Goal: Information Seeking & Learning: Learn about a topic

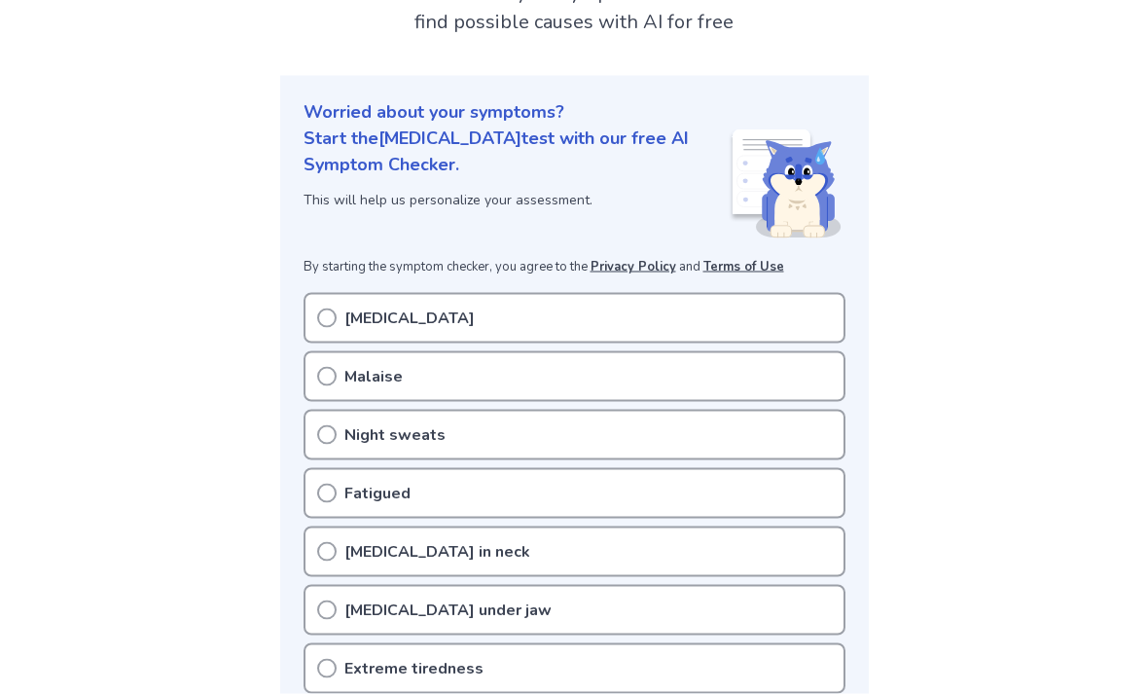
scroll to position [158, 0]
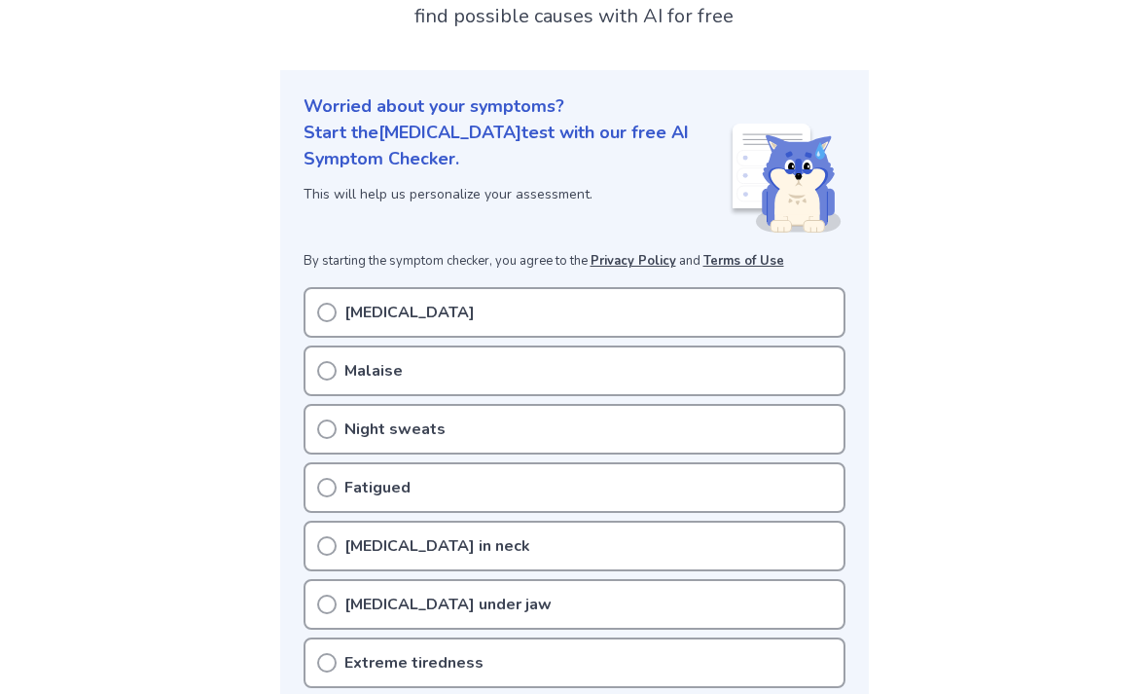
click at [786, 327] on div "[MEDICAL_DATA]" at bounding box center [574, 312] width 542 height 51
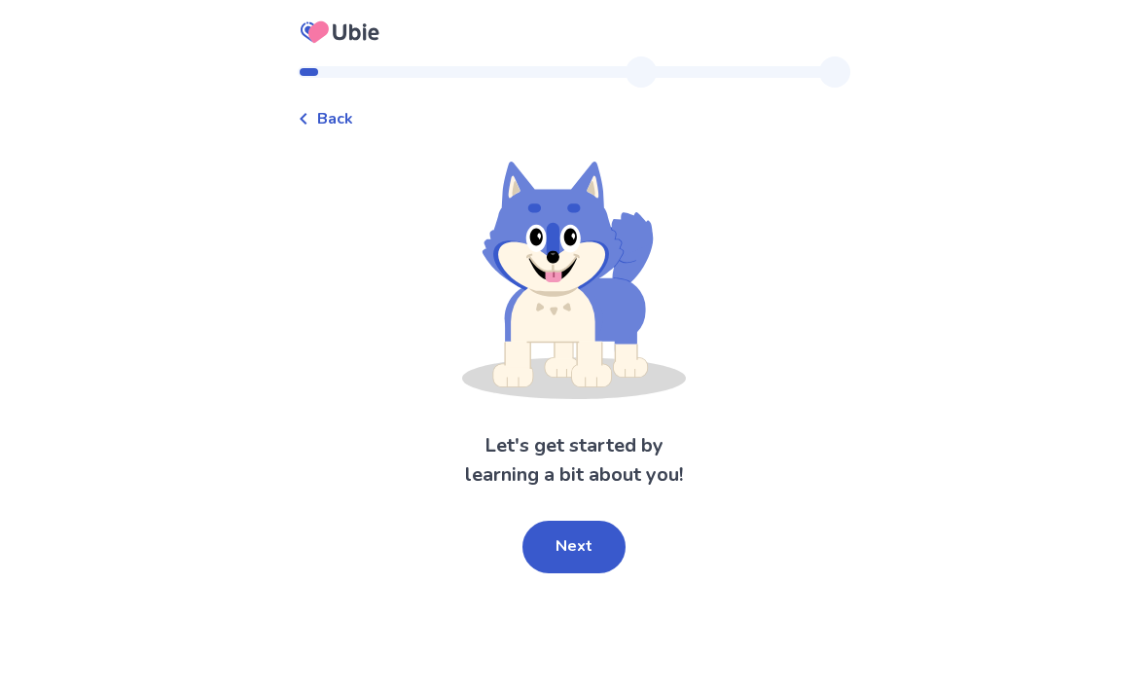
click at [576, 564] on button "Next" at bounding box center [573, 546] width 103 height 53
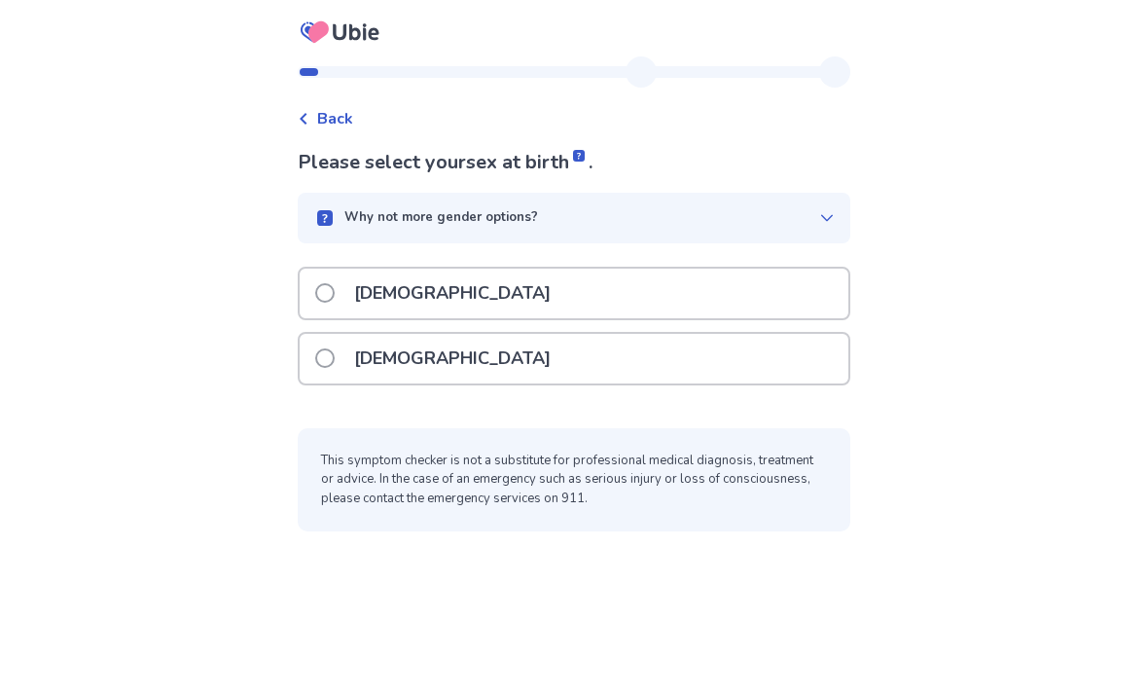
click at [708, 344] on div "Female" at bounding box center [574, 359] width 549 height 50
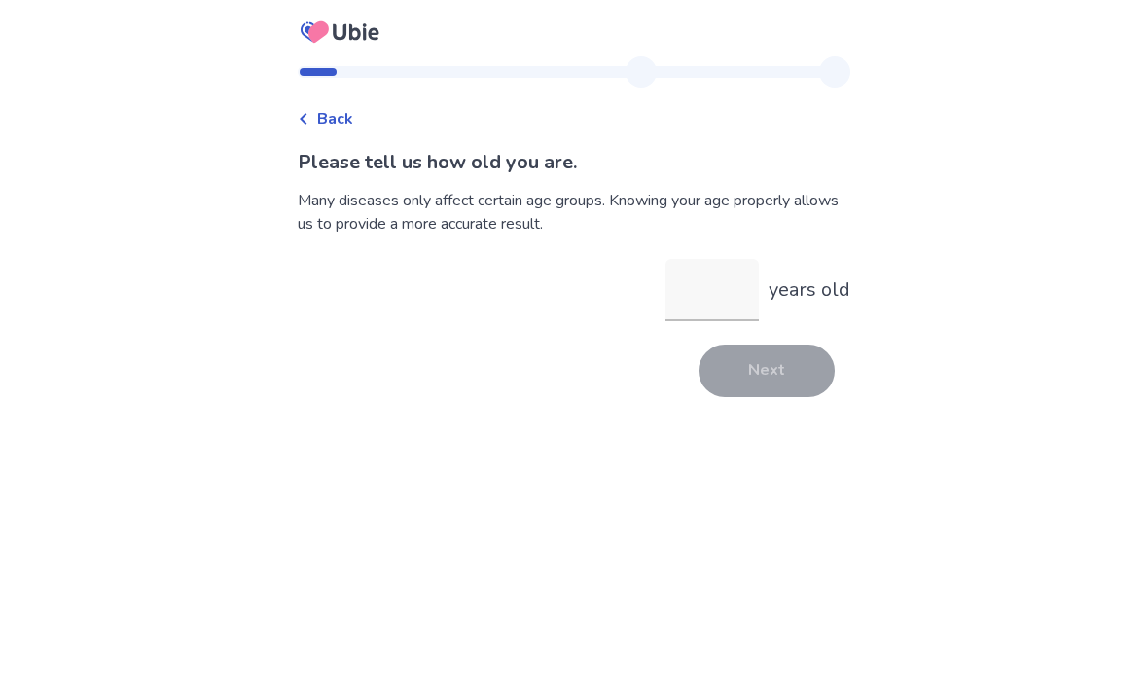
click at [703, 280] on input "years old" at bounding box center [711, 290] width 93 height 62
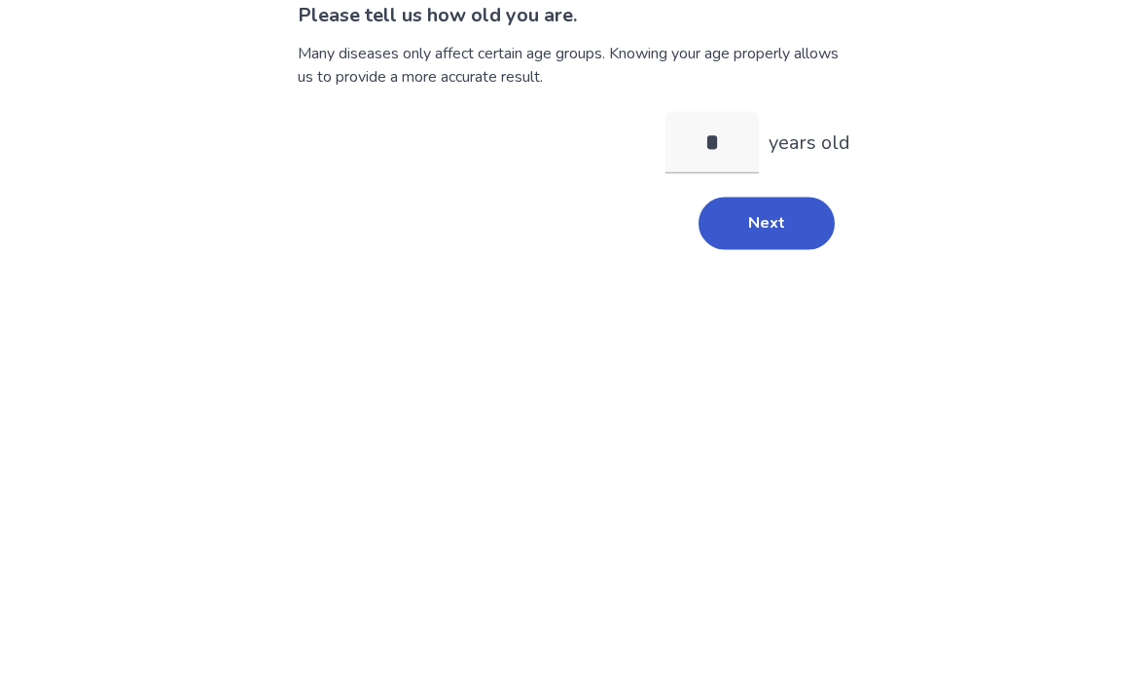
type input "**"
click at [768, 344] on button "Next" at bounding box center [766, 370] width 136 height 53
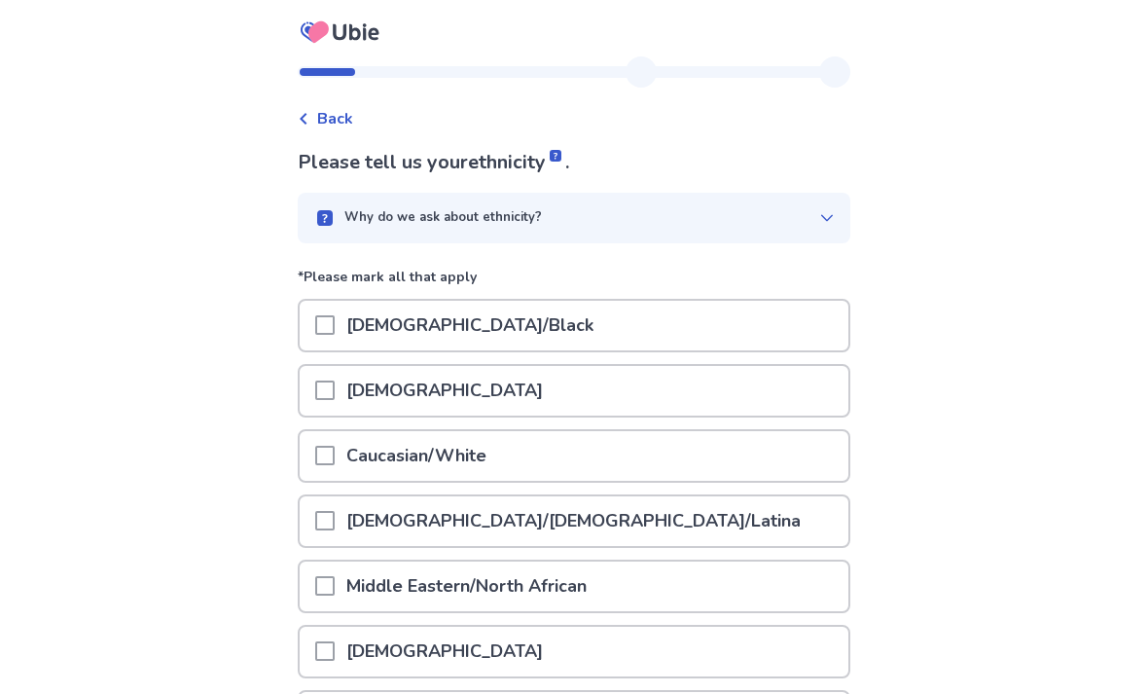
click at [721, 449] on div "Caucasian/White" at bounding box center [574, 456] width 549 height 50
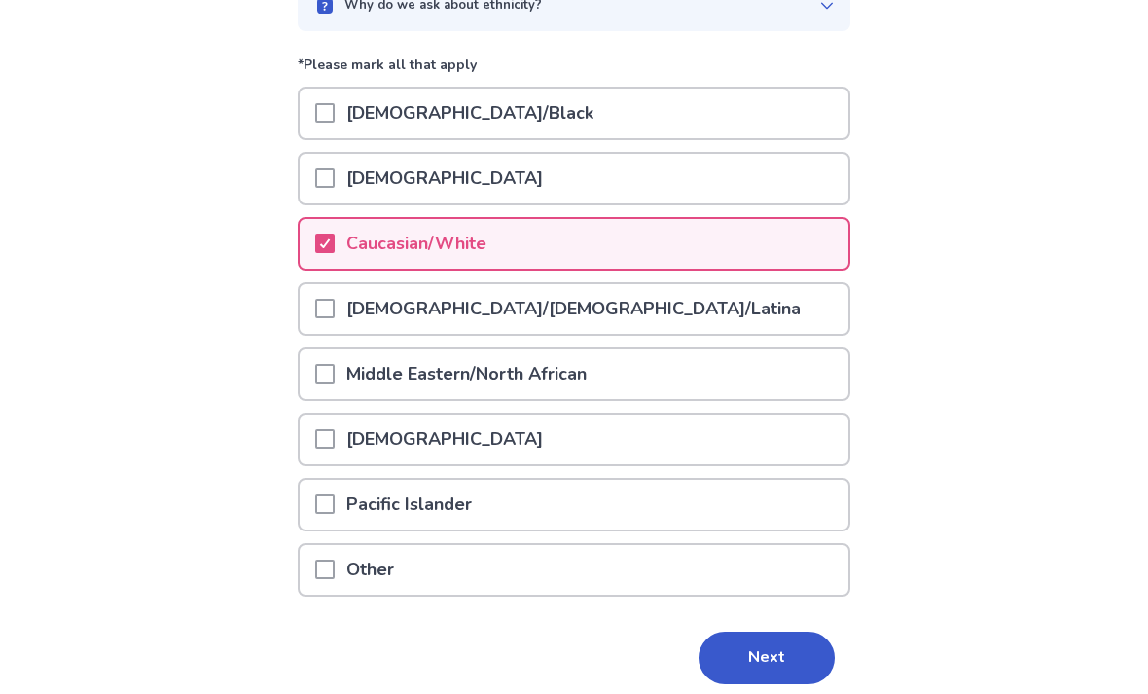
scroll to position [225, 0]
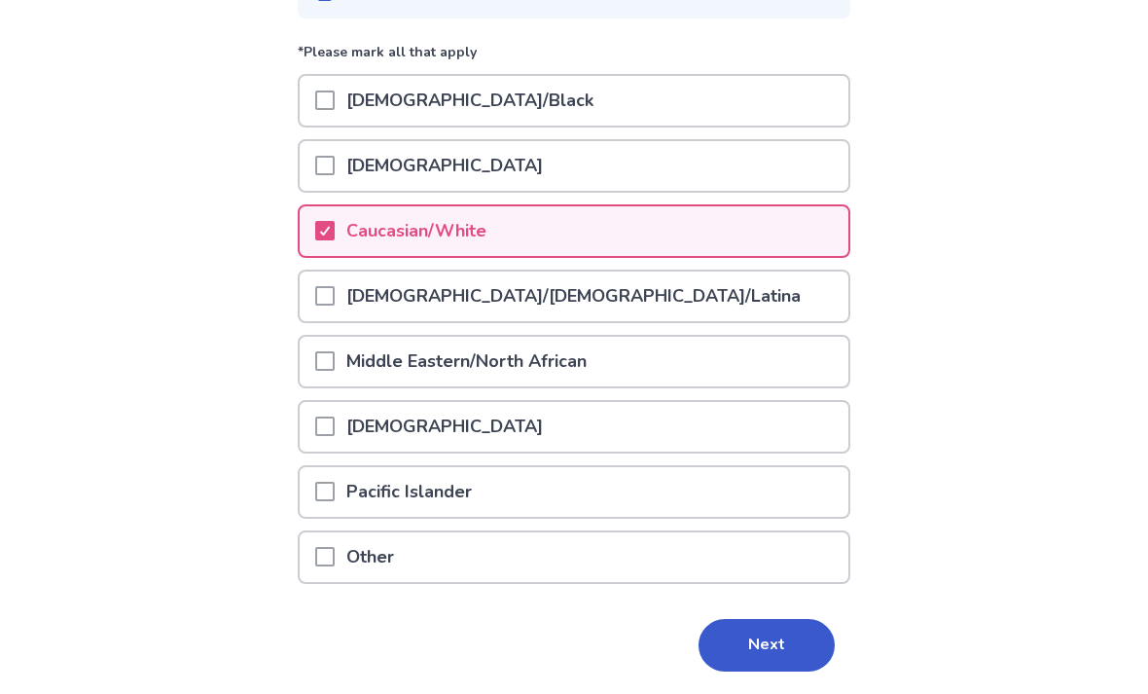
click at [755, 639] on button "Next" at bounding box center [766, 645] width 136 height 53
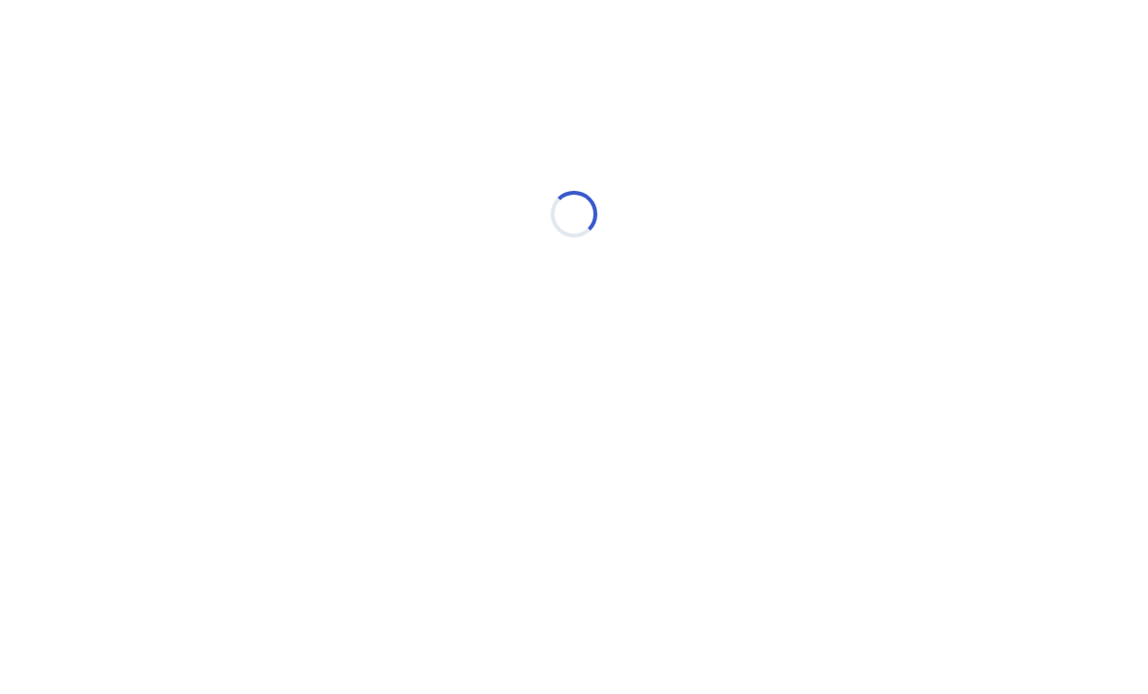
scroll to position [0, 0]
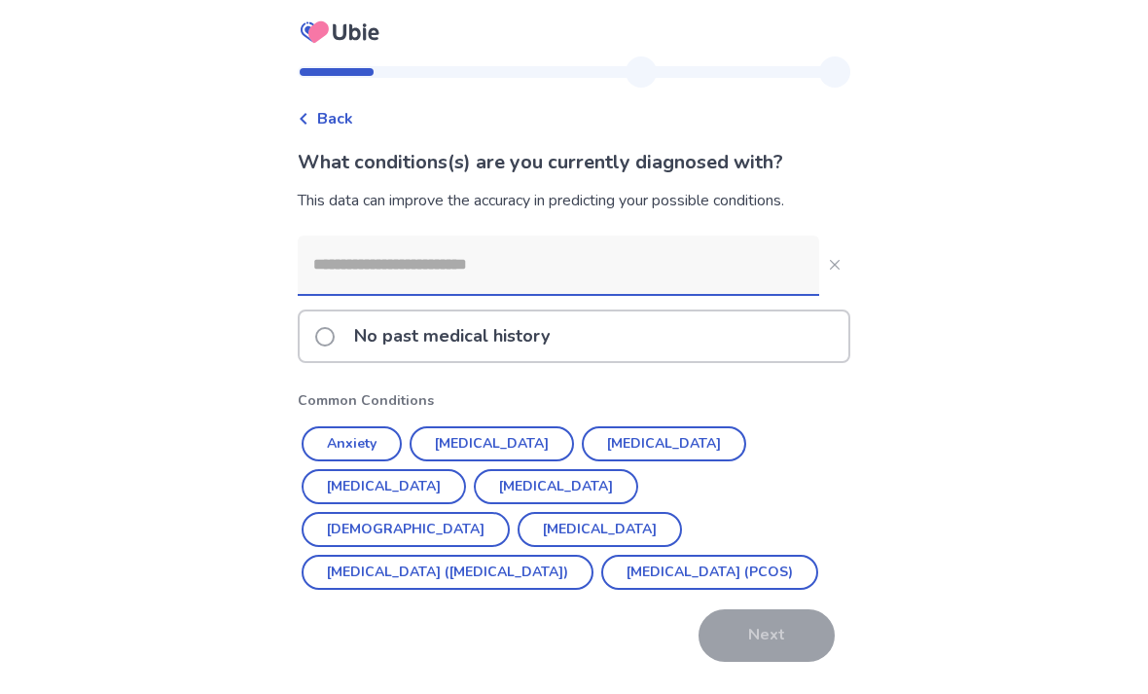
click at [724, 252] on input at bounding box center [558, 264] width 521 height 58
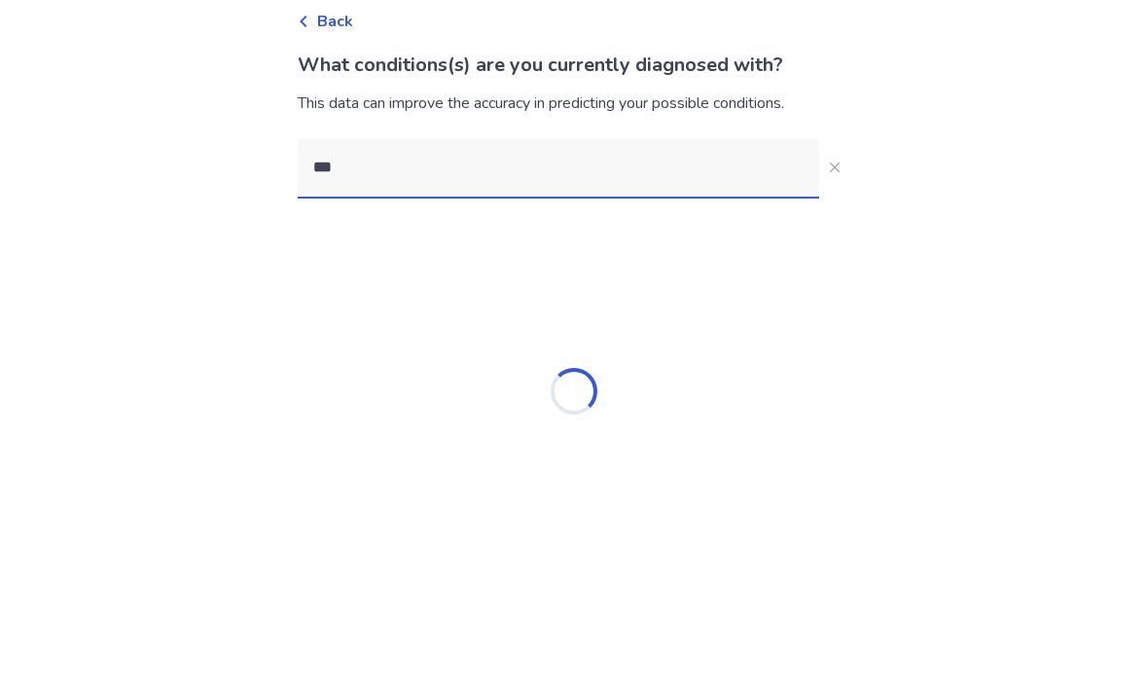
type input "****"
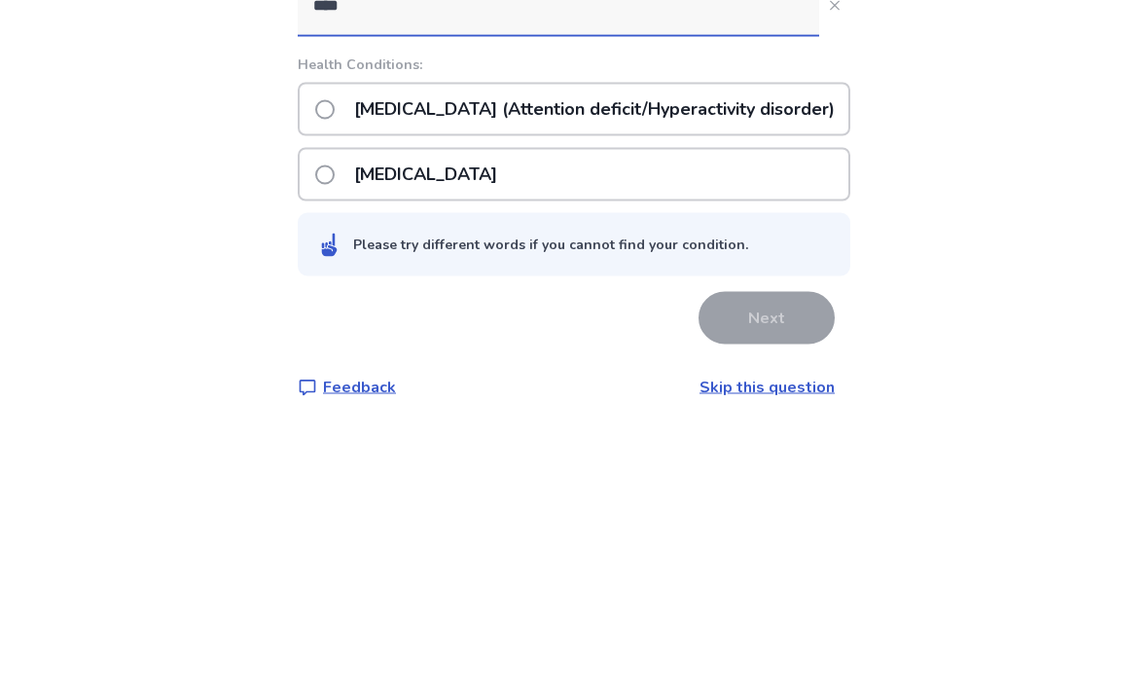
click at [745, 343] on p "ADHD (Attention deficit/Hyperactivity disorder)" at bounding box center [594, 368] width 504 height 50
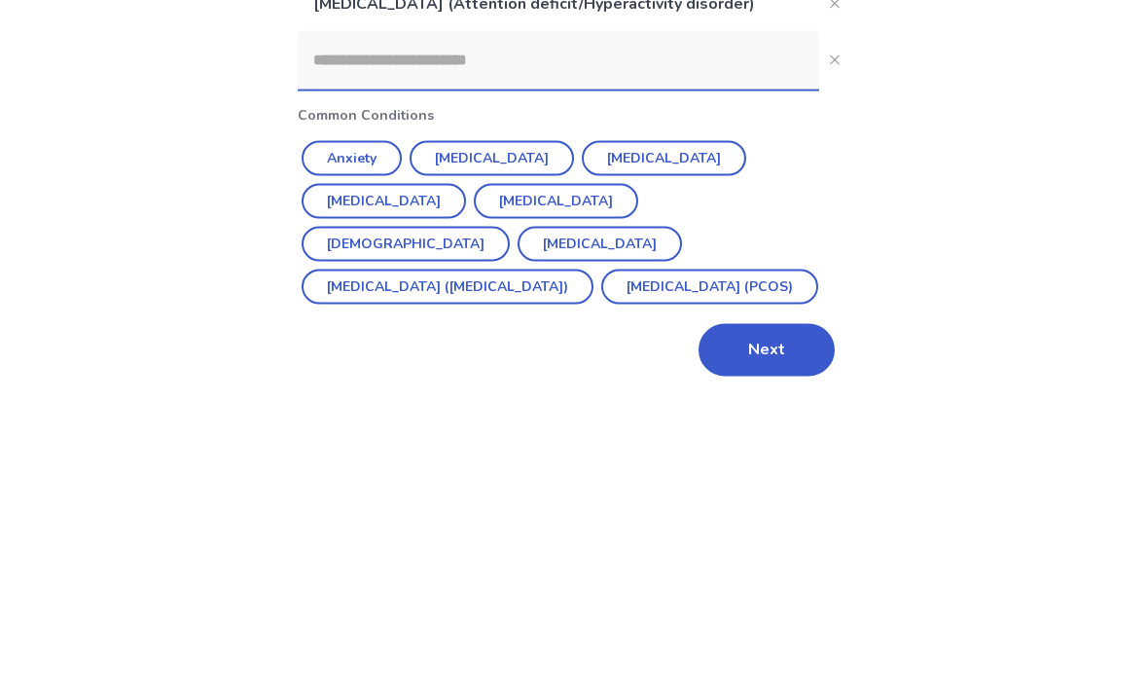
click at [993, 196] on div "Back What conditions(s) are you currently diagnosed with? This data can improve…" at bounding box center [574, 347] width 1148 height 694
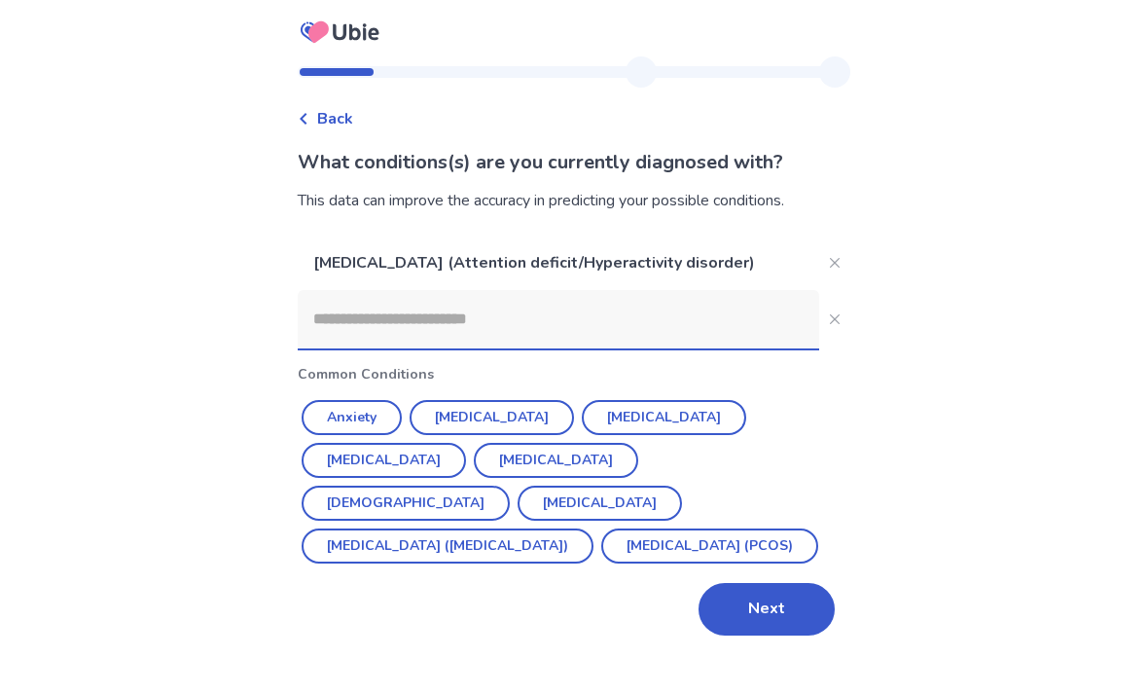
click at [751, 583] on button "Next" at bounding box center [766, 609] width 136 height 53
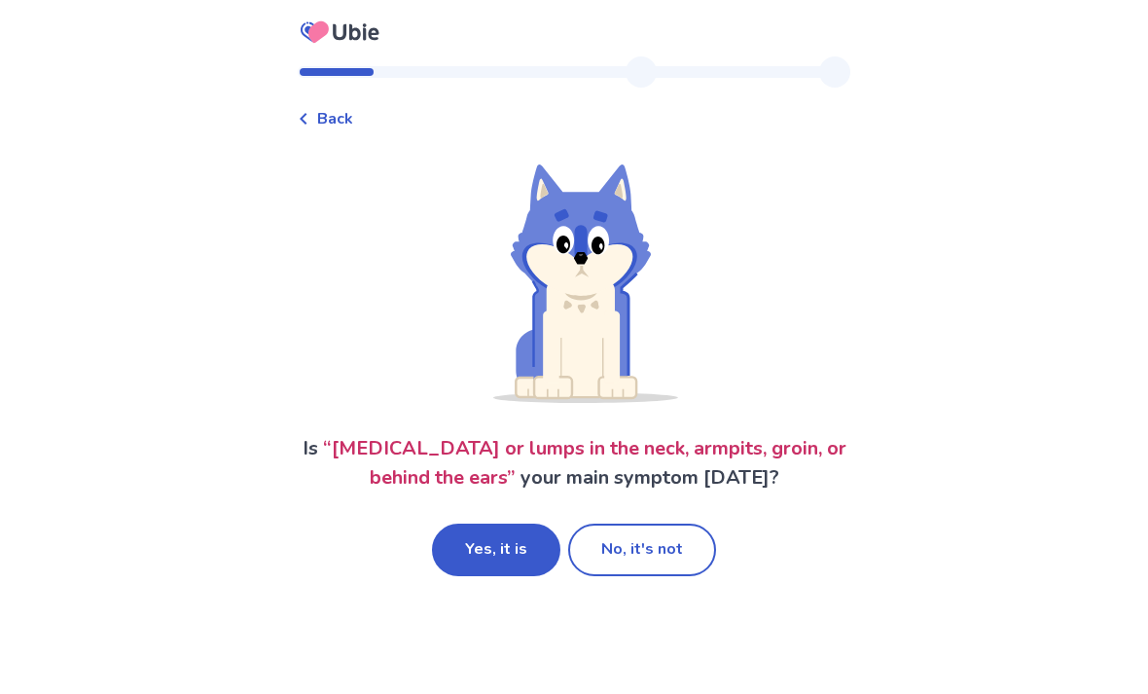
click at [501, 552] on button "Yes, it is" at bounding box center [496, 549] width 128 height 53
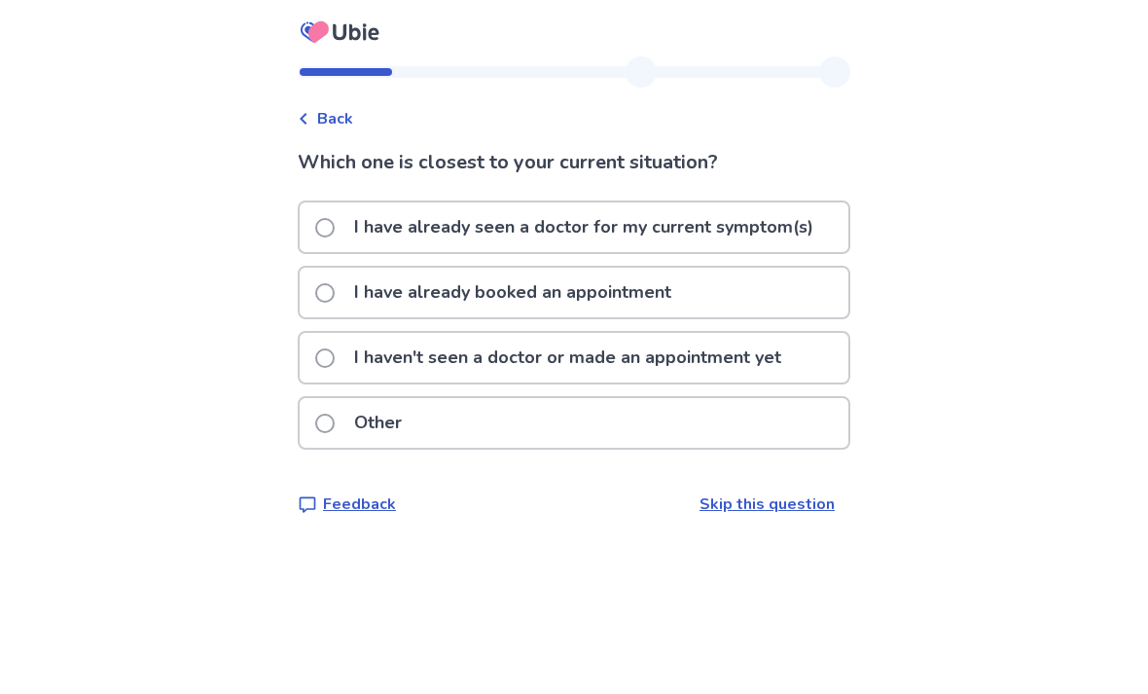
click at [757, 224] on p "I have already seen a doctor for my current symptom(s)" at bounding box center [583, 227] width 482 height 50
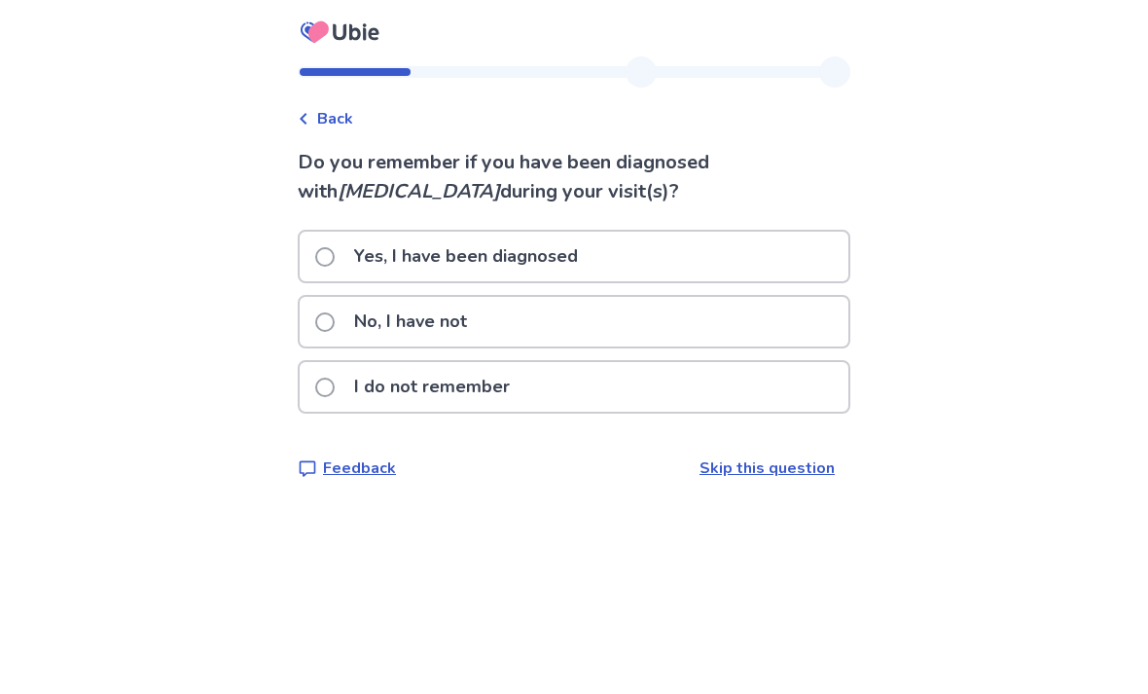
click at [509, 309] on div "No, I have not" at bounding box center [574, 322] width 549 height 50
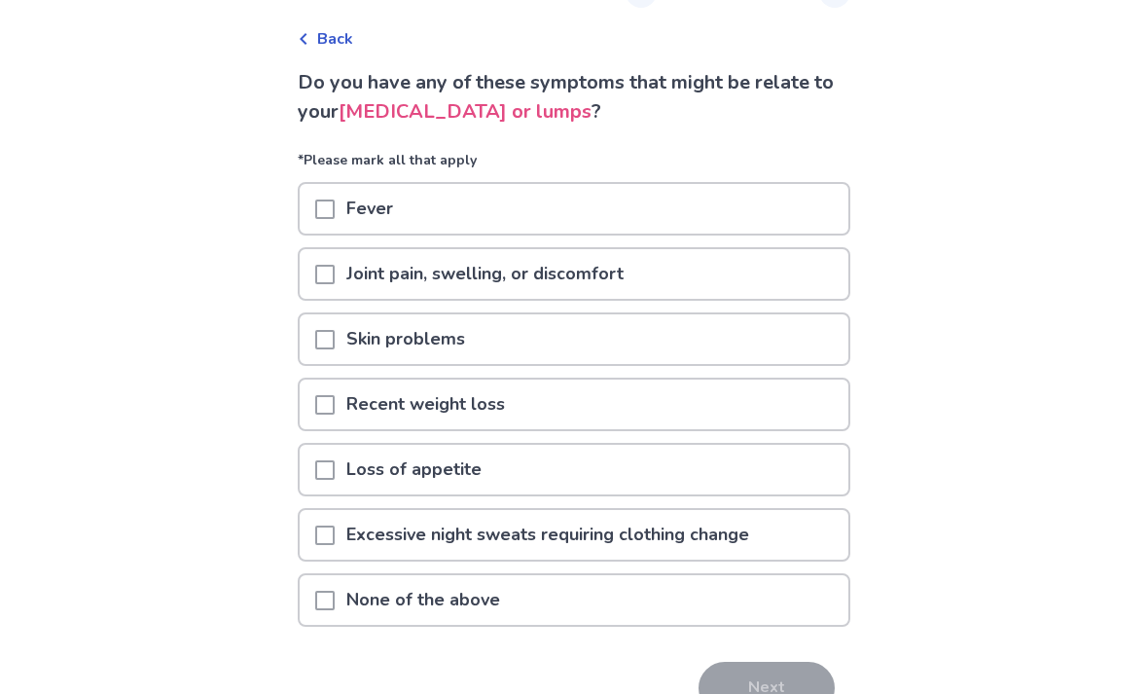
scroll to position [80, 0]
click at [736, 290] on div "Joint pain, swelling, or discomfort" at bounding box center [574, 274] width 549 height 50
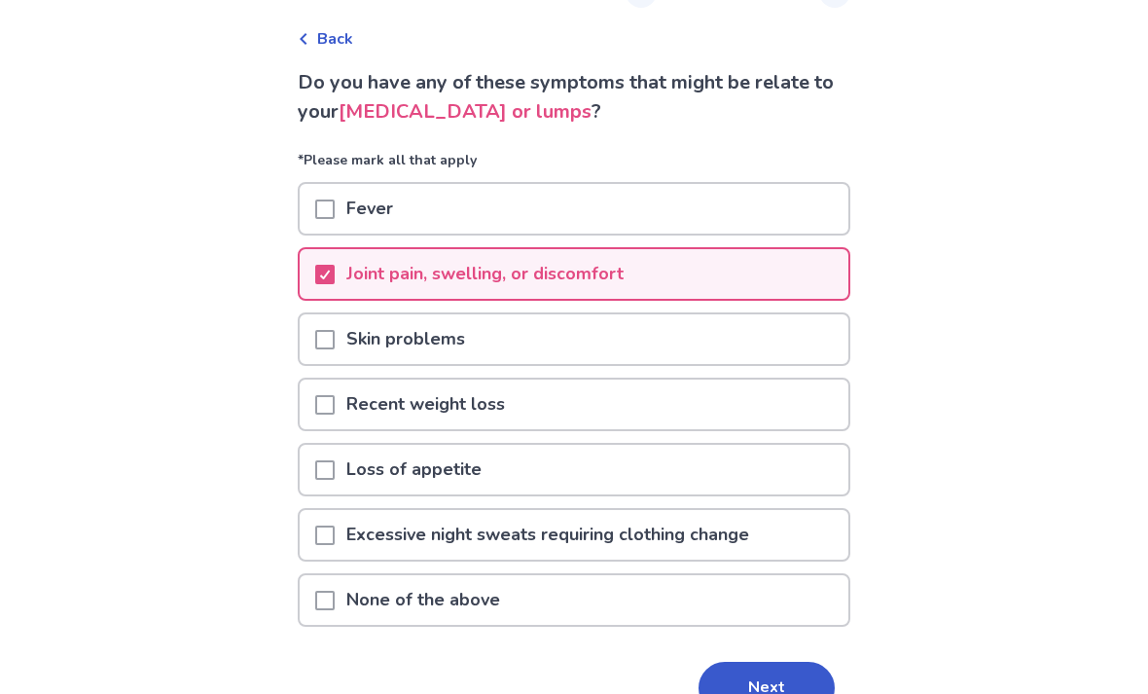
click at [737, 357] on div "Skin problems" at bounding box center [574, 339] width 549 height 50
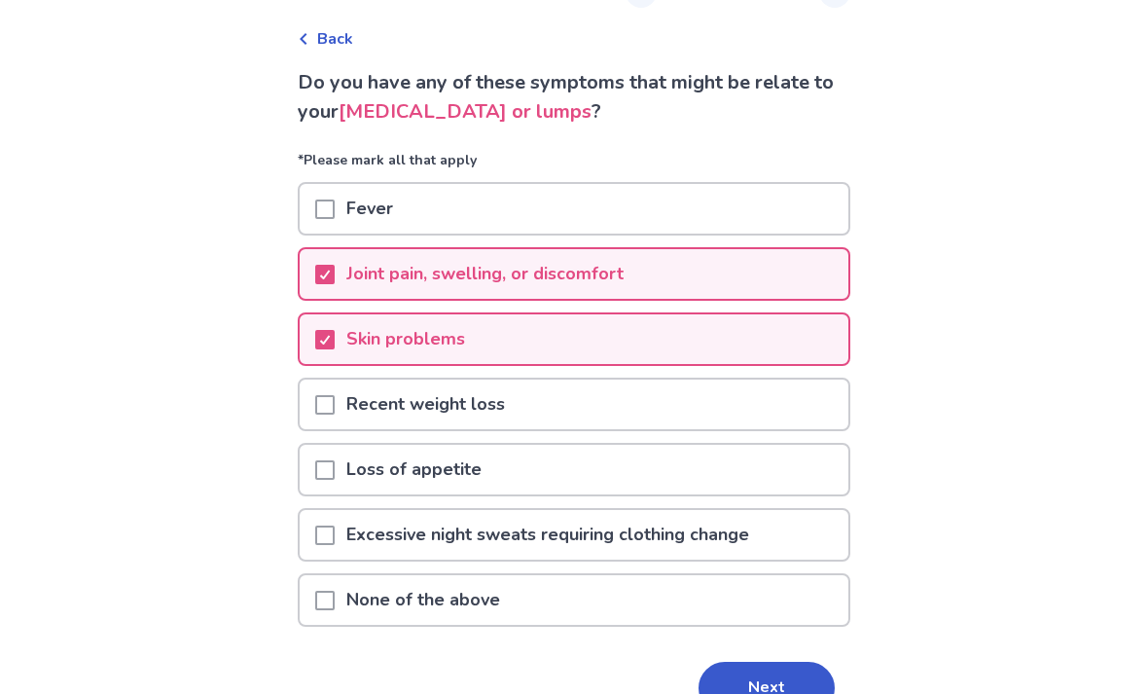
click at [746, 416] on div "Recent weight loss" at bounding box center [574, 404] width 549 height 50
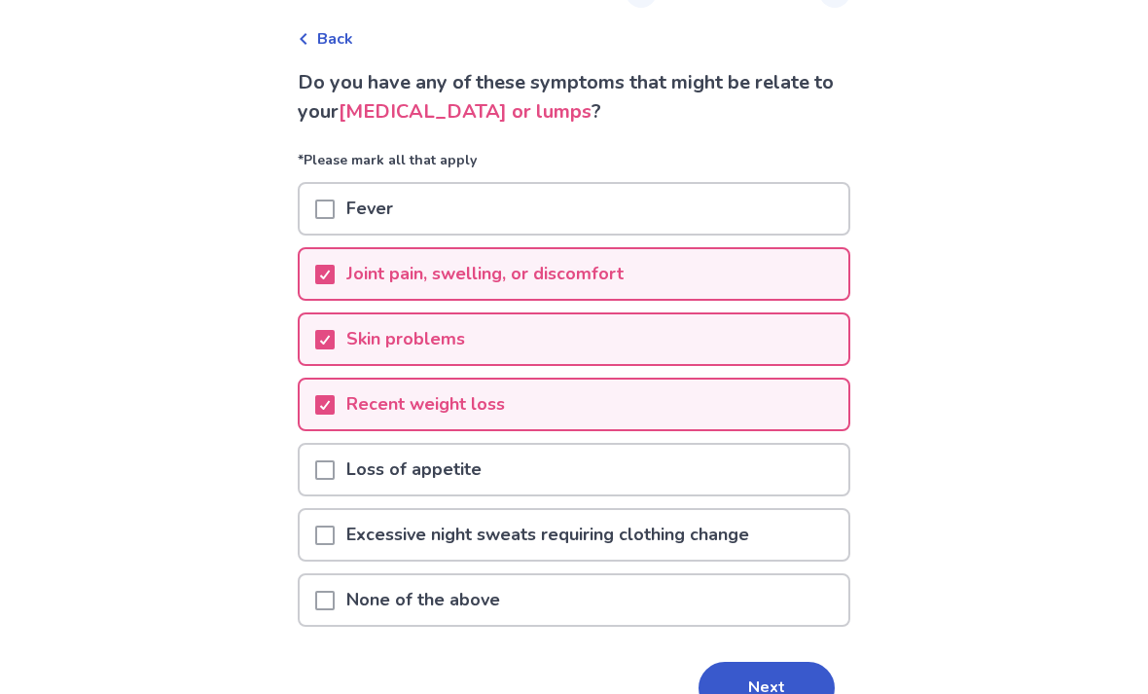
click at [760, 480] on div "Loss of appetite" at bounding box center [574, 470] width 549 height 50
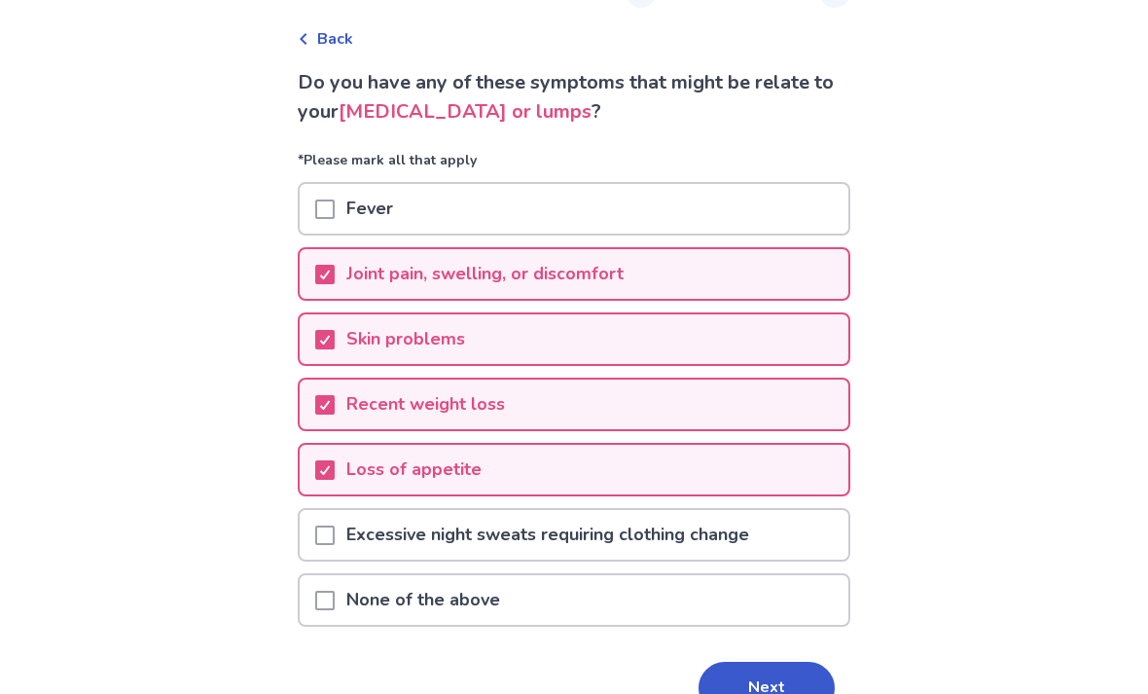
click at [761, 524] on p "Excessive night sweats requiring clothing change" at bounding box center [548, 535] width 426 height 50
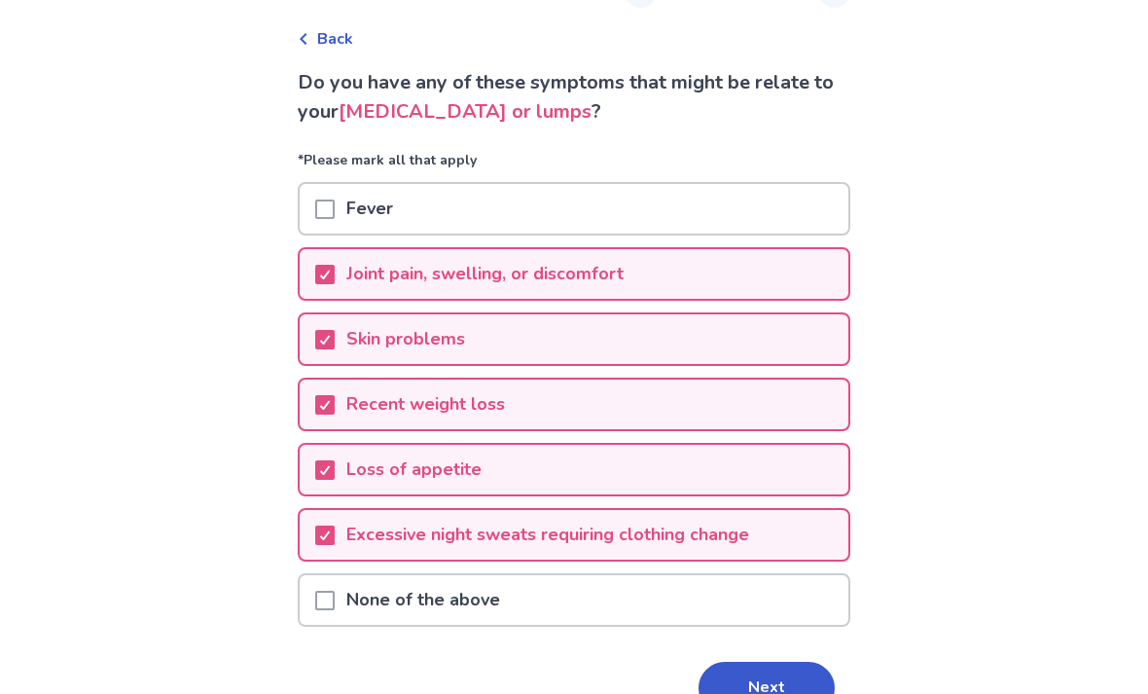
click at [750, 693] on button "Next" at bounding box center [766, 687] width 136 height 53
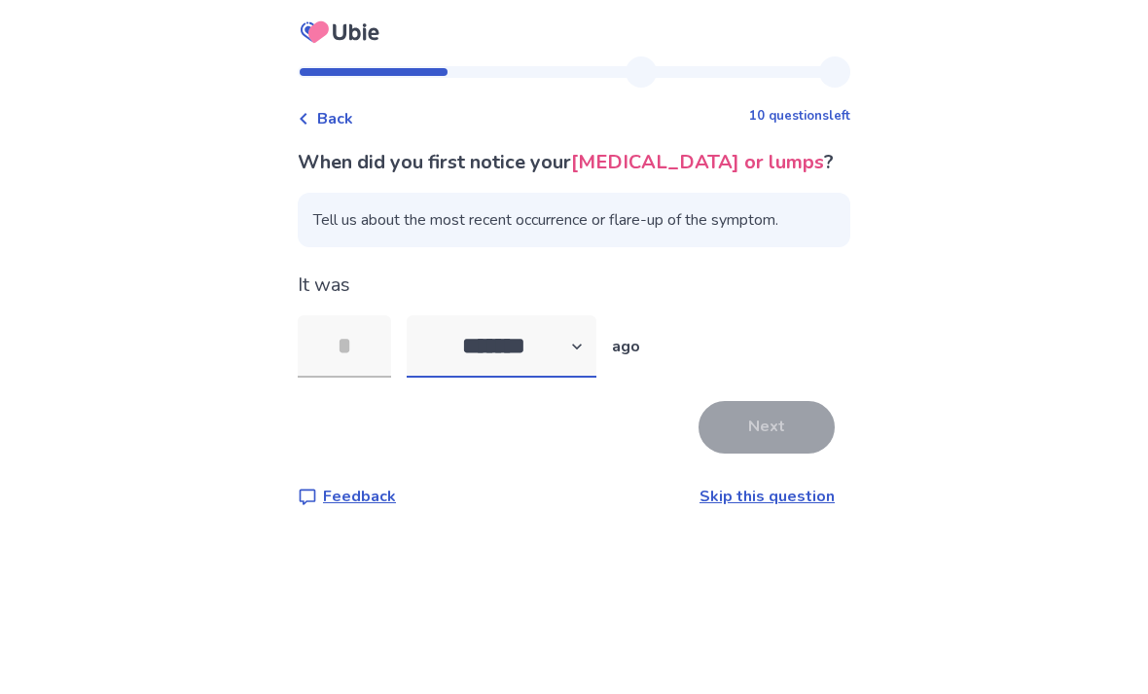
click at [523, 370] on select "******* ****** ******* ******** *******" at bounding box center [502, 346] width 190 height 62
select select "*"
click at [353, 365] on input "tel" at bounding box center [344, 346] width 93 height 62
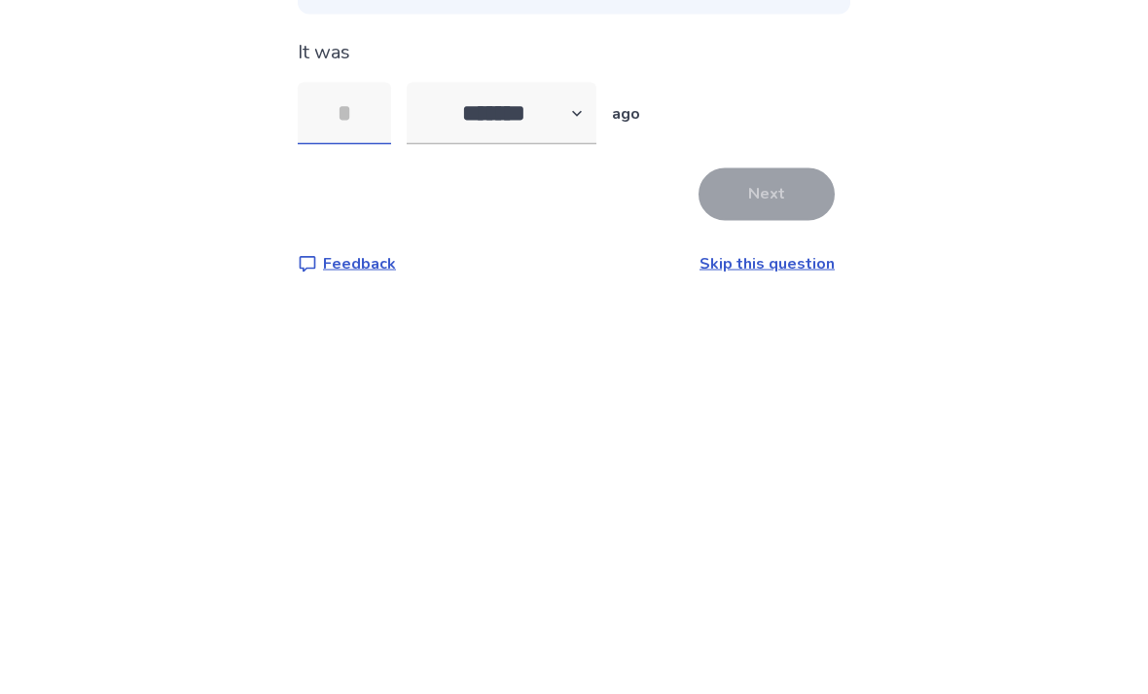
type input "*"
click at [743, 401] on button "Next" at bounding box center [766, 427] width 136 height 53
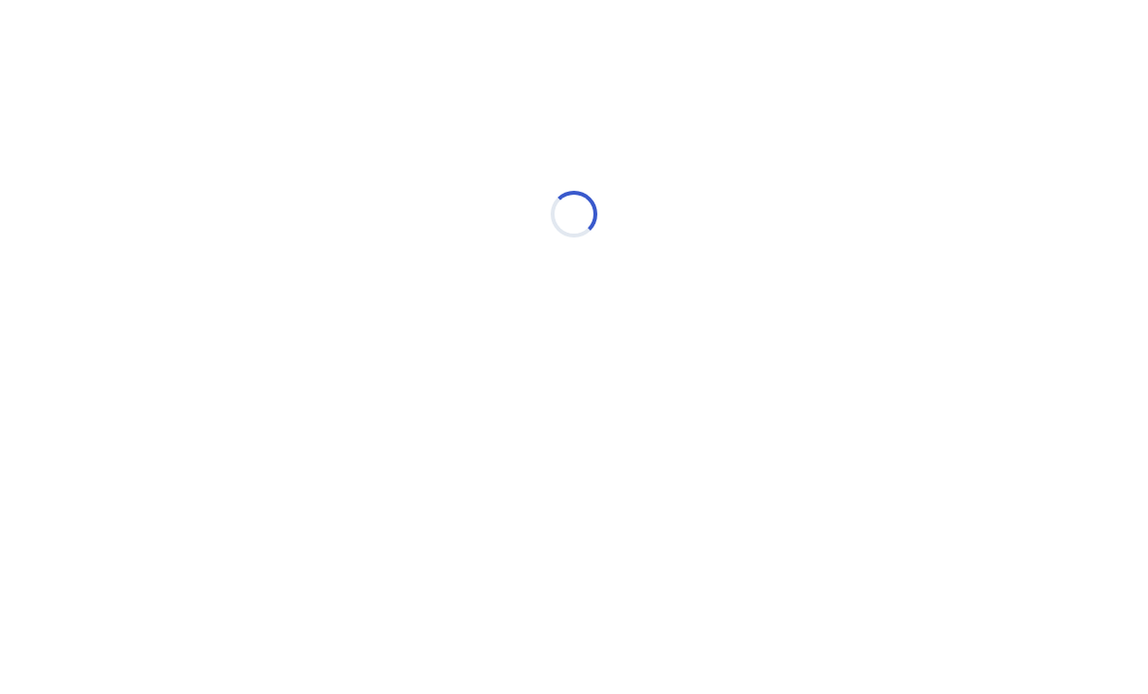
select select "*"
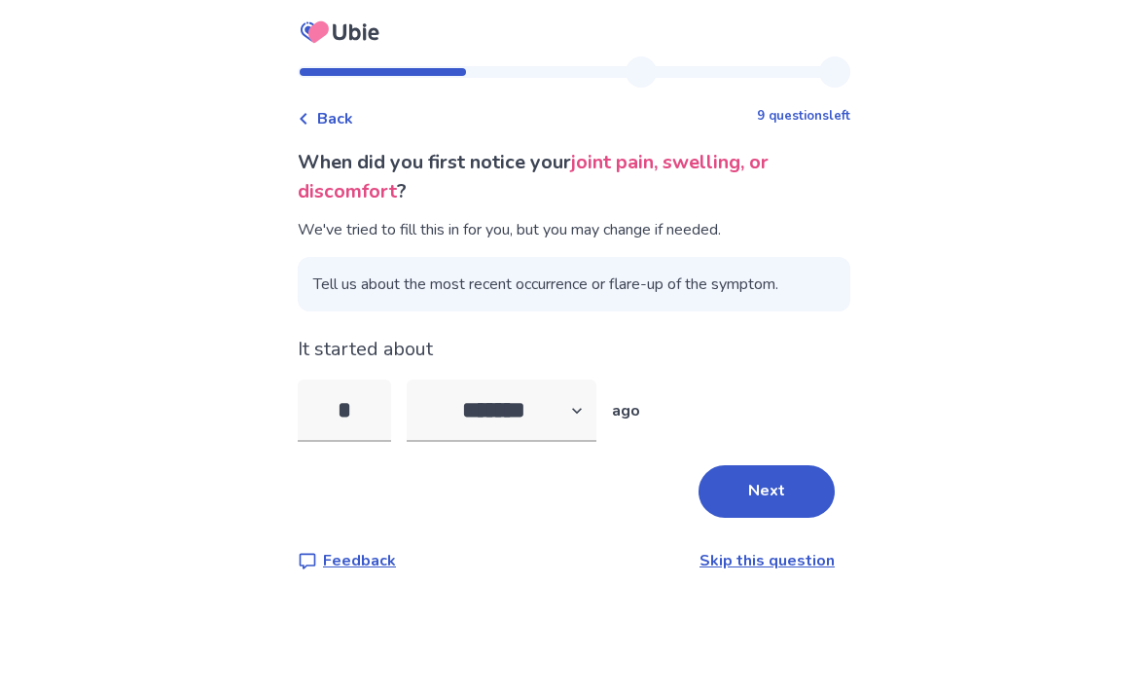
click at [371, 408] on input "*" at bounding box center [344, 410] width 93 height 62
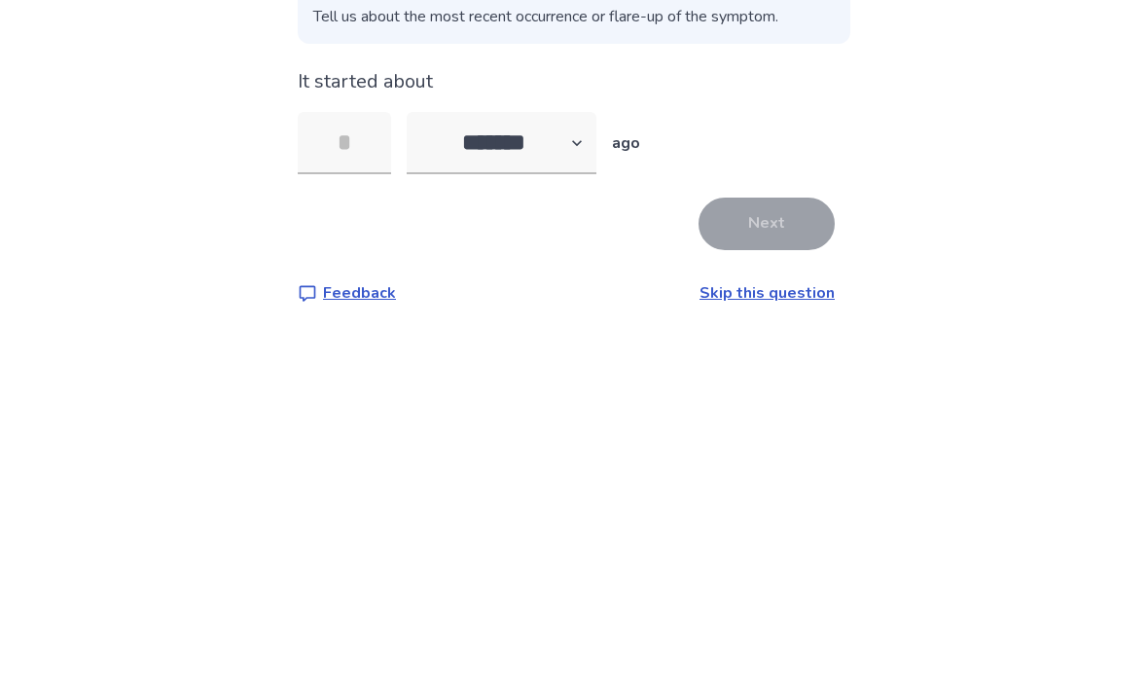
type input "*"
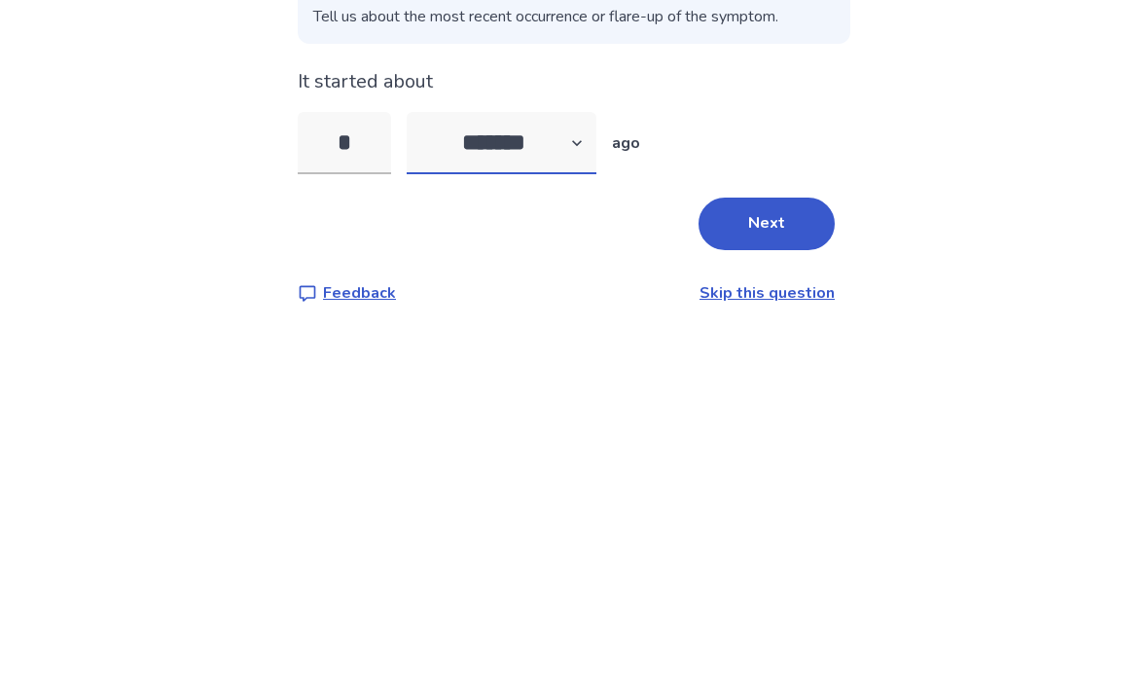
click at [526, 379] on select "******* ****** ******* ******** *******" at bounding box center [502, 410] width 190 height 62
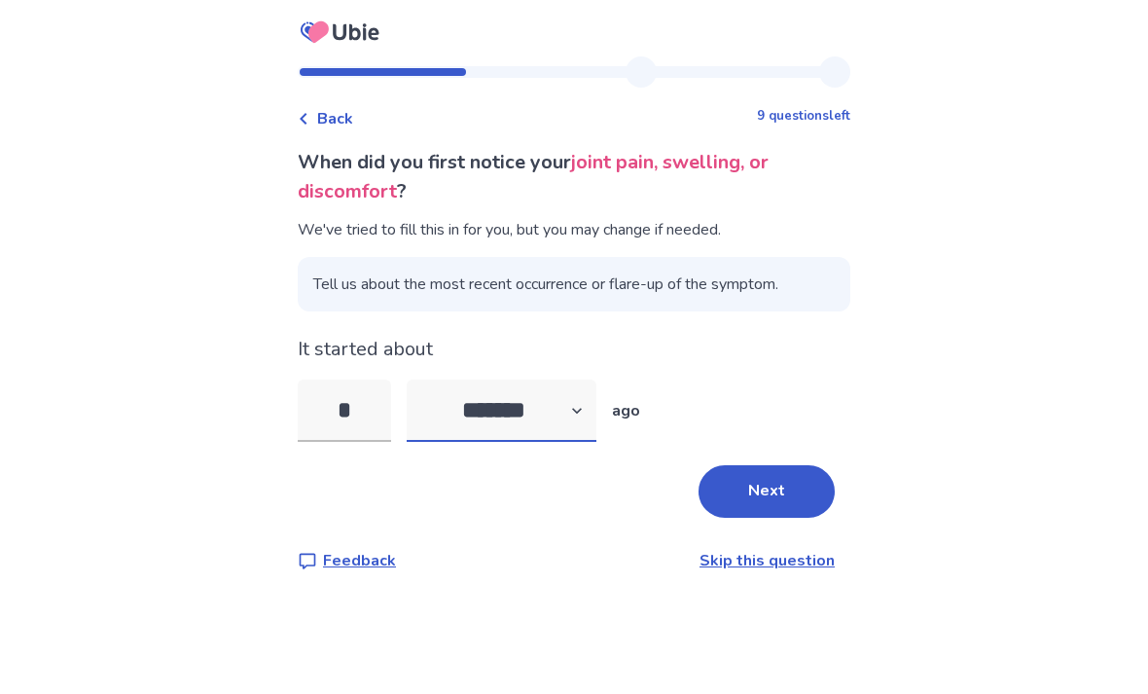
select select "*"
click at [905, 240] on div "Back 9 questions left When did you first notice your joint pain, swelling, or d…" at bounding box center [574, 347] width 1148 height 694
click at [353, 107] on span "Back" at bounding box center [335, 118] width 36 height 23
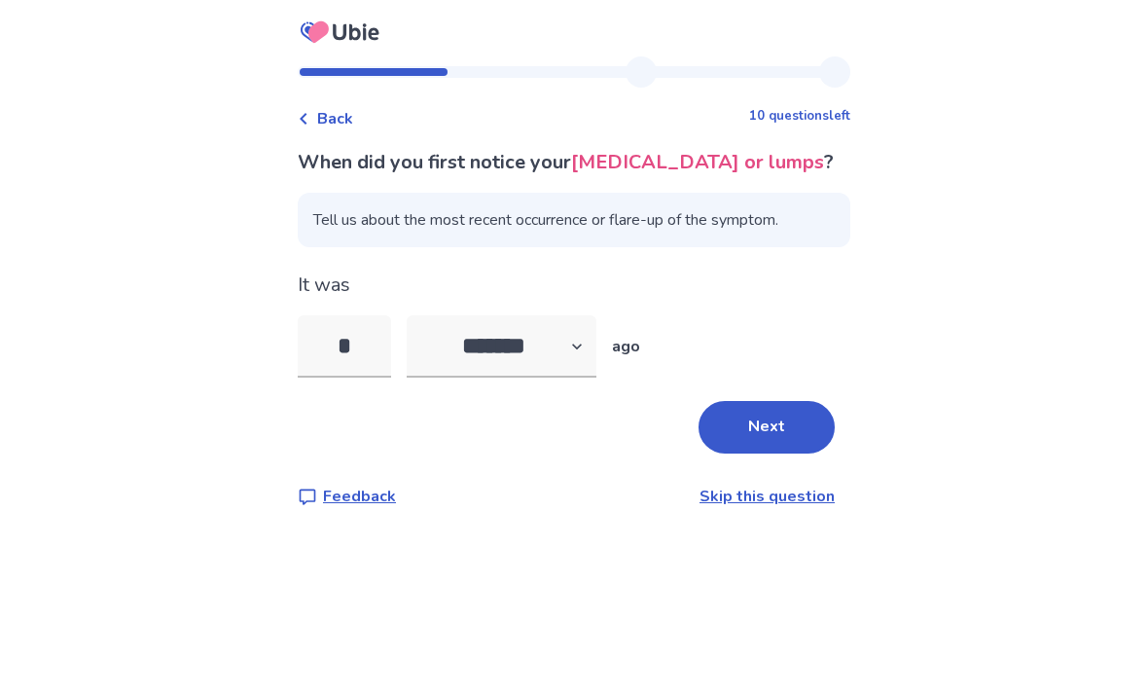
click at [372, 377] on input "*" at bounding box center [344, 346] width 93 height 62
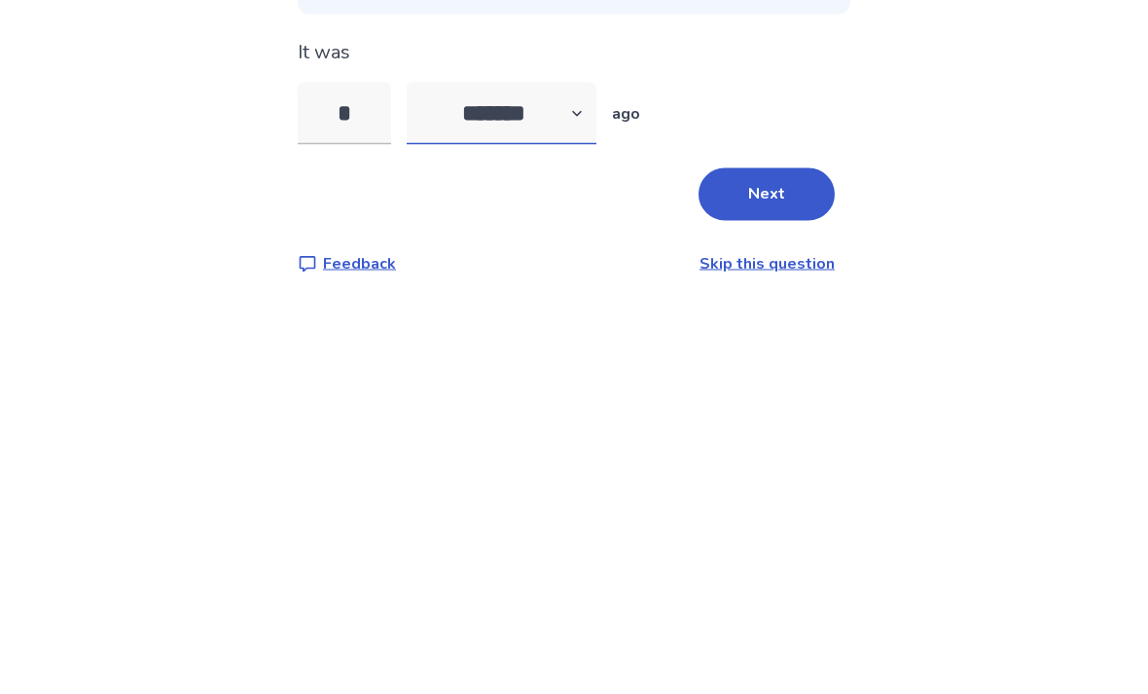
click at [557, 315] on select "******* ****** ******* ******** *******" at bounding box center [502, 346] width 190 height 62
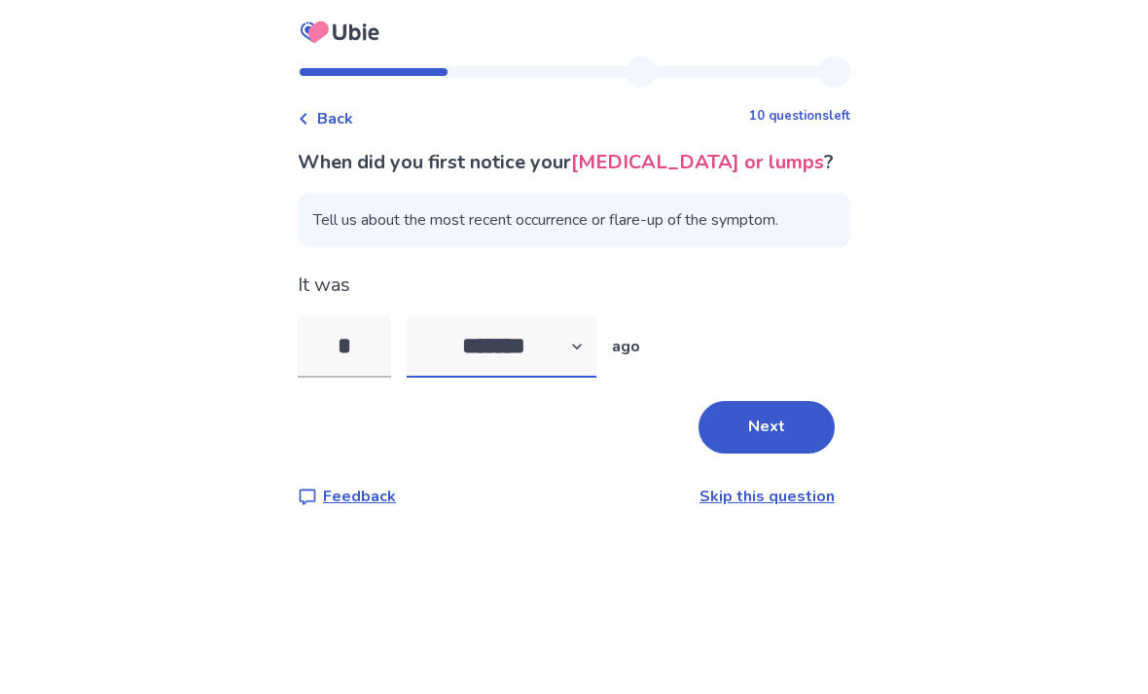
select select "*"
click at [766, 401] on button "Next" at bounding box center [766, 427] width 136 height 53
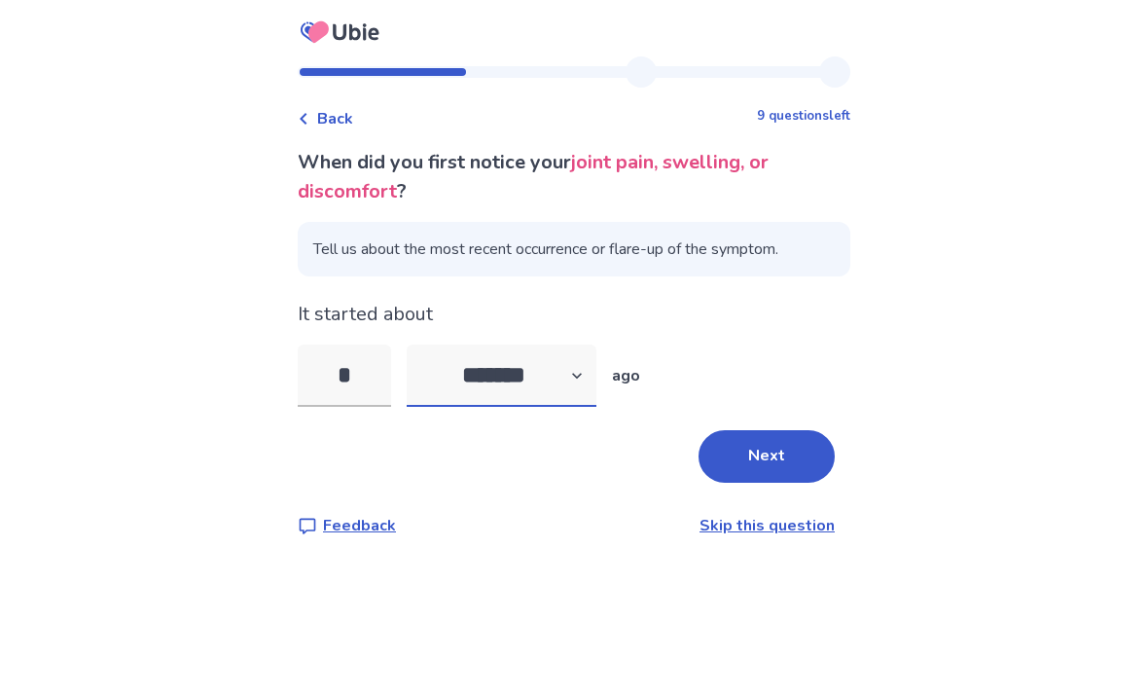
click at [535, 377] on select "******* ****** ******* ******** *******" at bounding box center [502, 375] width 190 height 62
select select "*"
click at [761, 456] on button "Next" at bounding box center [766, 456] width 136 height 53
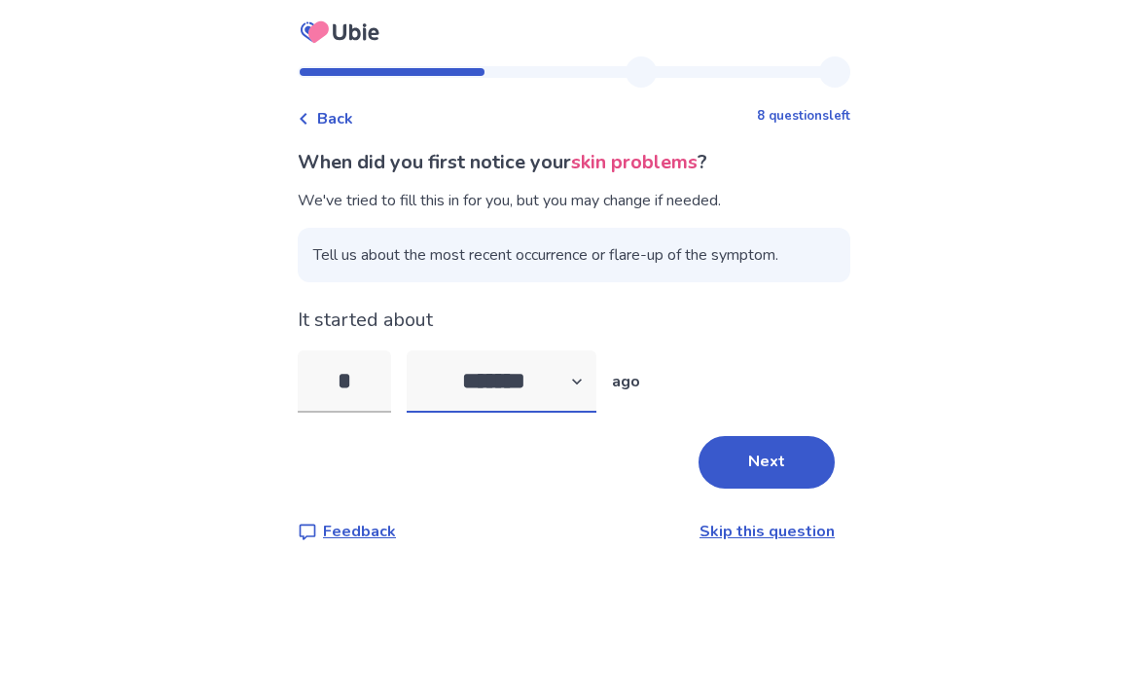
click at [542, 380] on select "******* ****** ******* ******** *******" at bounding box center [502, 381] width 190 height 62
select select "*"
click at [391, 378] on input "*" at bounding box center [344, 381] width 93 height 62
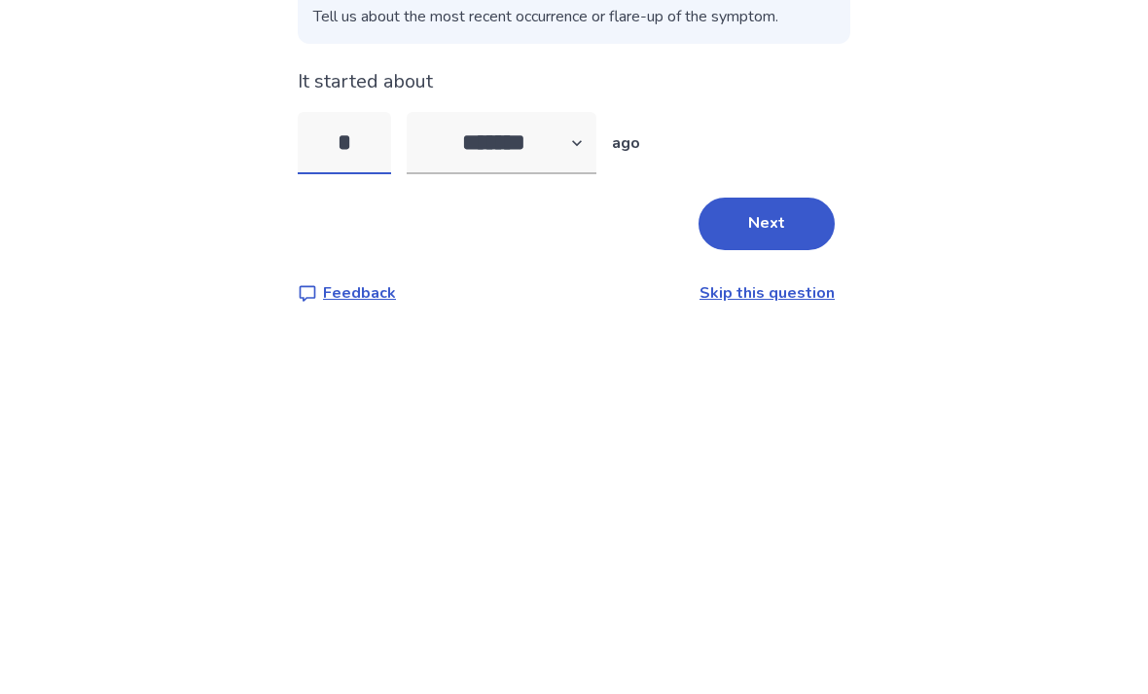
type input "*"
click at [890, 139] on div "Back 8 questions left When did you first notice your skin problems ? We've trie…" at bounding box center [574, 347] width 1148 height 694
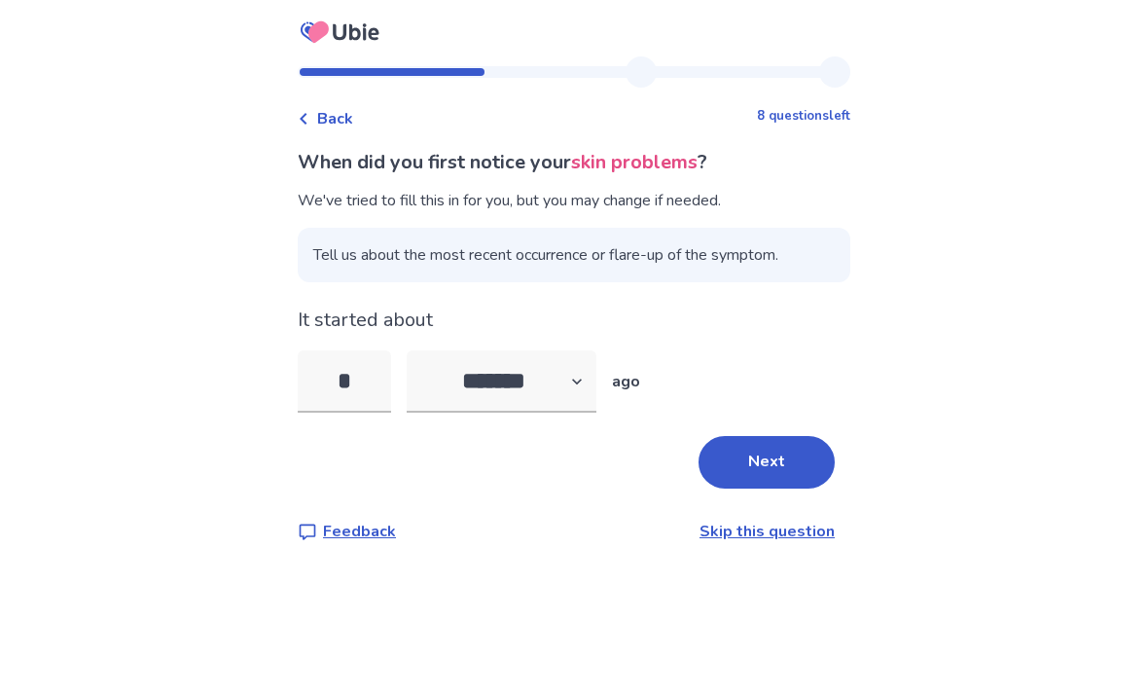
click at [758, 436] on button "Next" at bounding box center [766, 462] width 136 height 53
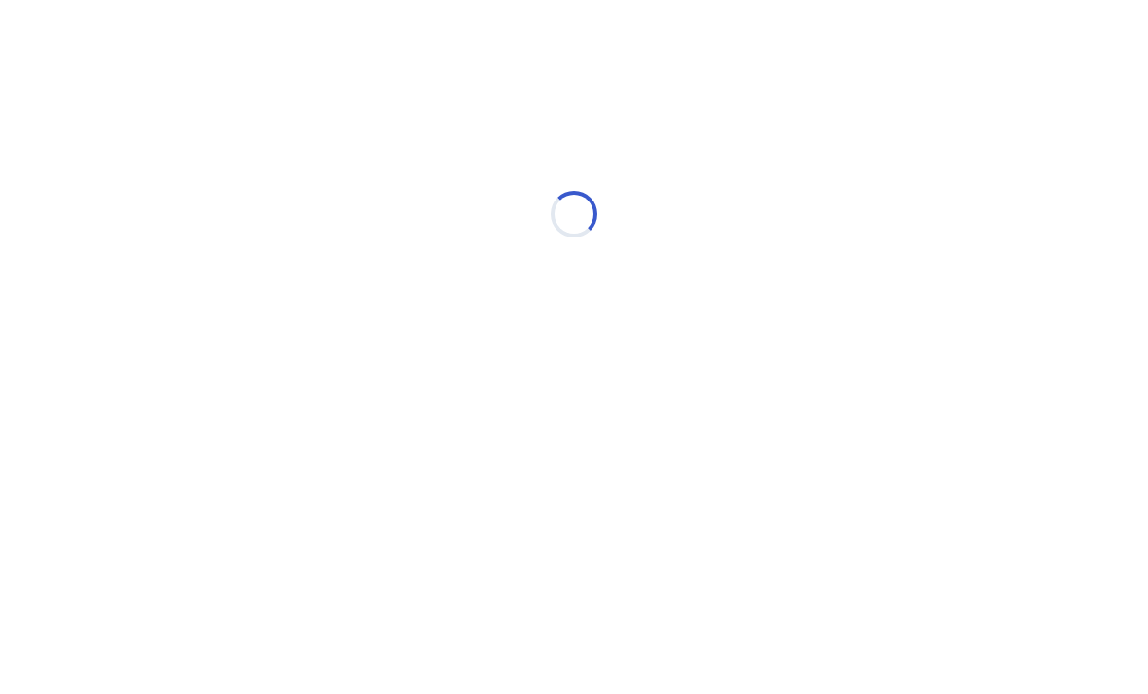
select select "*"
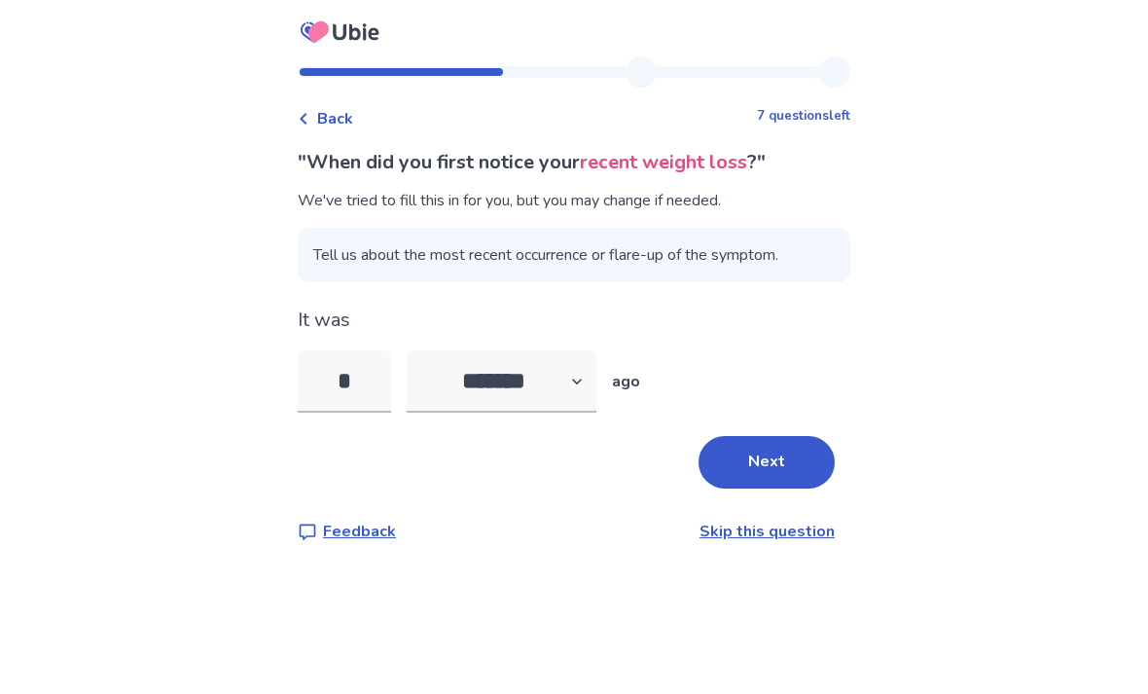
click at [765, 448] on button "Next" at bounding box center [766, 462] width 136 height 53
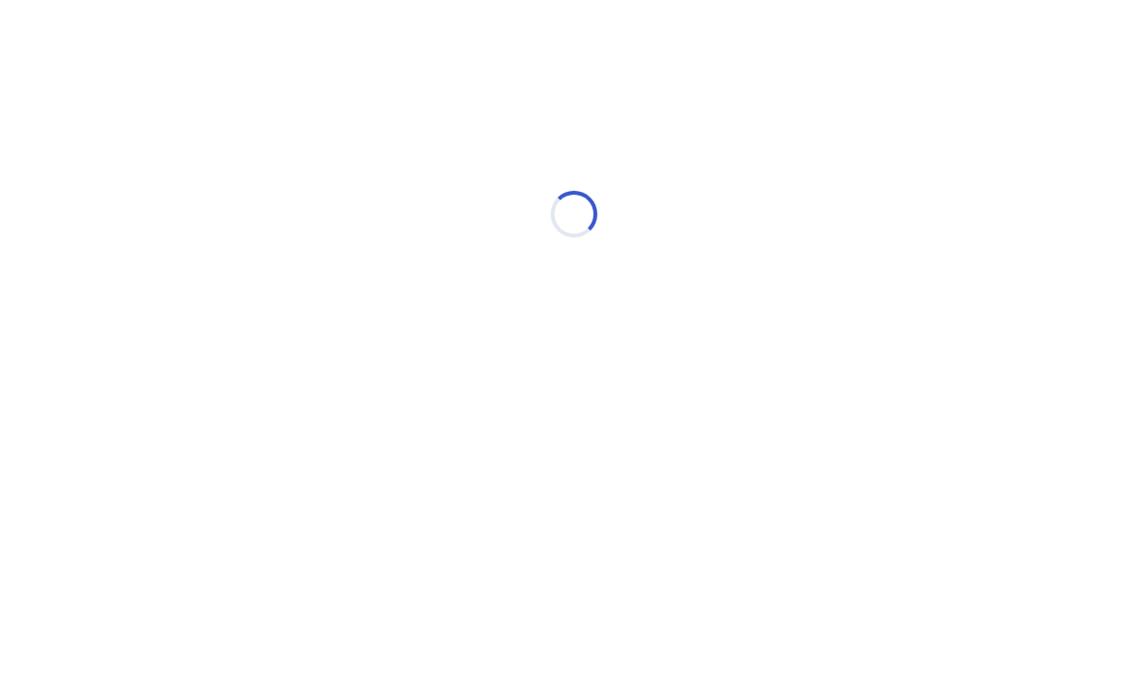
select select "*"
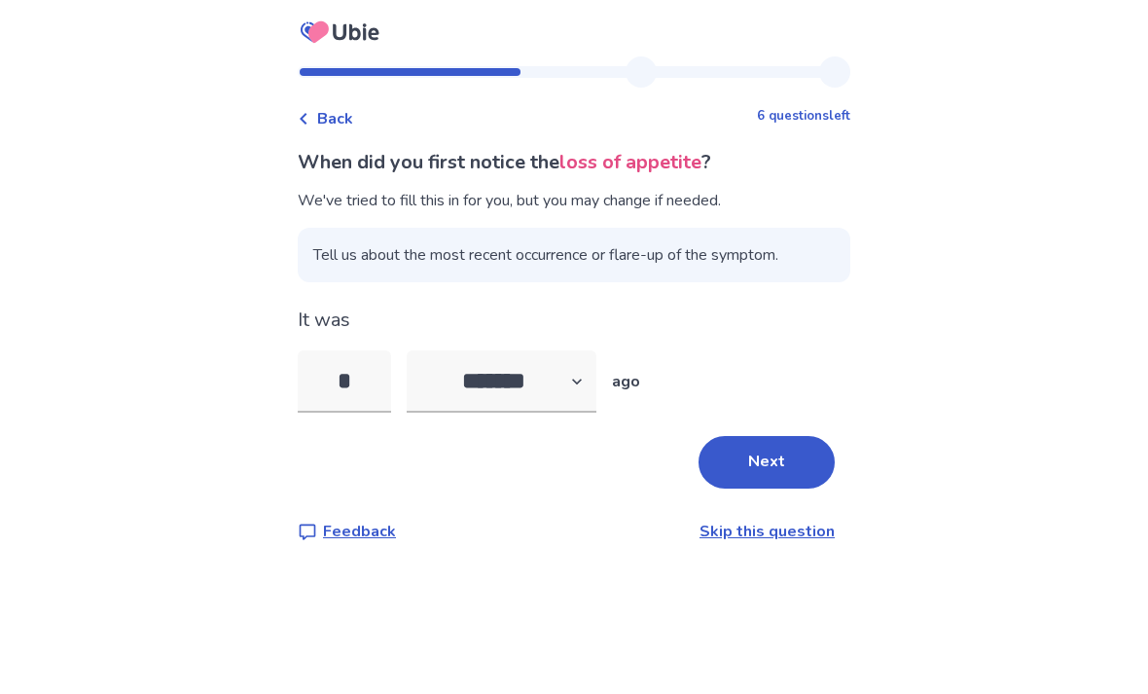
click at [776, 446] on button "Next" at bounding box center [766, 462] width 136 height 53
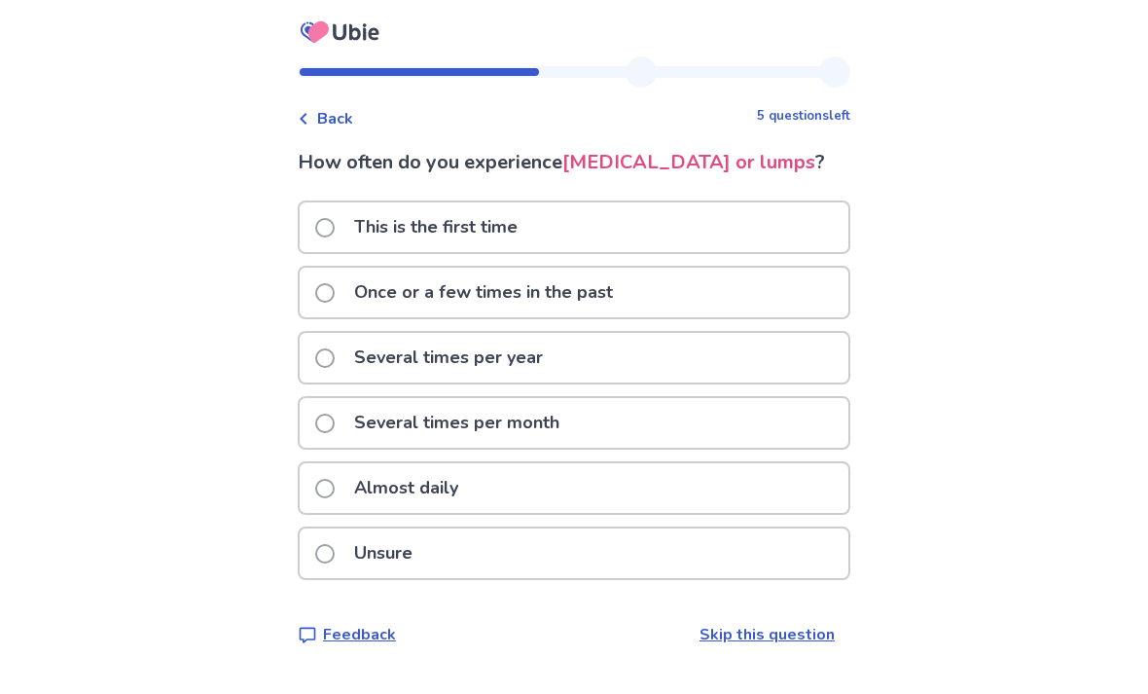
click at [336, 124] on span "Back" at bounding box center [335, 118] width 36 height 23
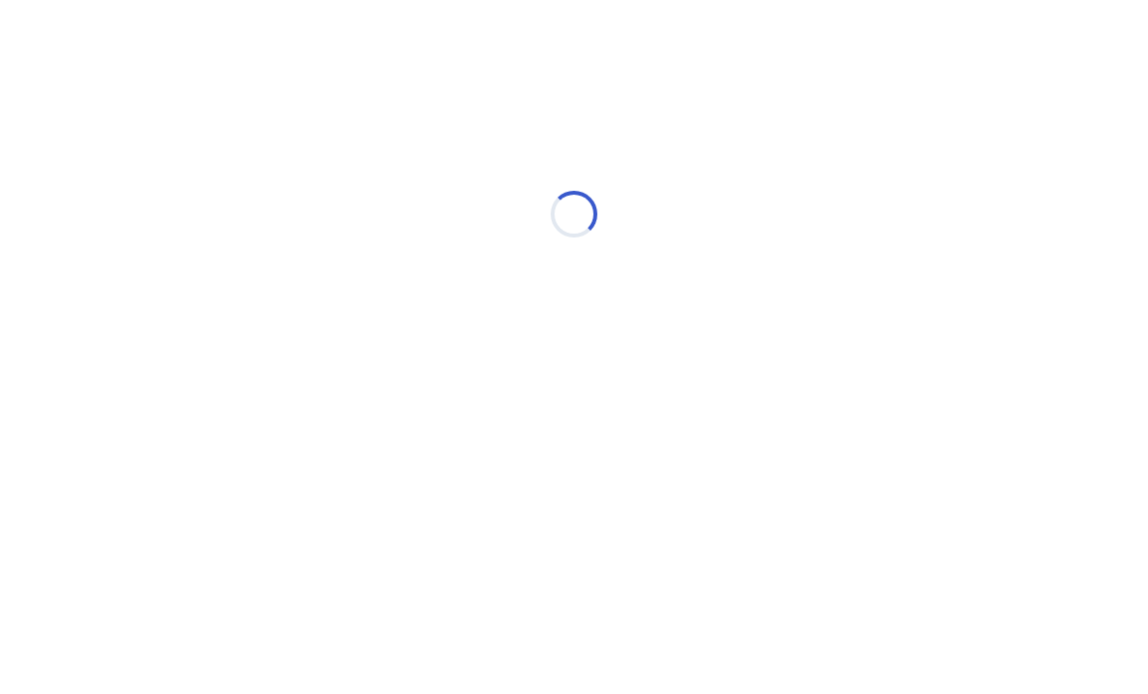
select select "*"
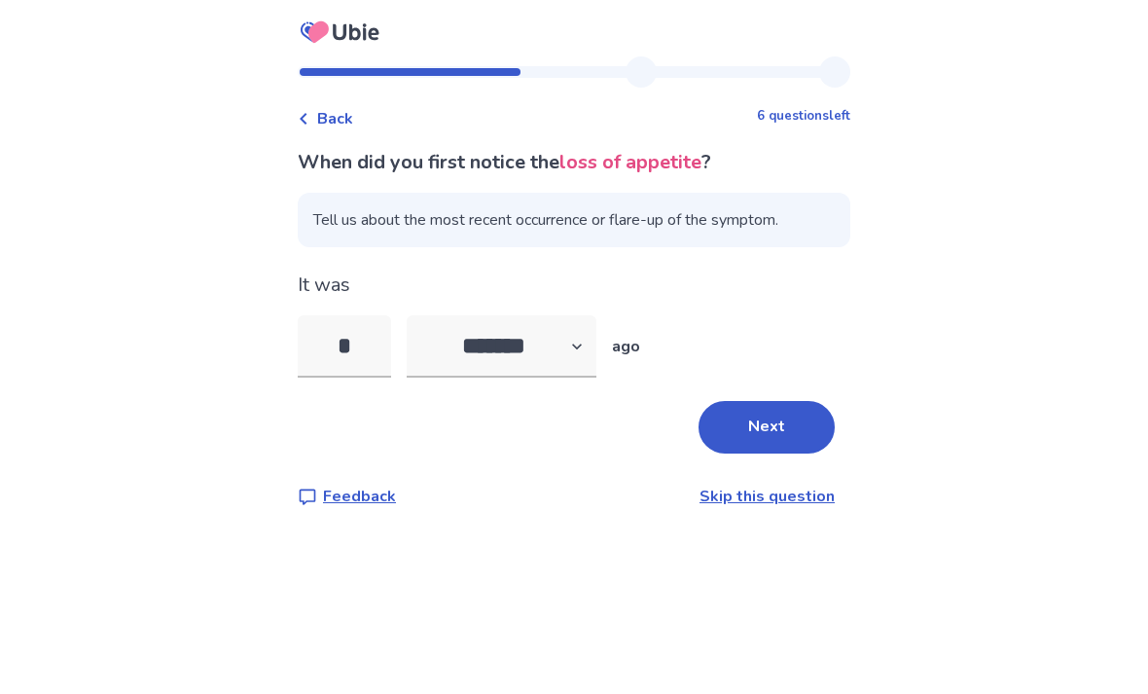
click at [345, 127] on span "Back" at bounding box center [335, 118] width 36 height 23
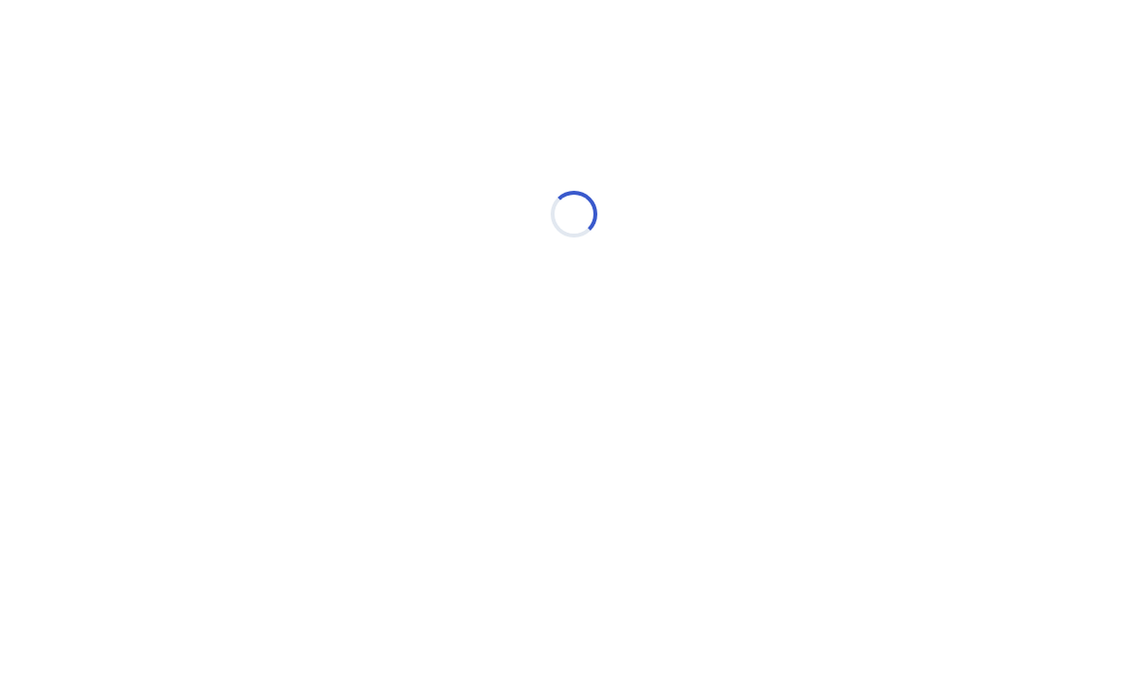
select select "*"
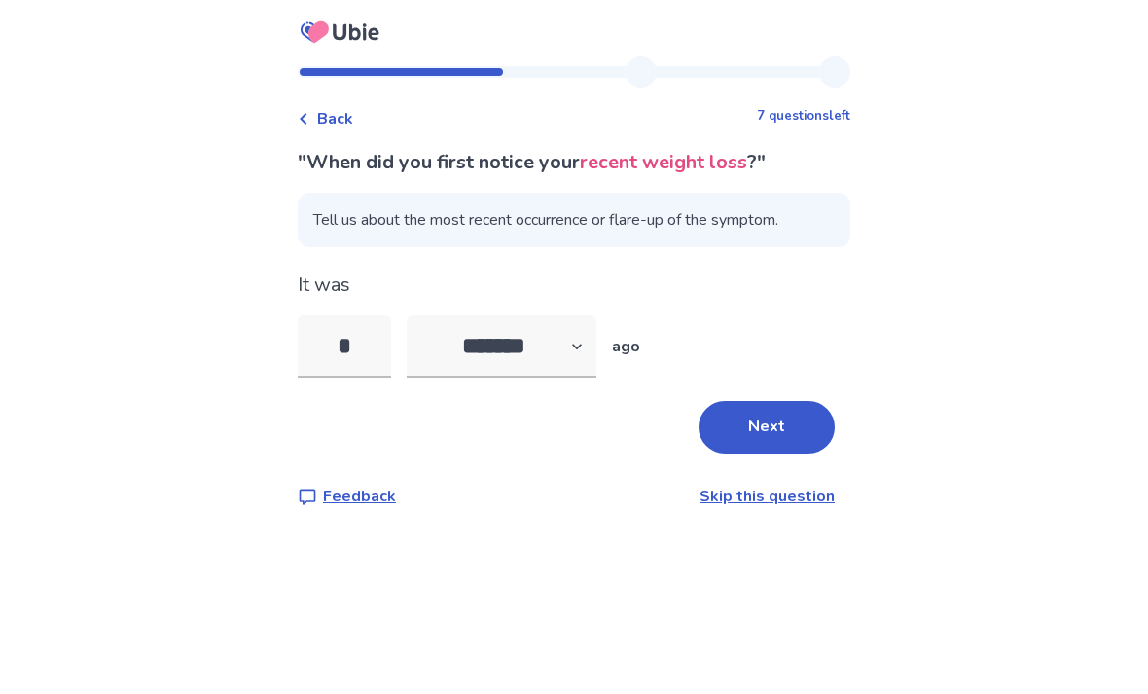
click at [331, 127] on span "Back" at bounding box center [335, 118] width 36 height 23
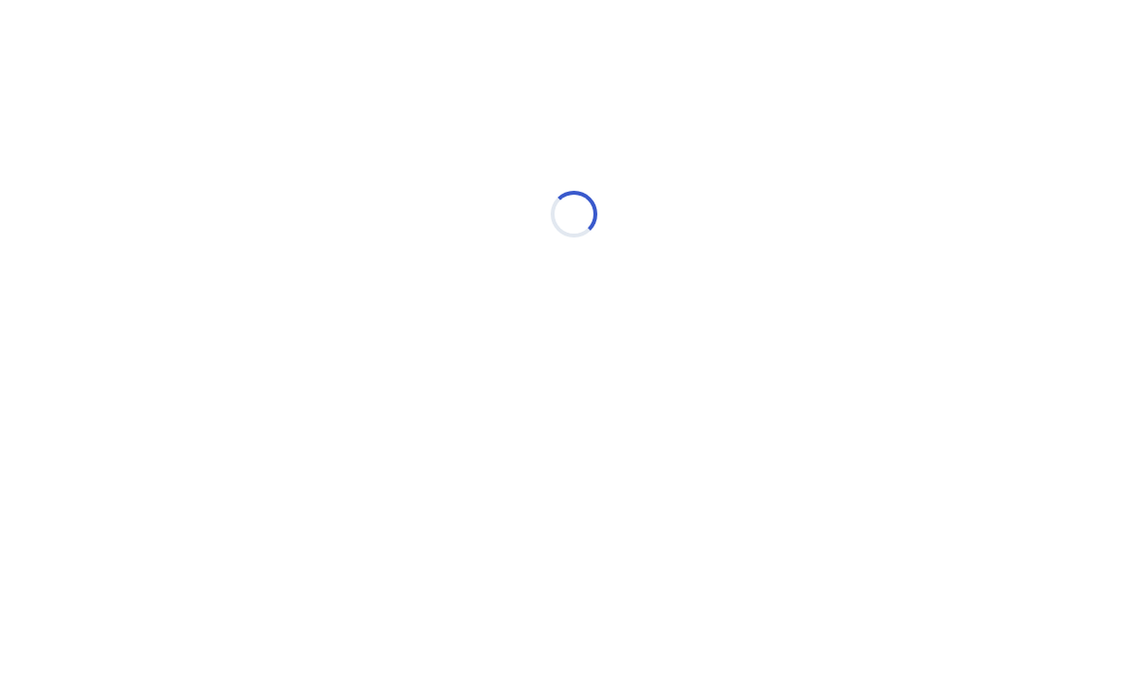
select select "*"
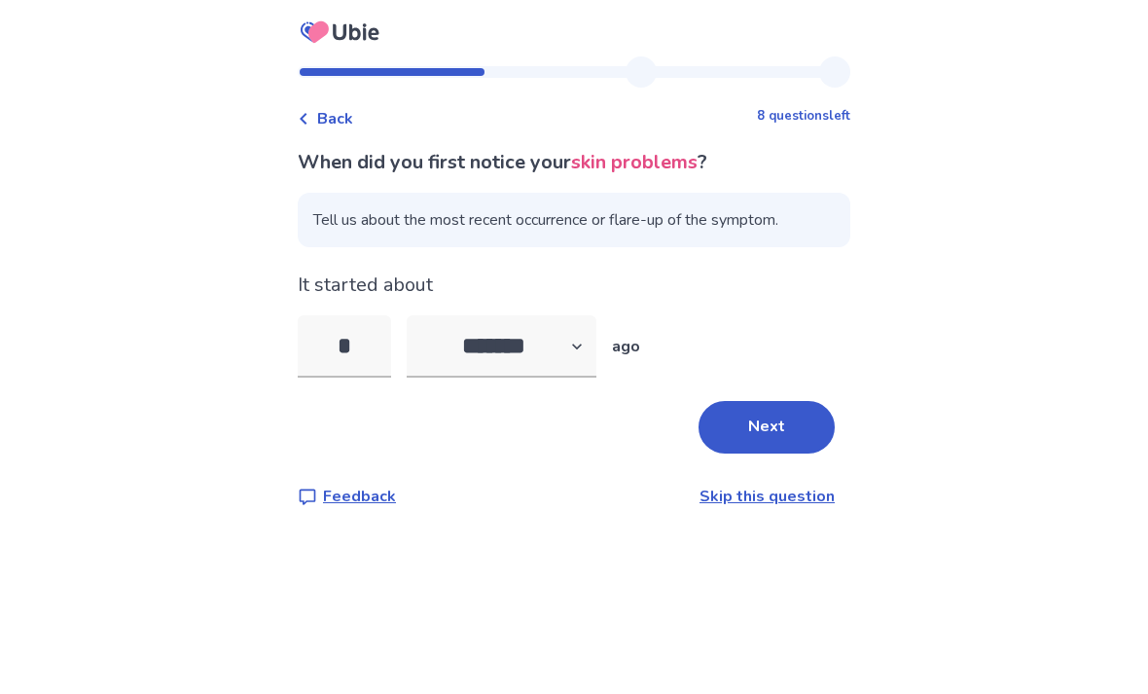
click at [348, 127] on span "Back" at bounding box center [335, 118] width 36 height 23
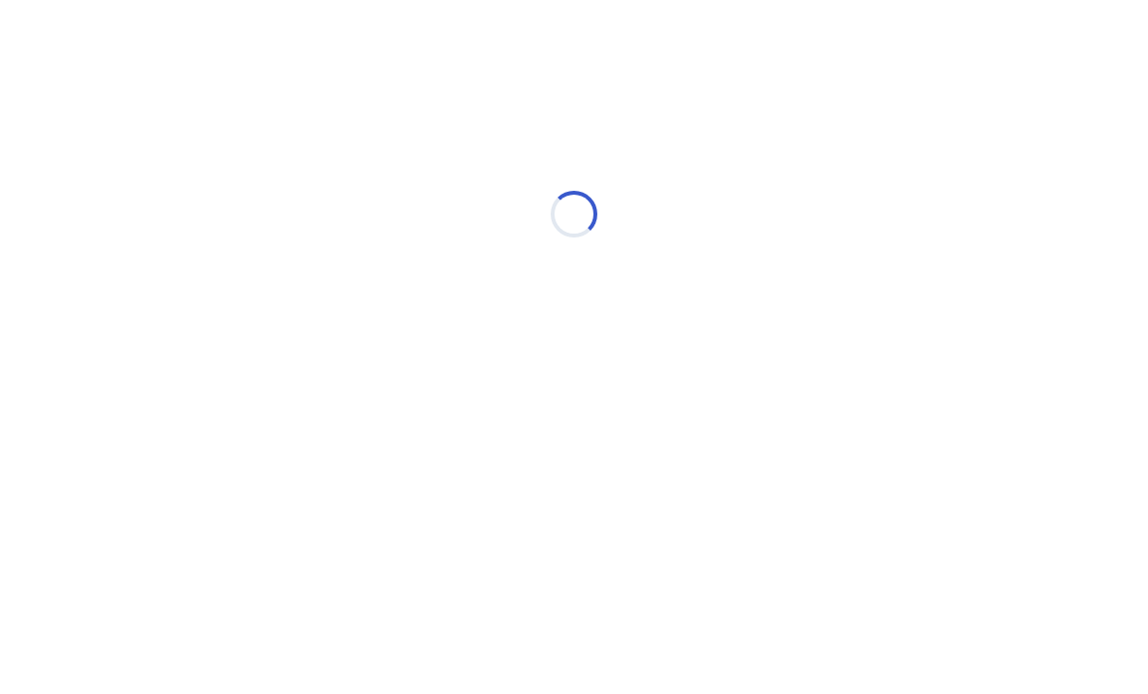
select select "*"
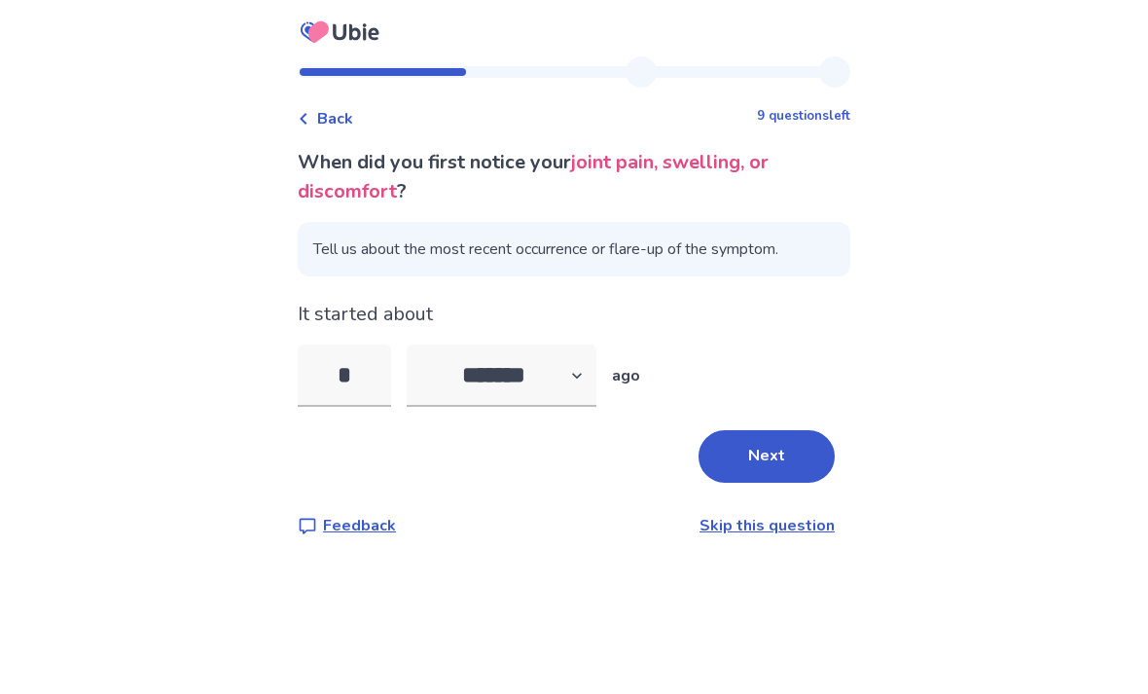
click at [343, 128] on span "Back" at bounding box center [335, 118] width 36 height 23
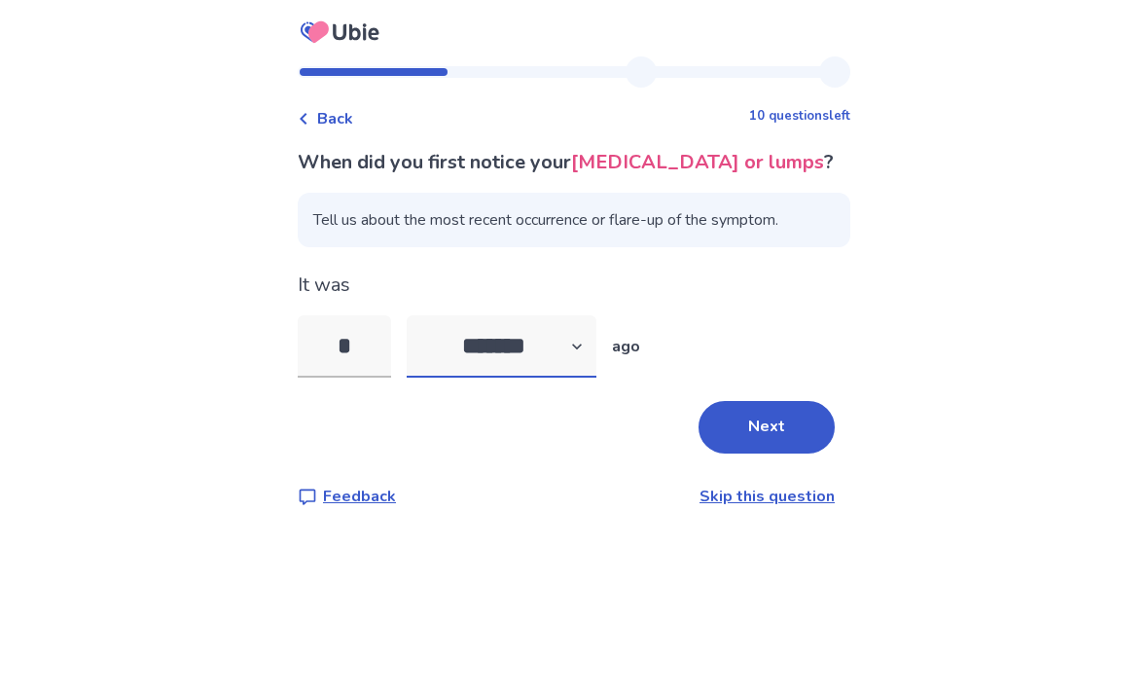
click at [560, 371] on select "******* ****** ******* ******** *******" at bounding box center [502, 346] width 190 height 62
select select "*"
click at [774, 453] on button "Next" at bounding box center [766, 427] width 136 height 53
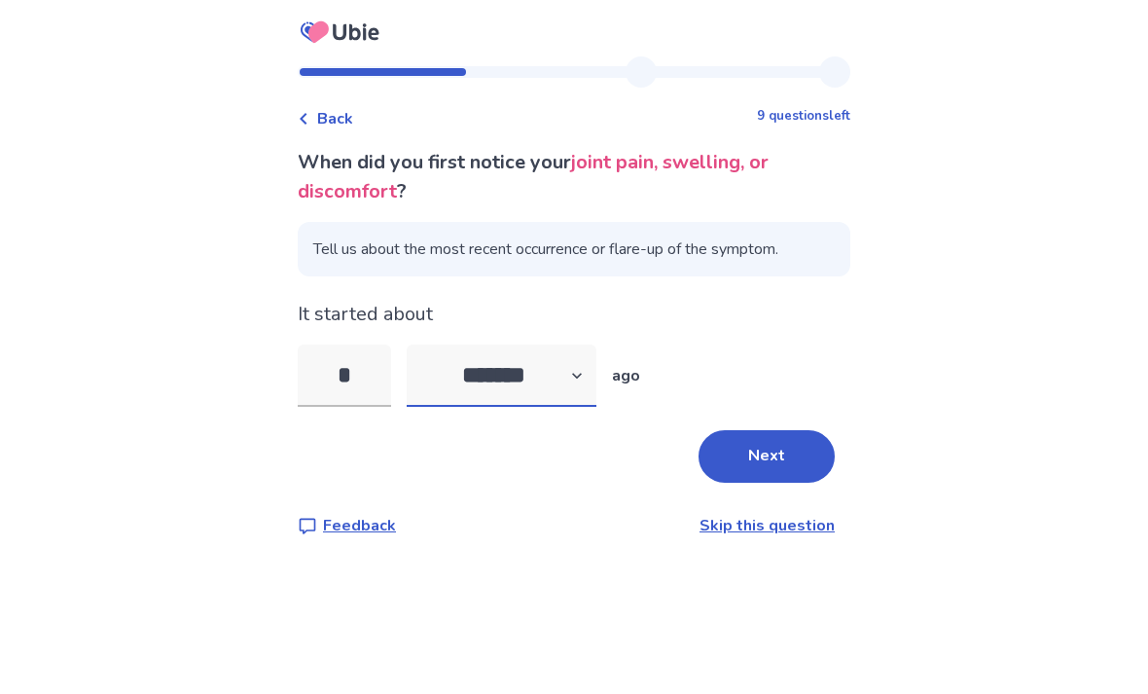
click at [487, 385] on select "******* ****** ******* ******** *******" at bounding box center [502, 375] width 190 height 62
select select "*"
click at [779, 465] on button "Next" at bounding box center [766, 456] width 136 height 53
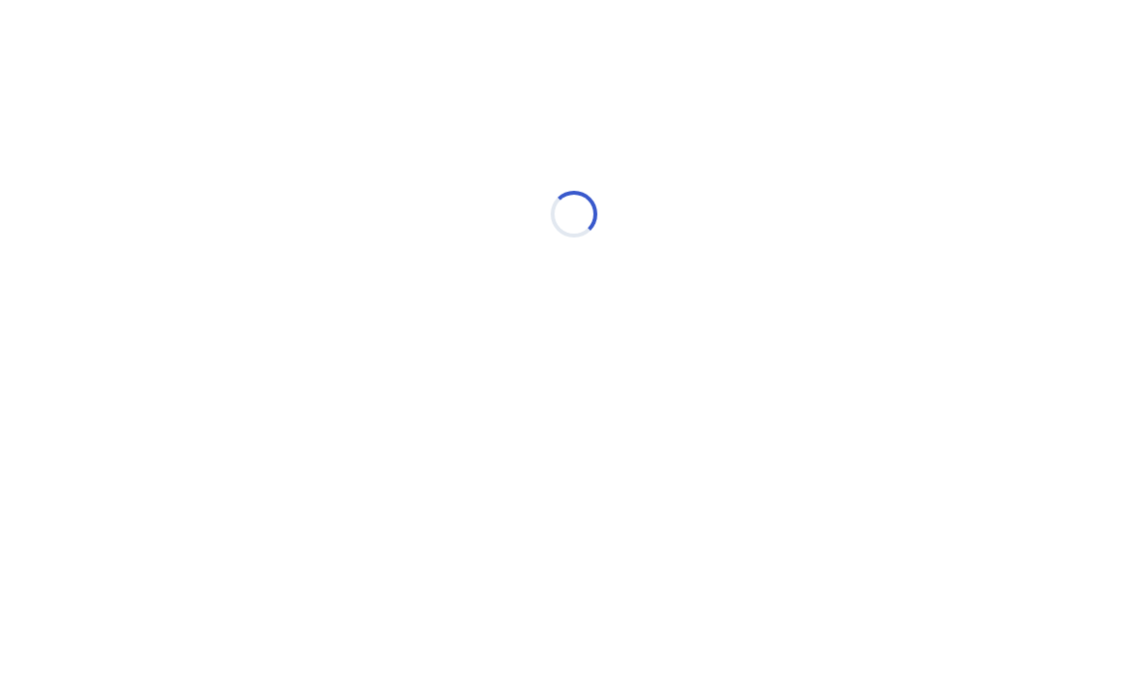
select select "*"
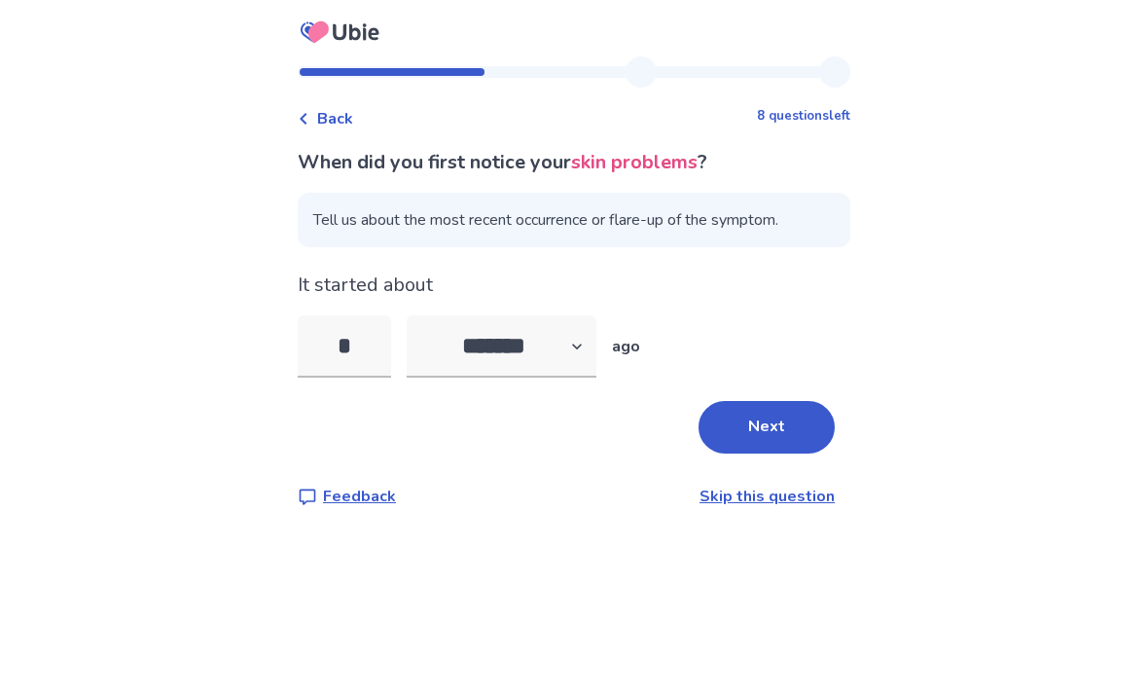
click at [776, 435] on button "Next" at bounding box center [766, 427] width 136 height 53
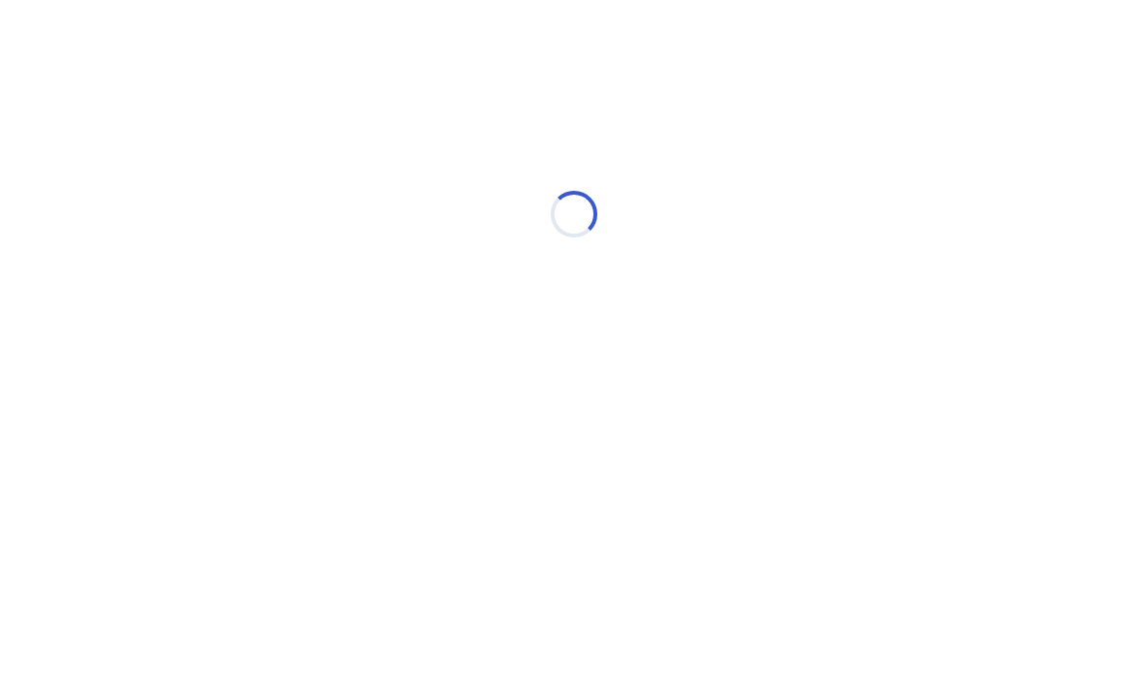
select select "*"
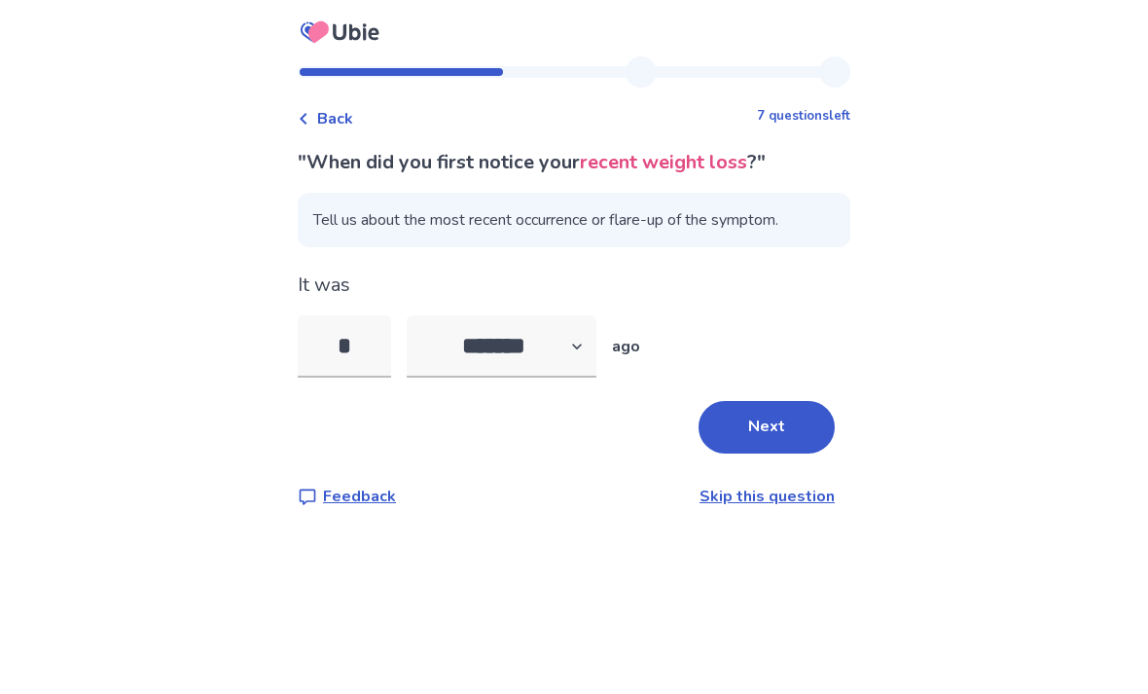
click at [783, 445] on button "Next" at bounding box center [766, 427] width 136 height 53
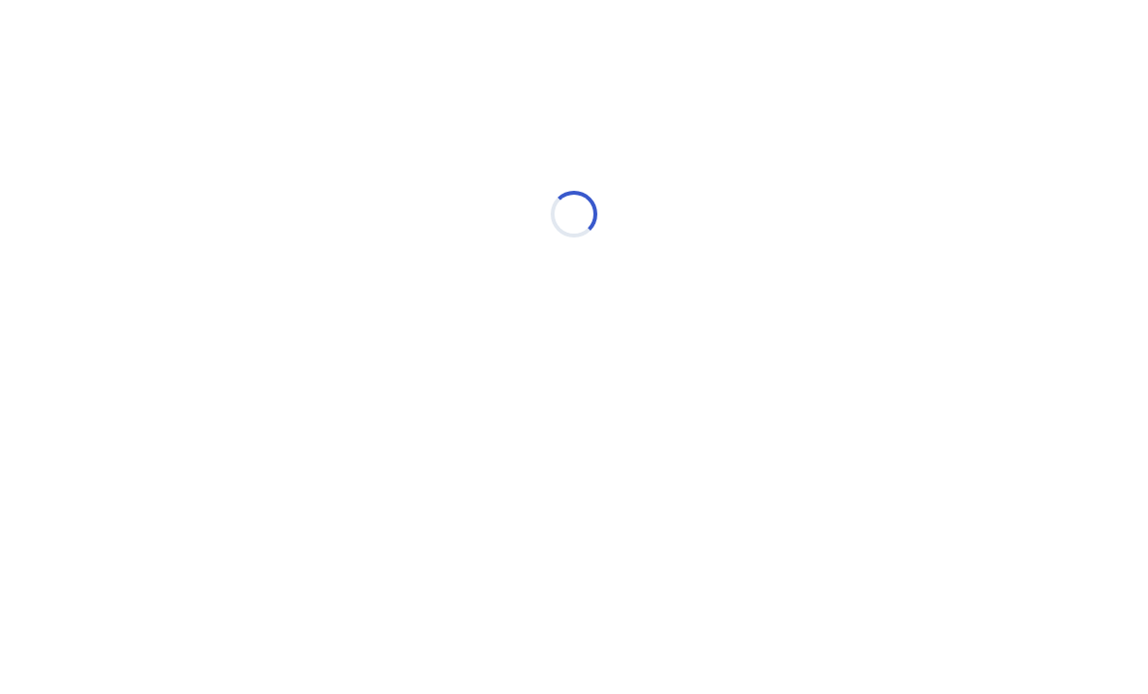
select select "*"
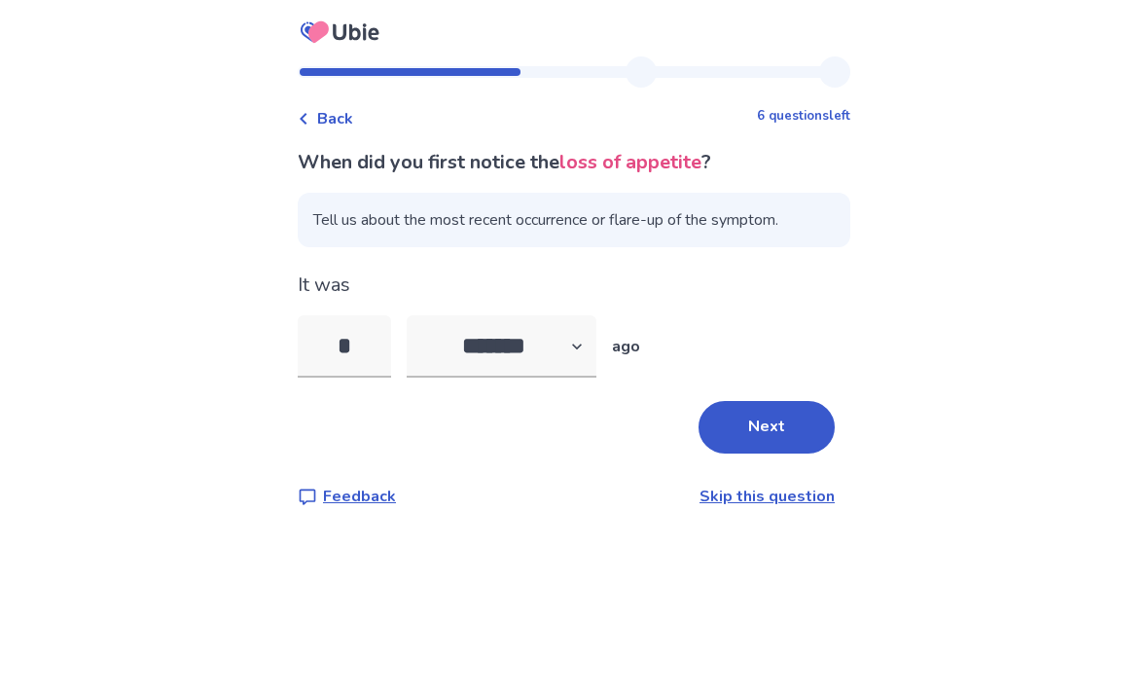
click at [786, 445] on button "Next" at bounding box center [766, 427] width 136 height 53
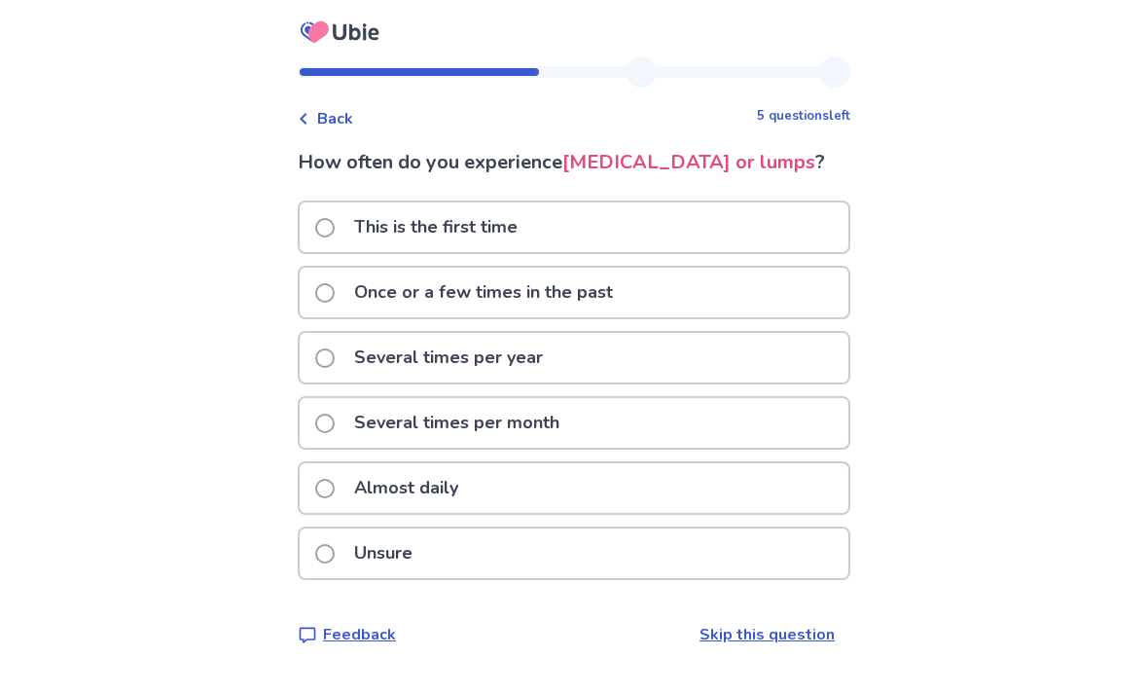
click at [704, 382] on div "Several times per year" at bounding box center [574, 358] width 549 height 50
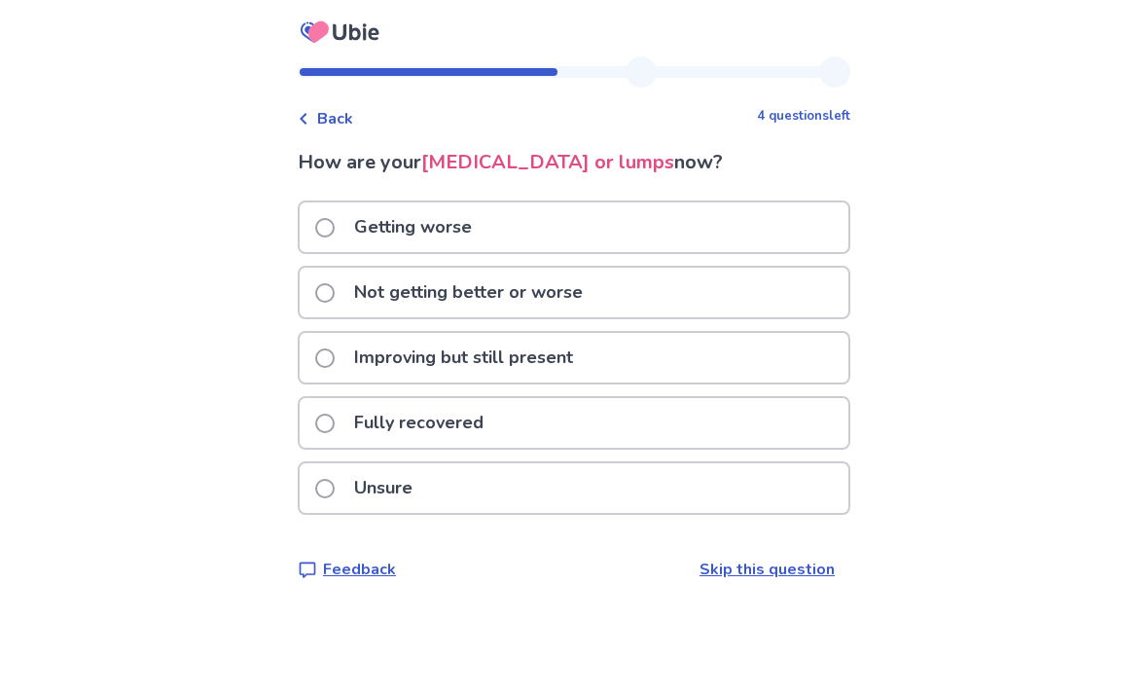
click at [621, 347] on div "Improving but still present" at bounding box center [574, 358] width 549 height 50
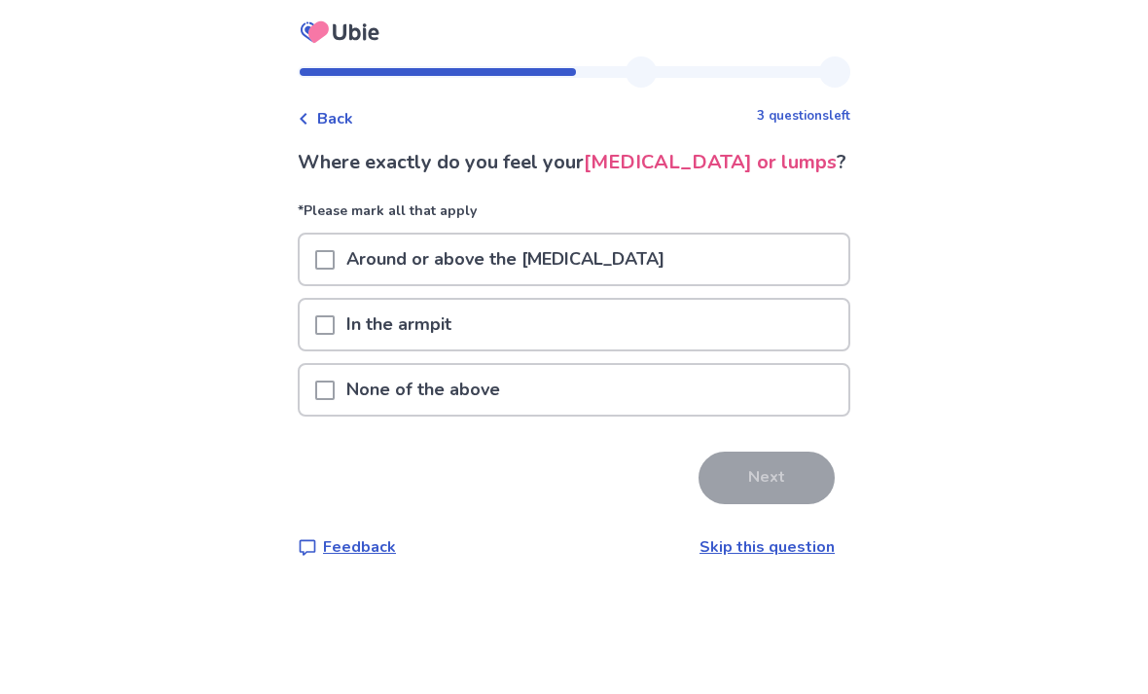
click at [611, 349] on div "In the armpit" at bounding box center [574, 325] width 549 height 50
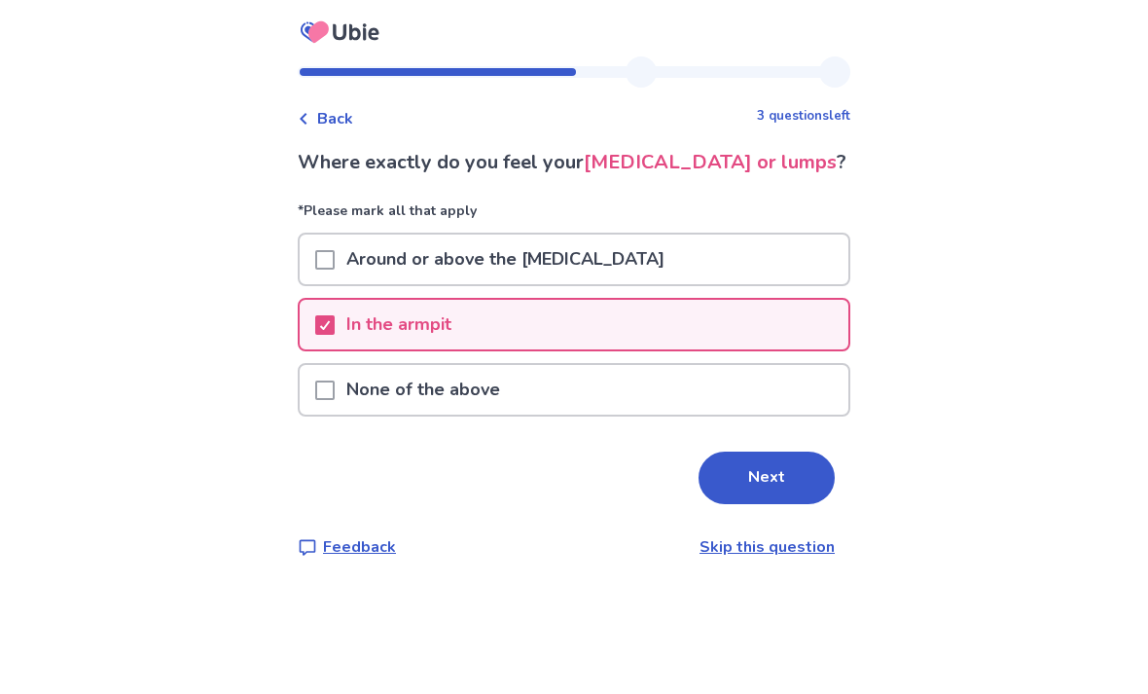
click at [768, 504] on button "Next" at bounding box center [766, 477] width 136 height 53
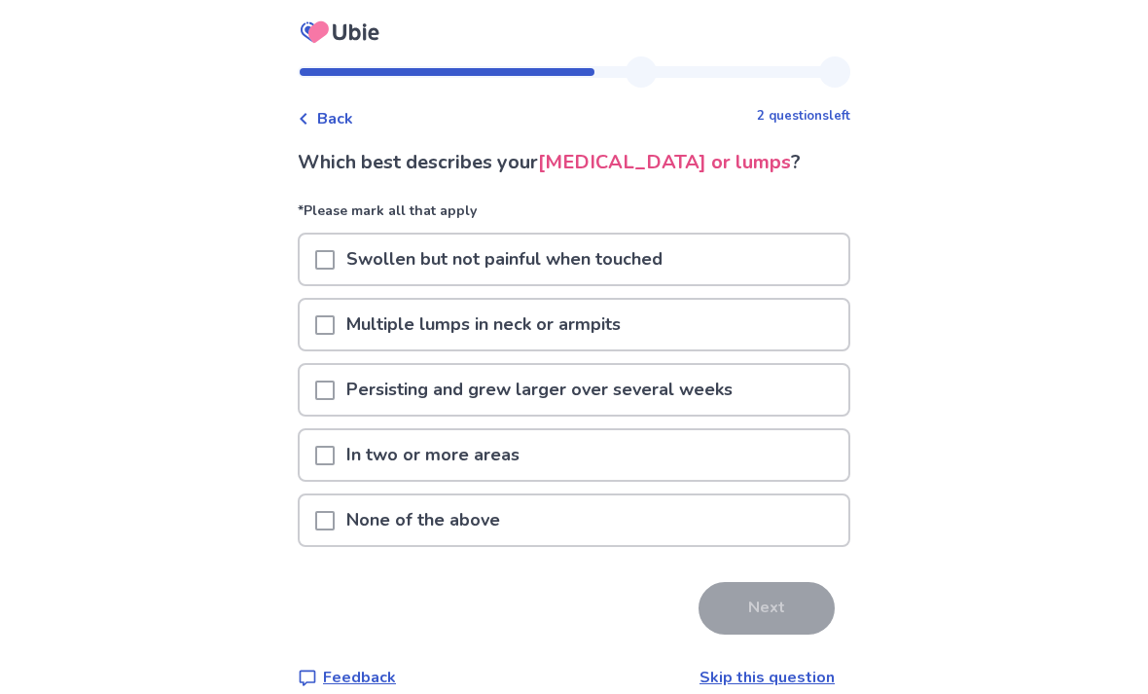
click at [748, 480] on div "In two or more areas" at bounding box center [574, 455] width 549 height 50
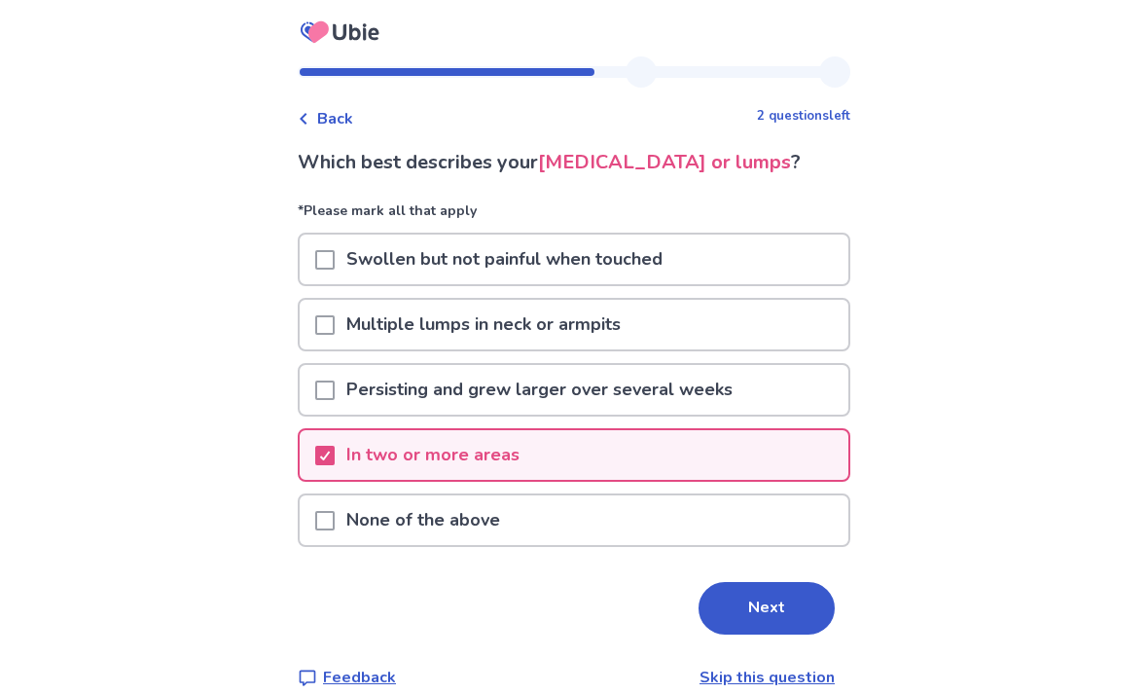
click at [783, 634] on button "Next" at bounding box center [766, 608] width 136 height 53
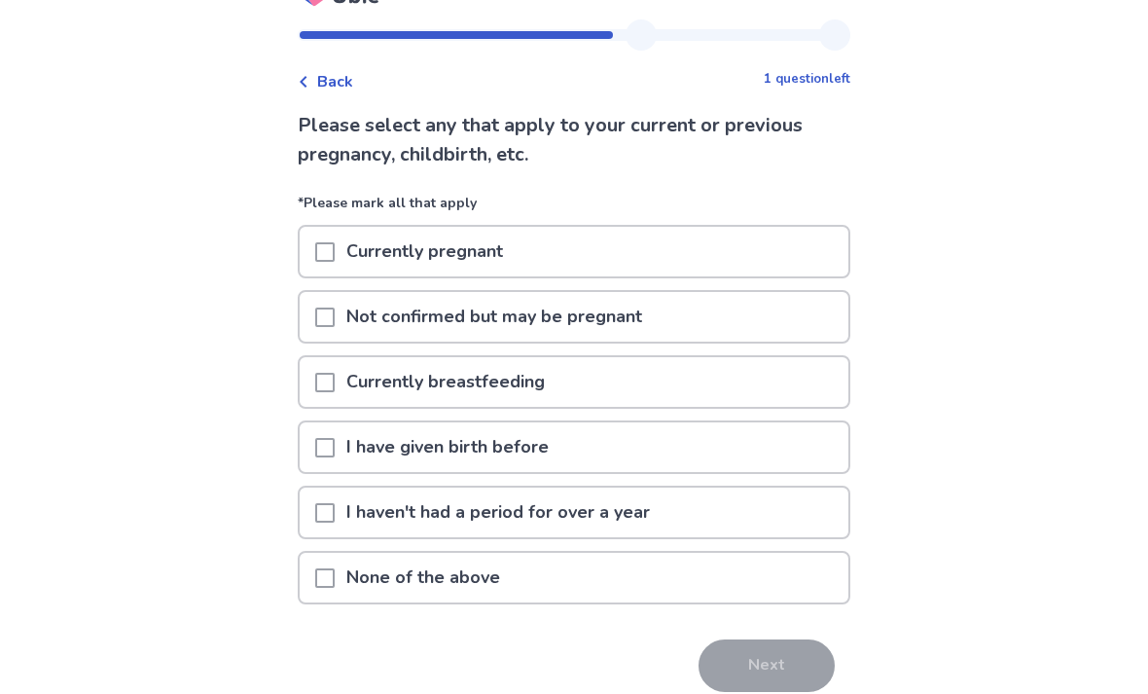
scroll to position [34, 0]
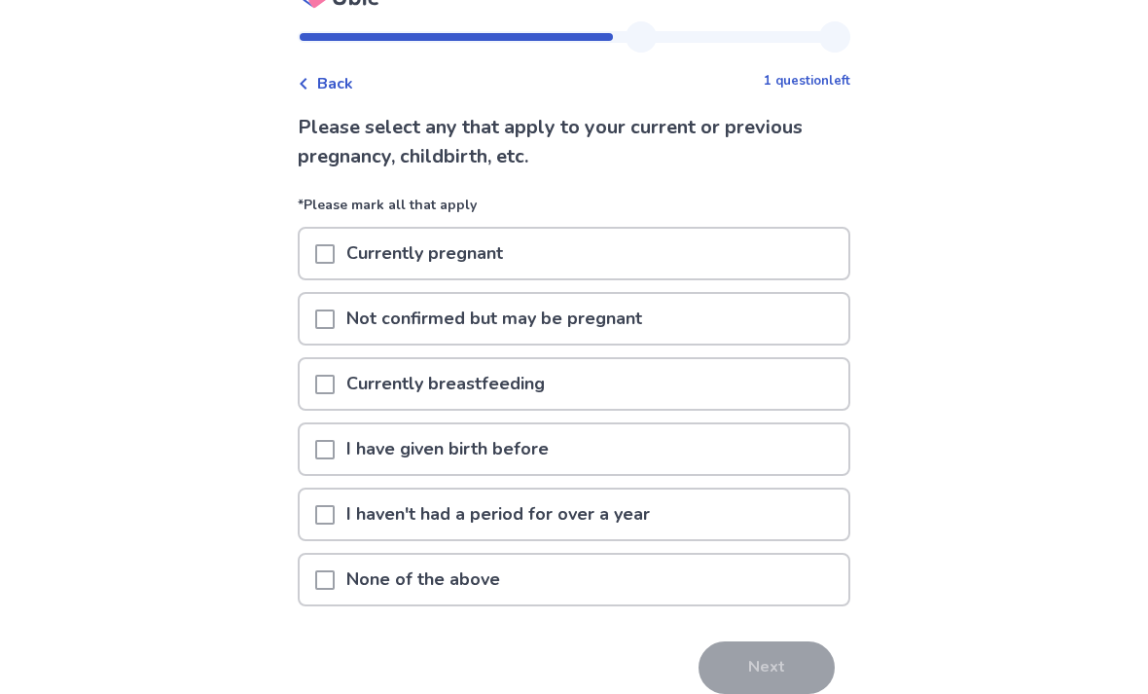
click at [708, 583] on div "None of the above" at bounding box center [574, 580] width 549 height 50
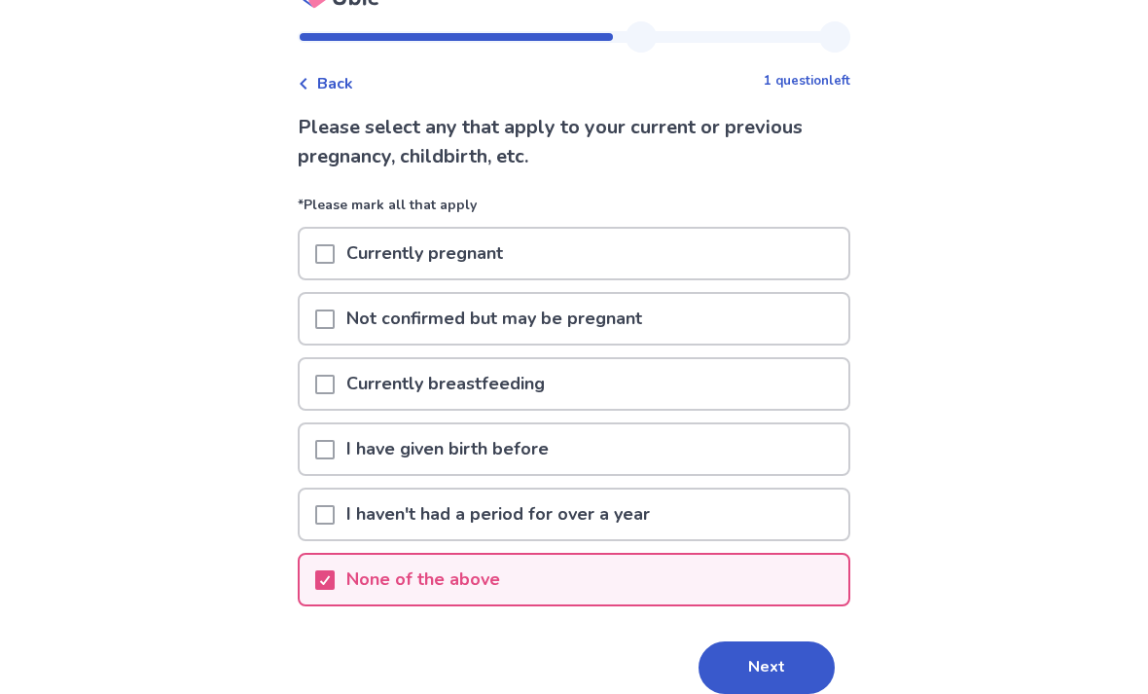
click at [789, 655] on button "Next" at bounding box center [766, 667] width 136 height 53
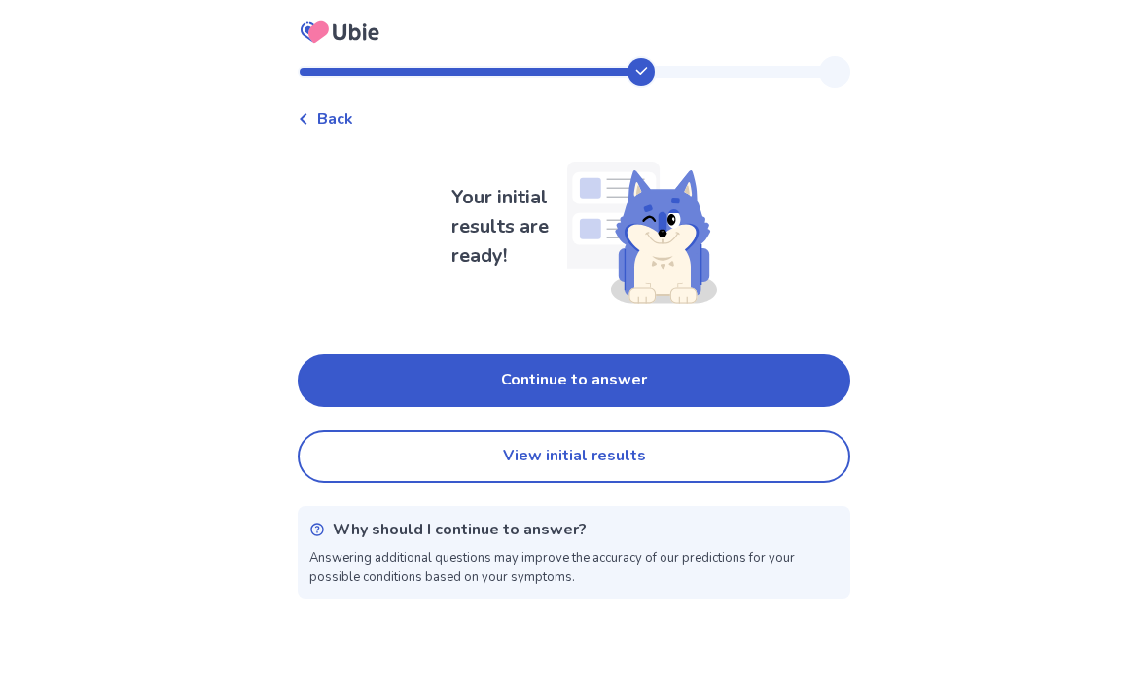
click at [750, 386] on button "Continue to answer" at bounding box center [574, 380] width 552 height 53
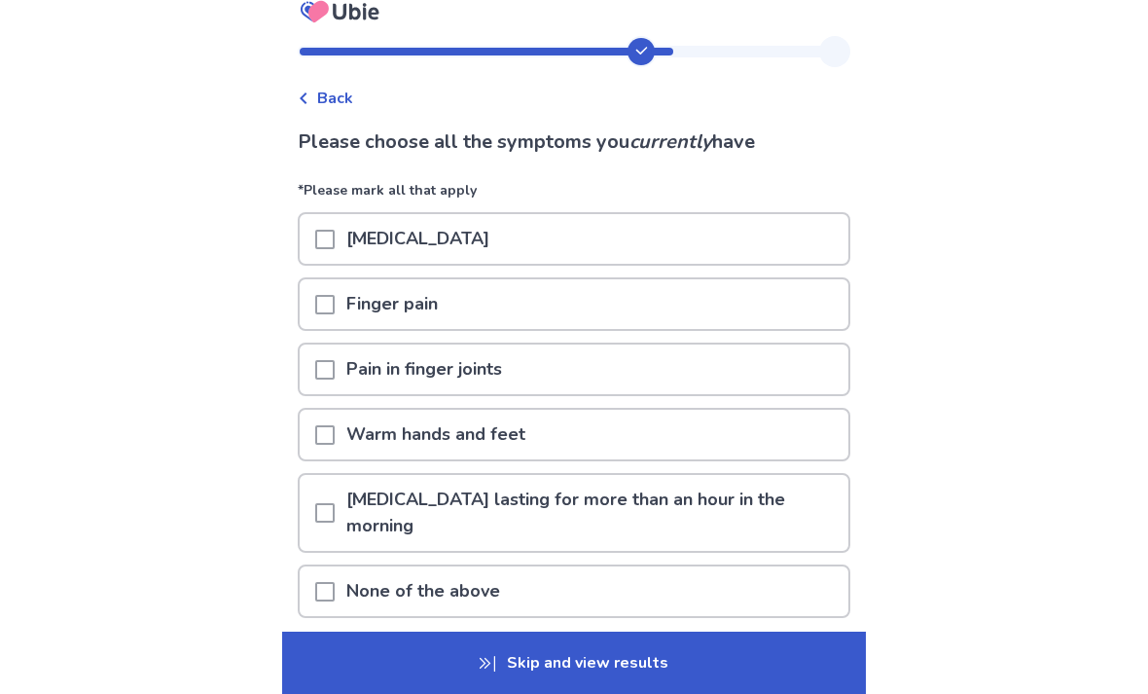
scroll to position [42, 0]
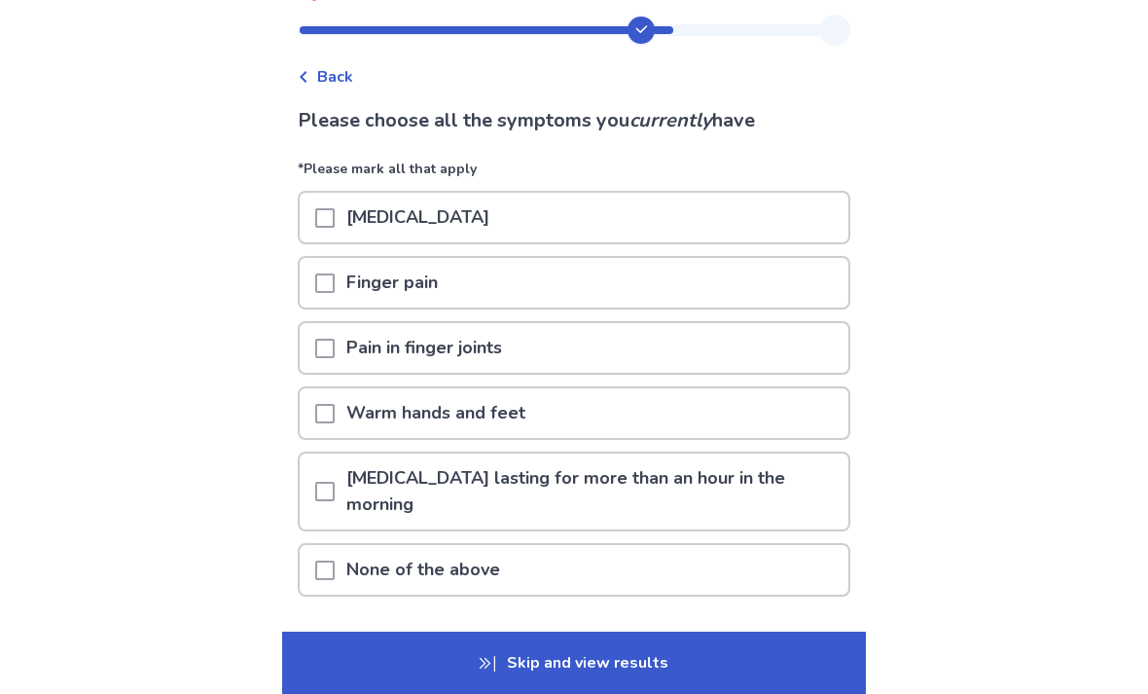
click at [765, 228] on div "Joint stiffness" at bounding box center [574, 218] width 549 height 50
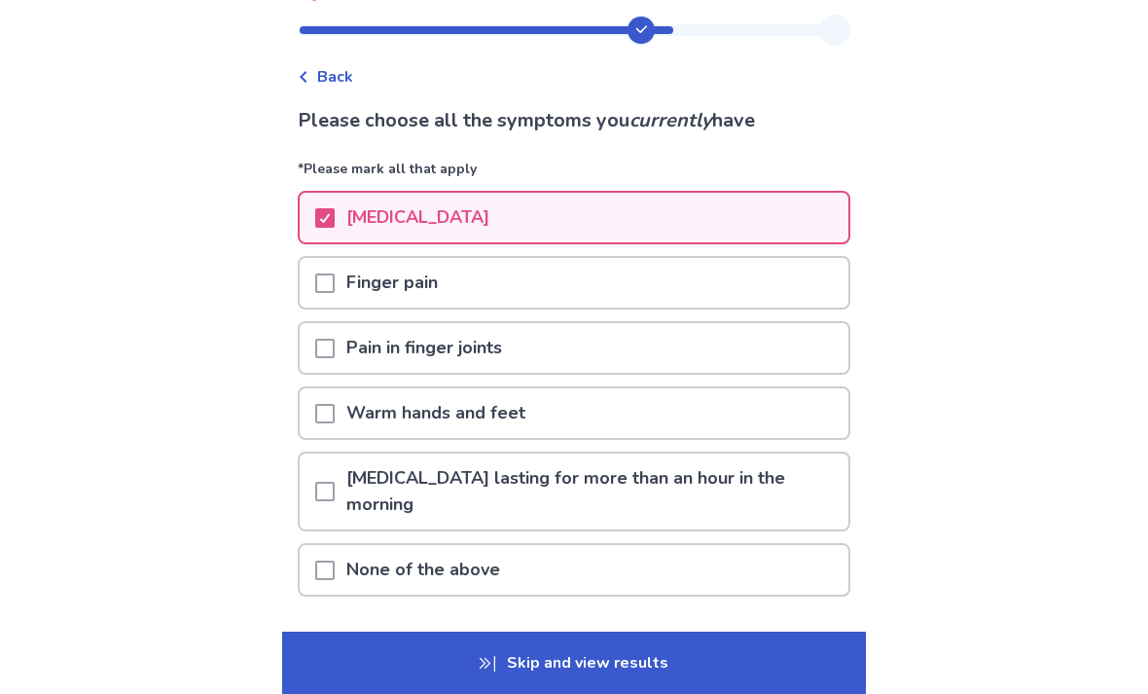
click at [738, 283] on div "Finger pain" at bounding box center [574, 283] width 549 height 50
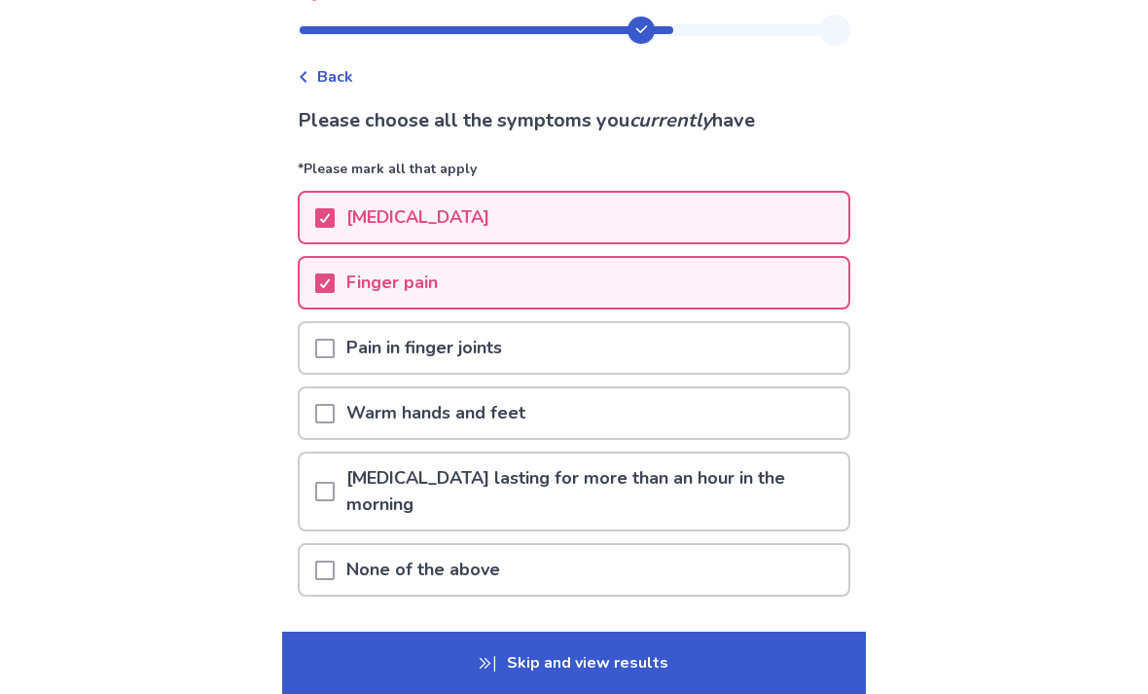
click at [682, 355] on div "Pain in finger joints" at bounding box center [574, 348] width 549 height 50
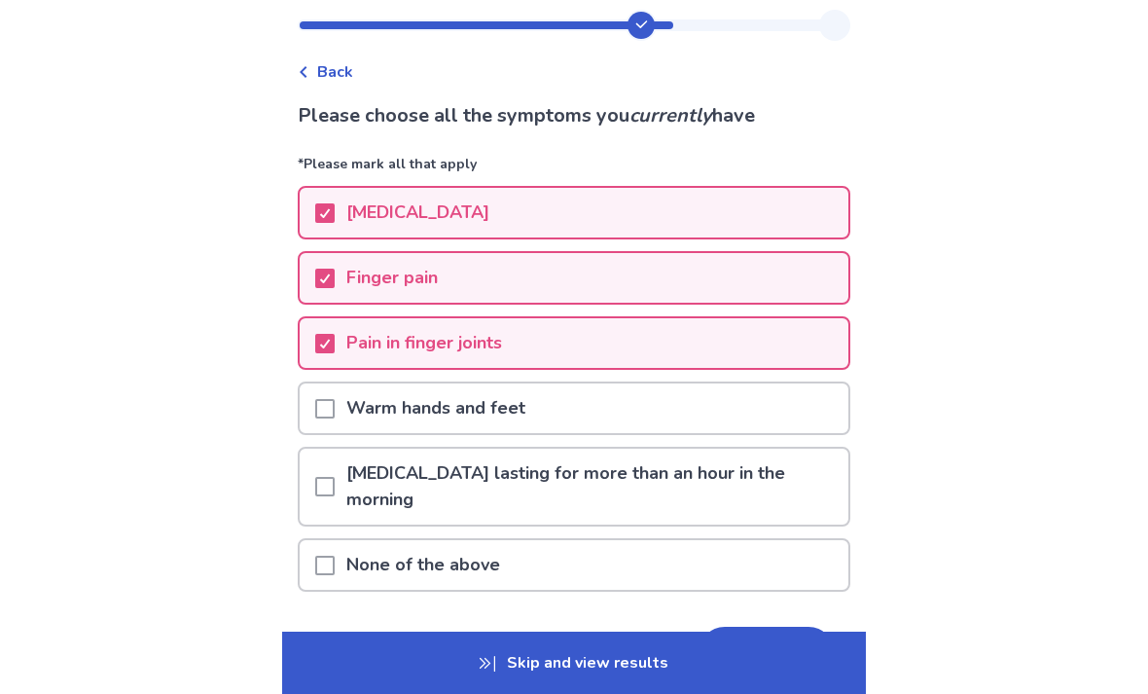
scroll to position [118, 0]
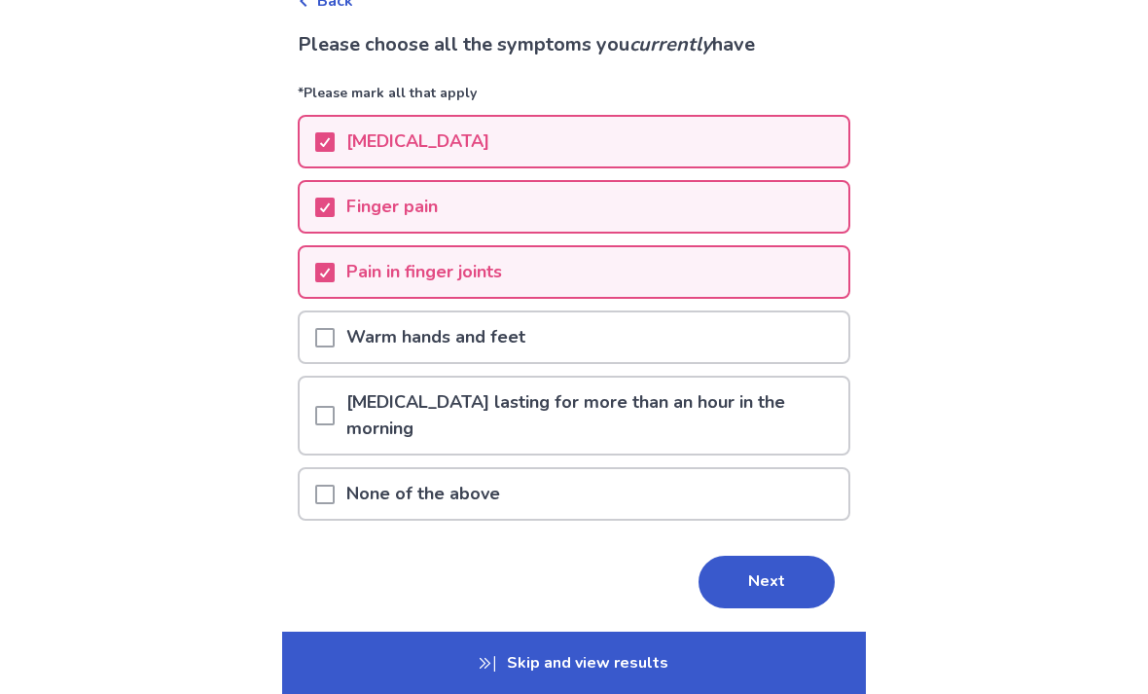
click at [786, 583] on button "Next" at bounding box center [766, 581] width 136 height 53
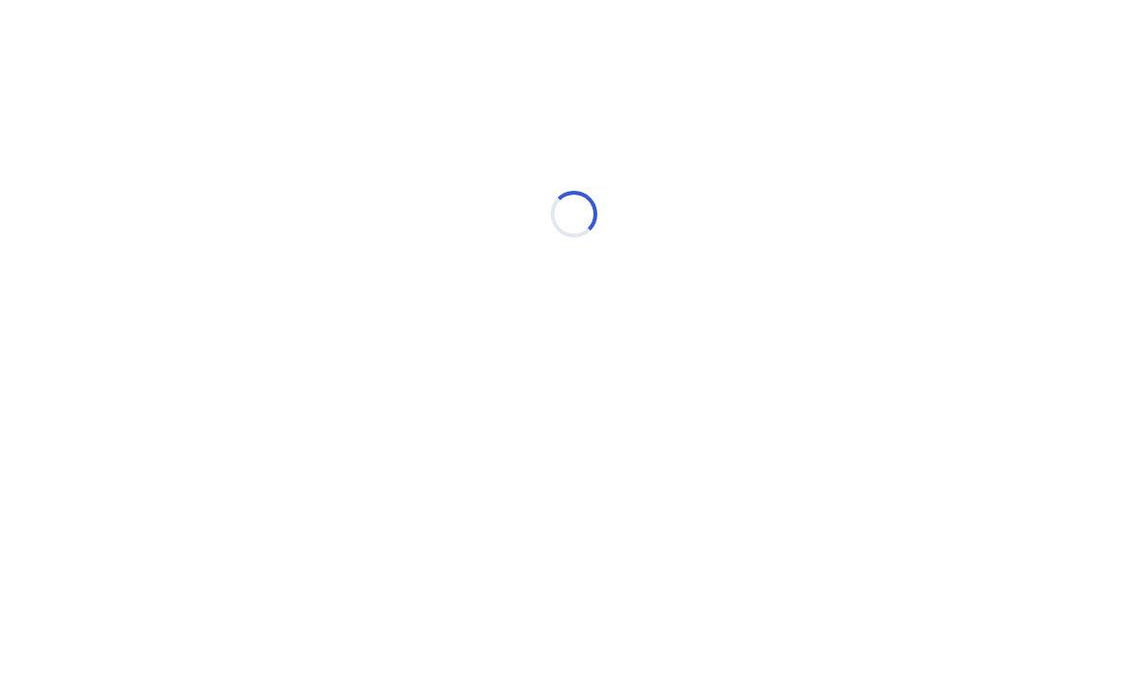
scroll to position [0, 0]
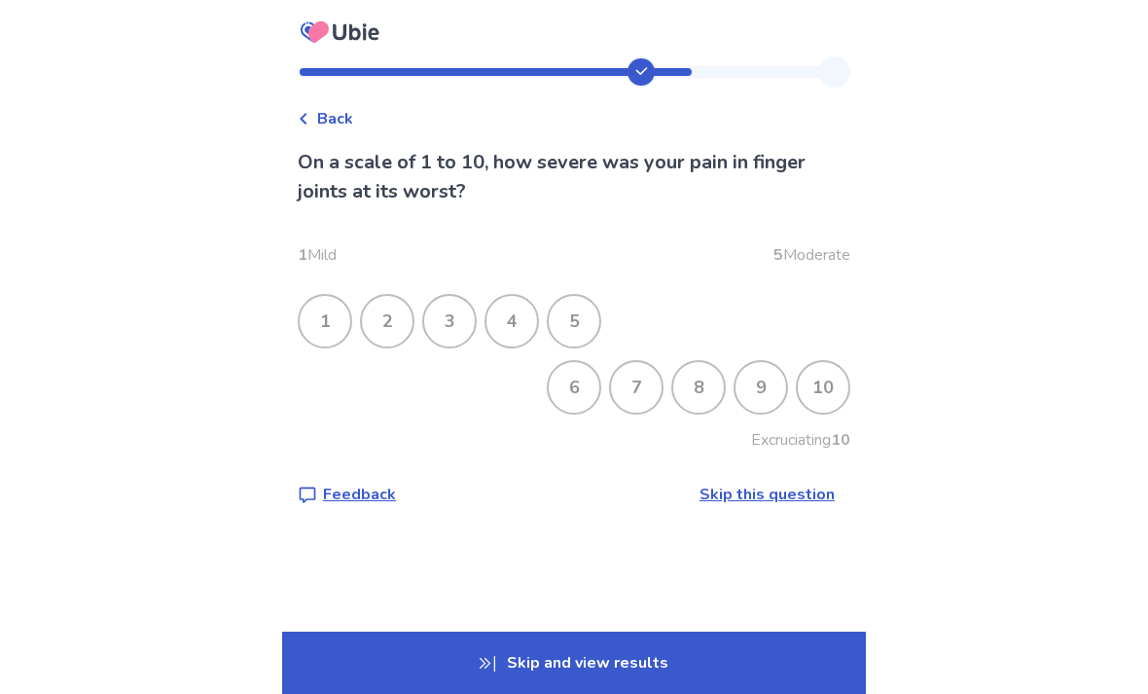
click at [630, 391] on div "7" at bounding box center [636, 387] width 51 height 51
click at [343, 127] on span "Back" at bounding box center [335, 118] width 36 height 23
click at [626, 393] on div "7" at bounding box center [636, 387] width 51 height 51
click at [682, 397] on div "8" at bounding box center [698, 387] width 51 height 51
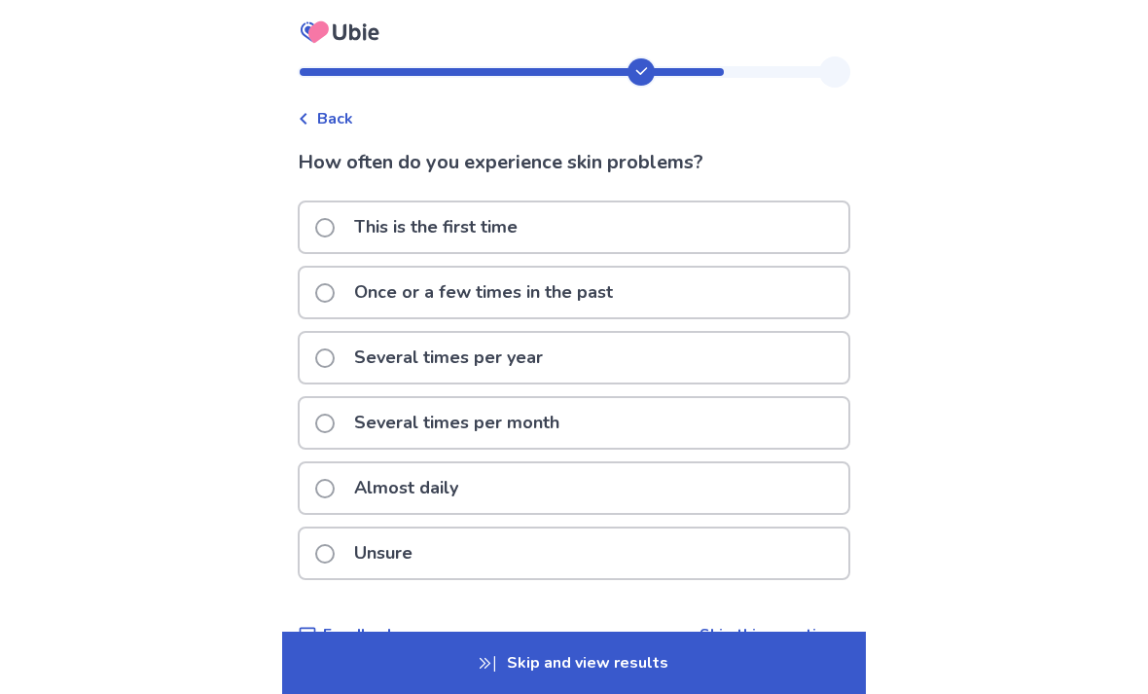
click at [727, 299] on div "Once or a few times in the past" at bounding box center [574, 292] width 549 height 50
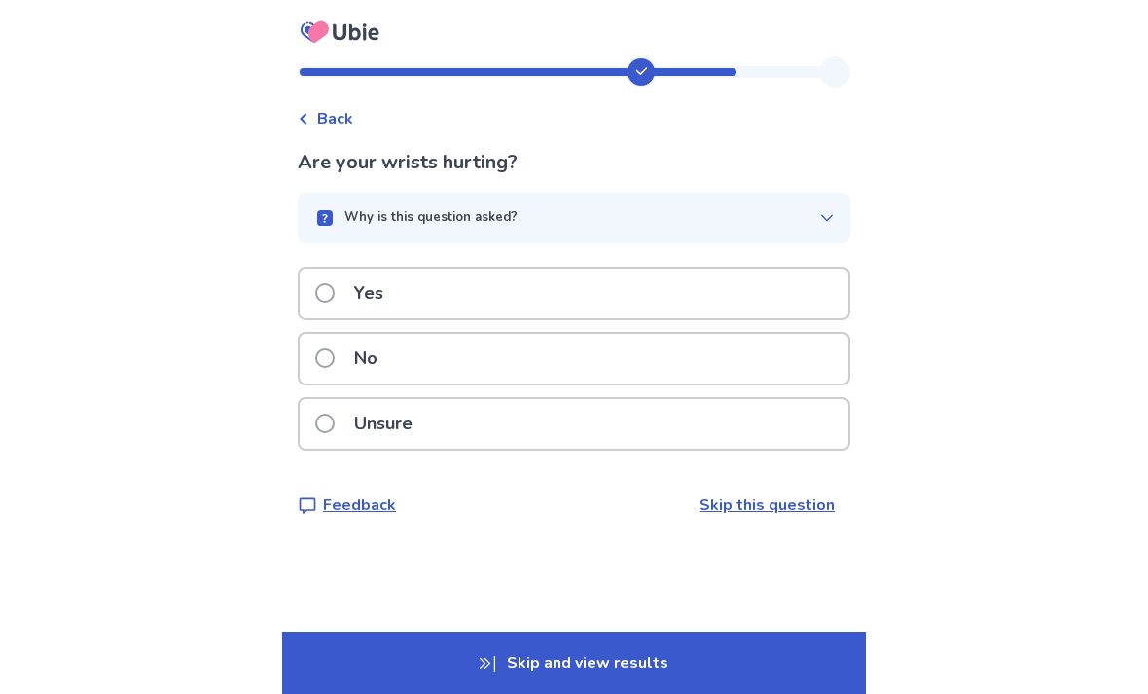
click at [819, 211] on icon "button" at bounding box center [827, 218] width 16 height 16
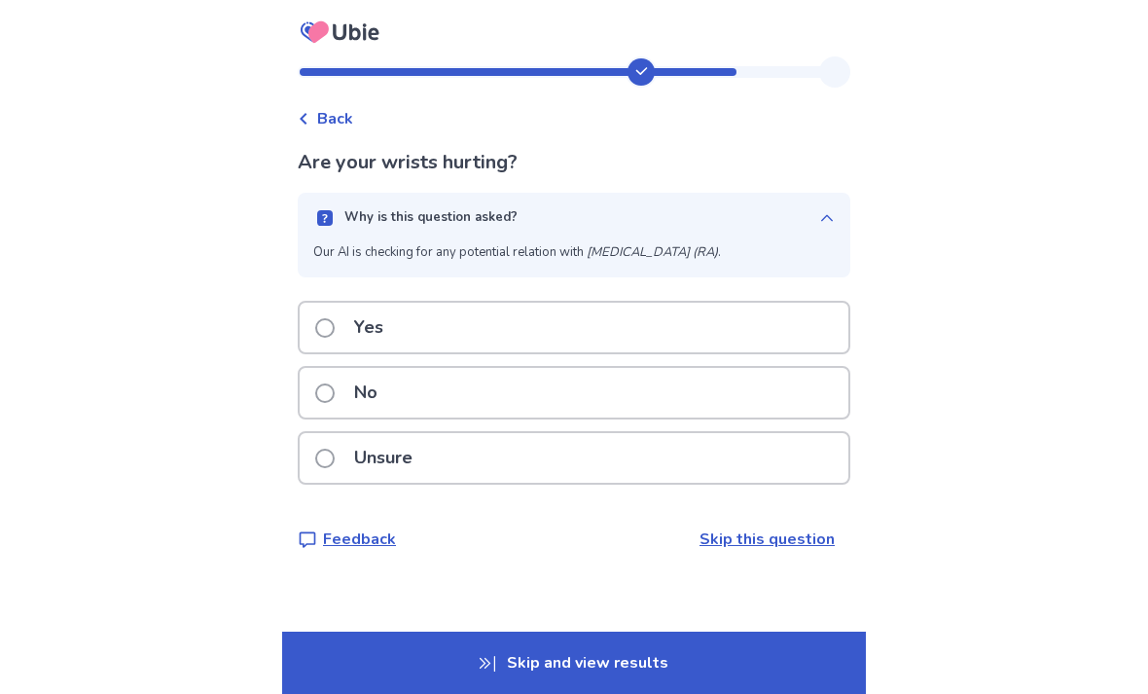
click at [763, 323] on div "Yes" at bounding box center [574, 327] width 549 height 50
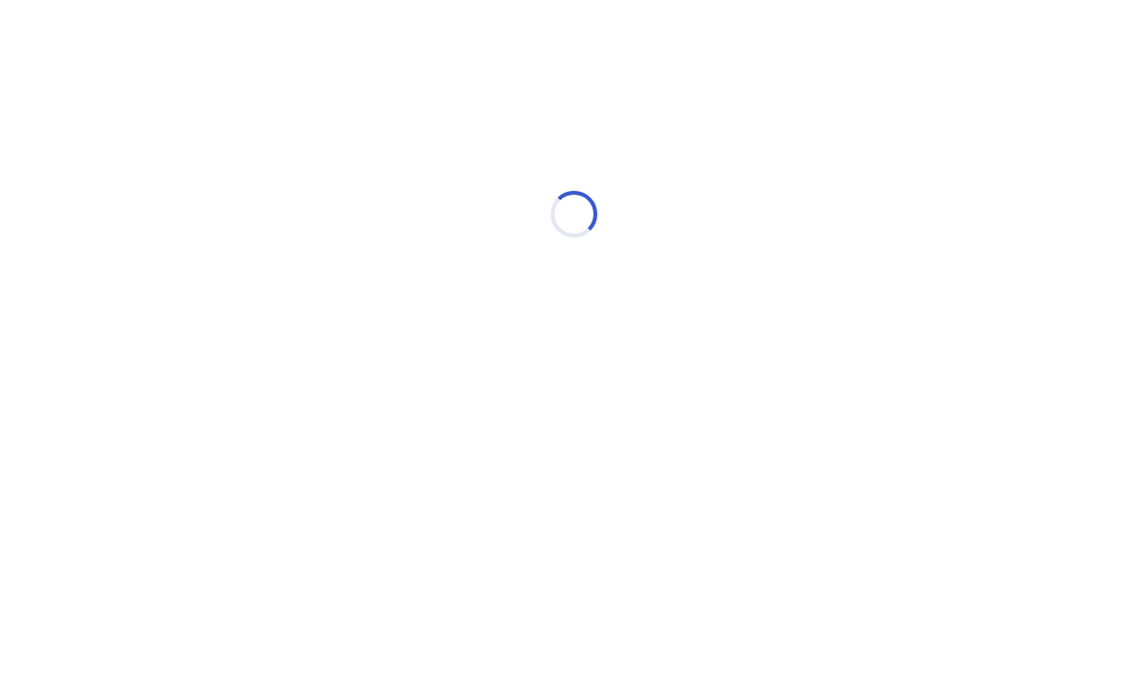
select select "*"
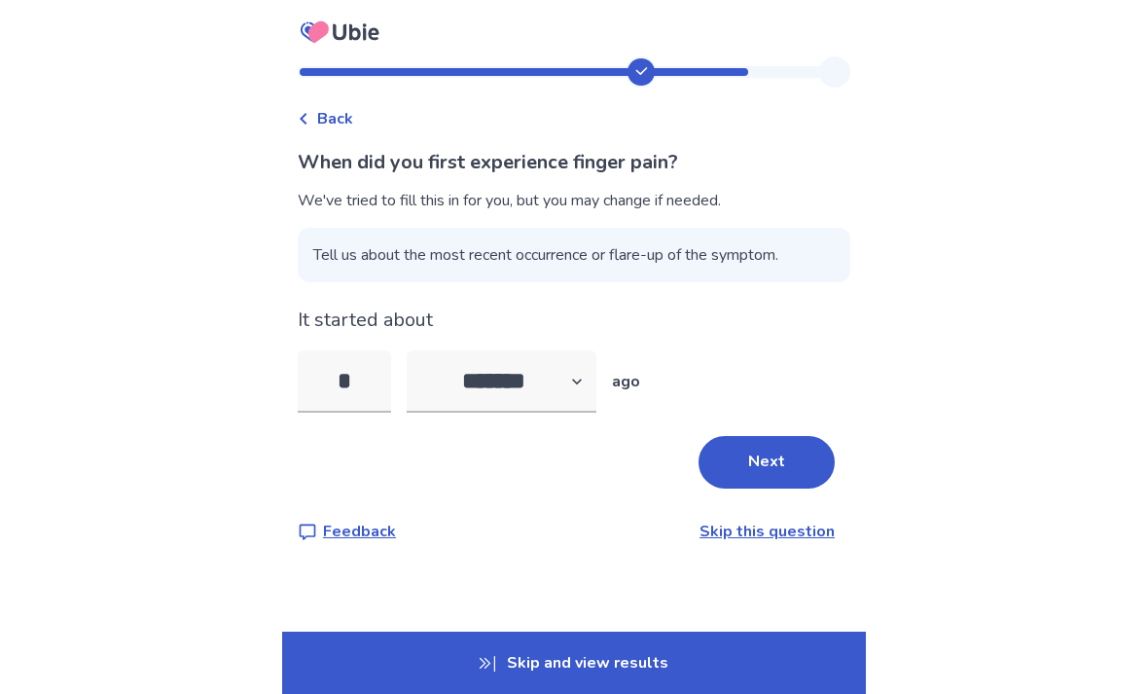
click at [366, 384] on input "*" at bounding box center [344, 381] width 93 height 62
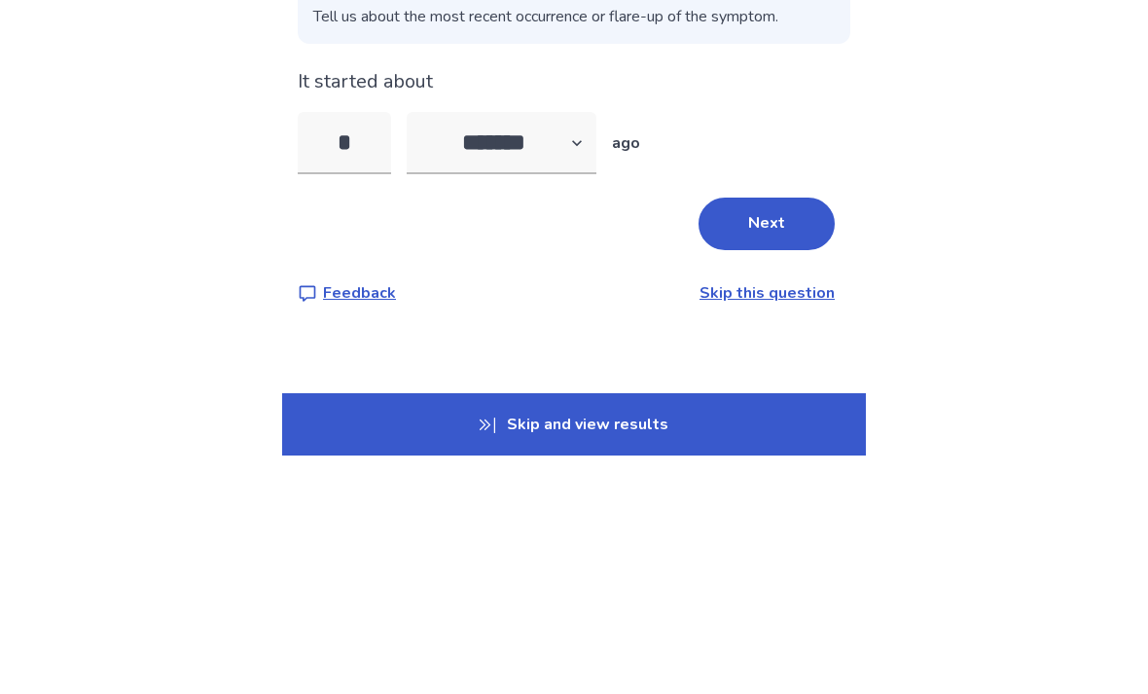
type input "*"
click at [525, 350] on select "******* ****** ******* ******** *******" at bounding box center [502, 381] width 190 height 62
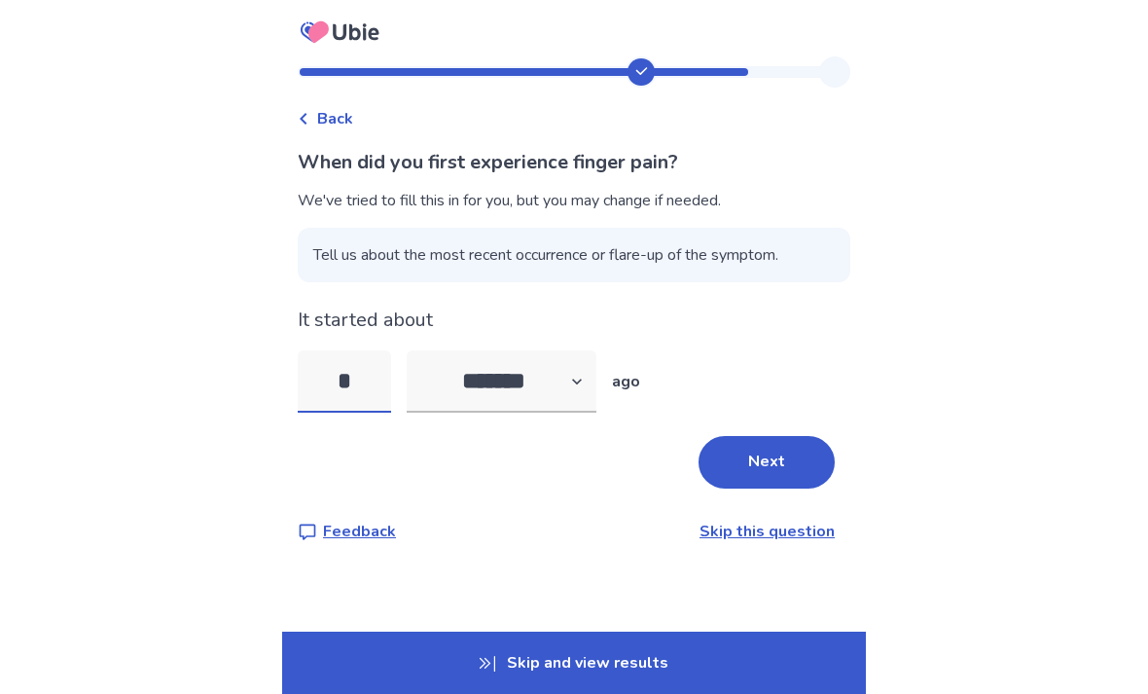
click at [380, 350] on input "*" at bounding box center [344, 381] width 93 height 62
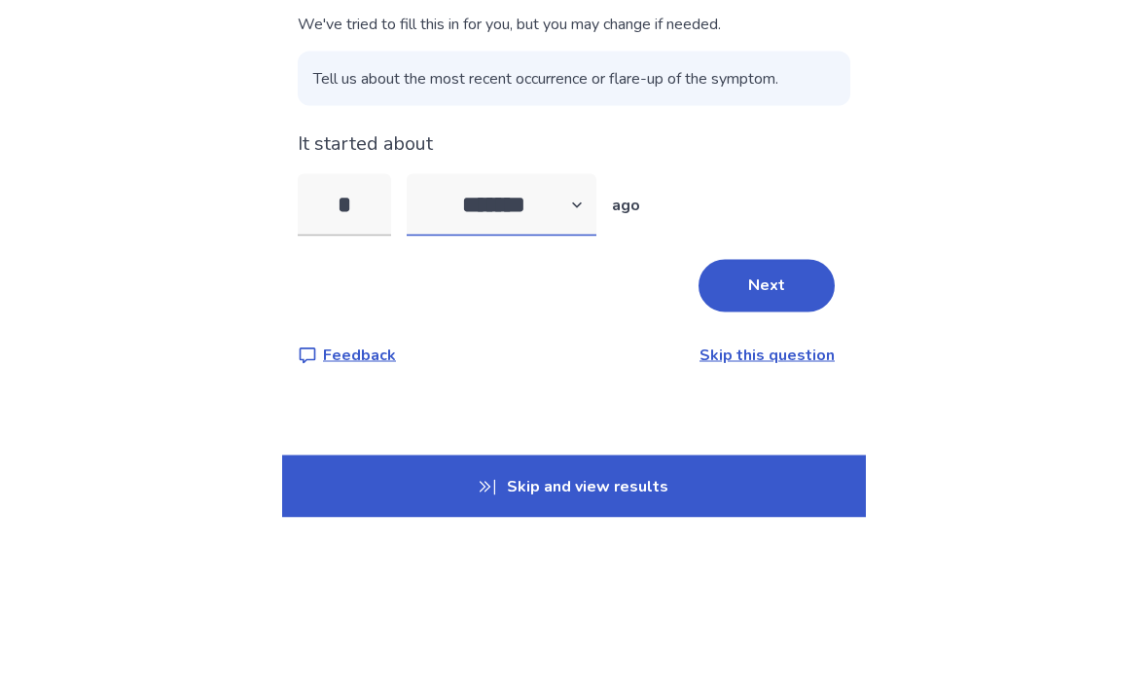
click at [546, 350] on select "******* ****** ******* ******** *******" at bounding box center [502, 381] width 190 height 62
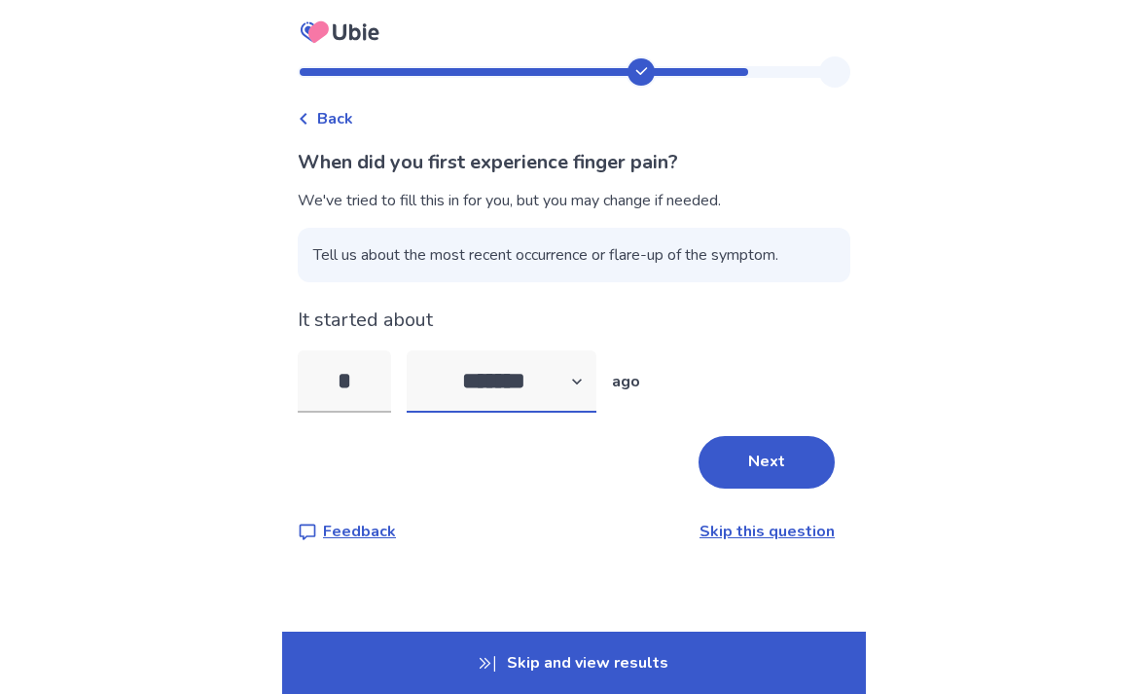
click at [531, 350] on select "******* ****** ******* ******** *******" at bounding box center [502, 381] width 190 height 62
select select "*"
click at [375, 350] on input "*" at bounding box center [344, 381] width 93 height 62
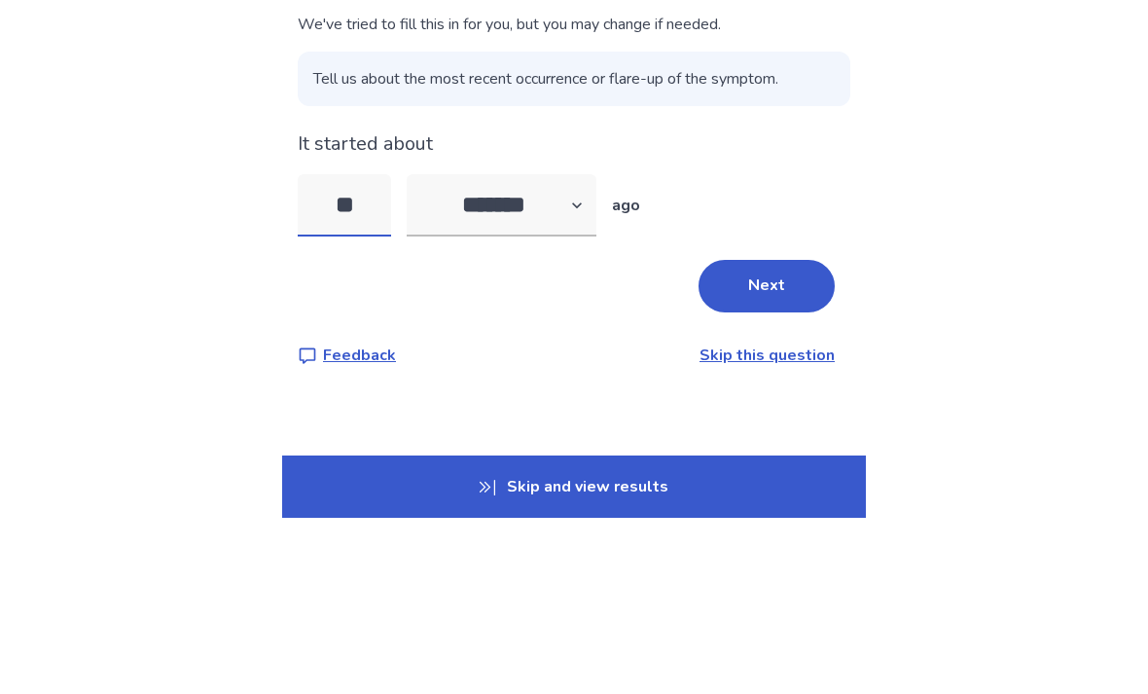
type input "*"
click at [777, 436] on button "Next" at bounding box center [766, 462] width 136 height 53
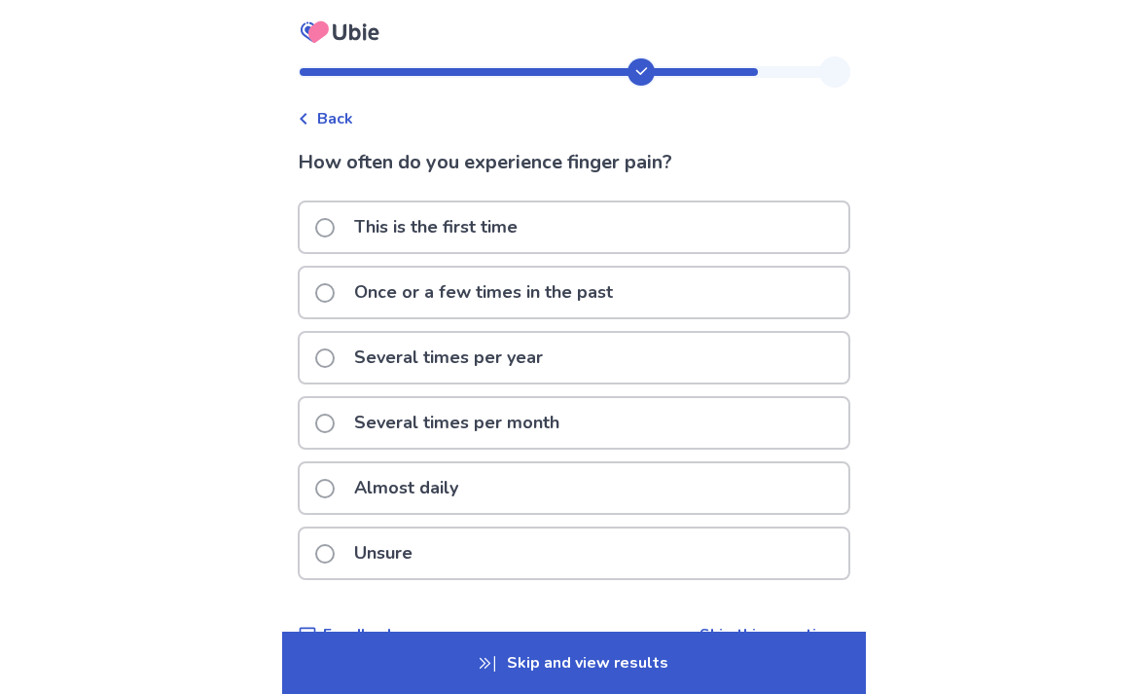
click at [650, 488] on div "Almost daily" at bounding box center [574, 488] width 549 height 50
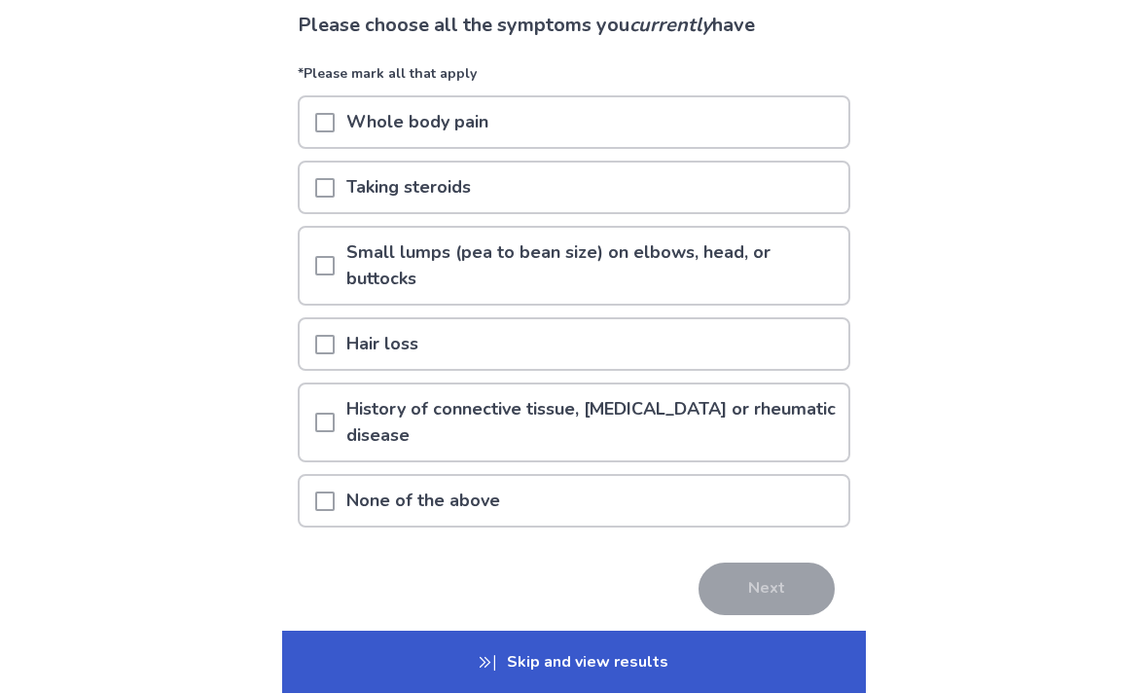
scroll to position [134, 0]
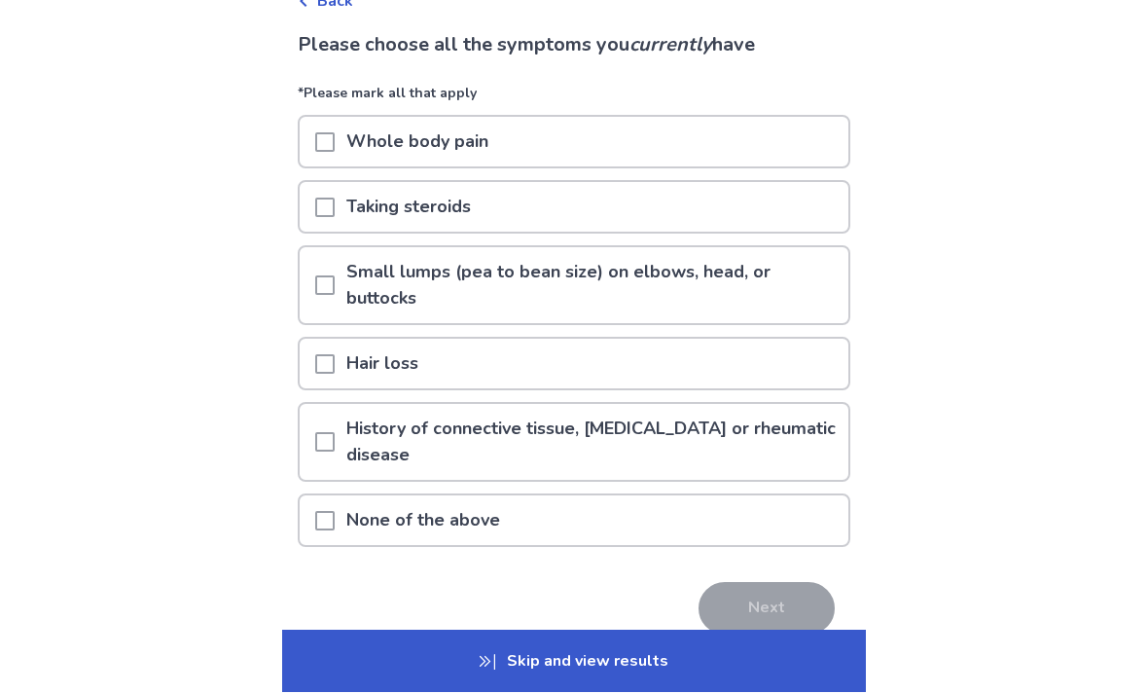
click at [773, 532] on div "None of the above" at bounding box center [574, 522] width 549 height 50
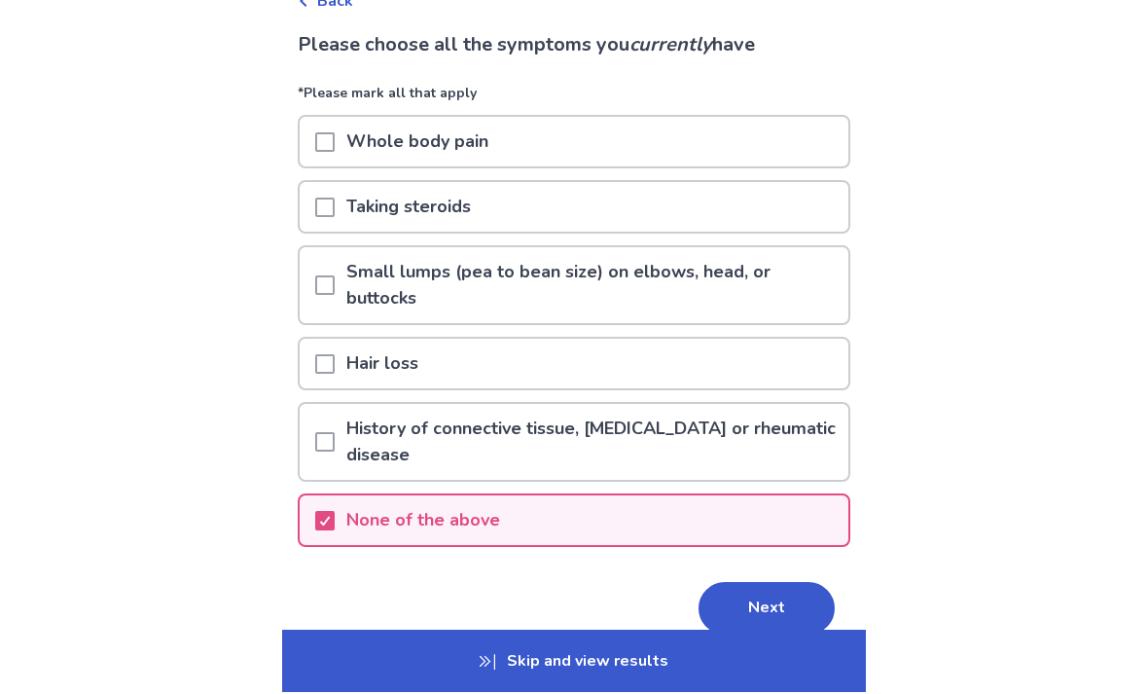
scroll to position [118, 0]
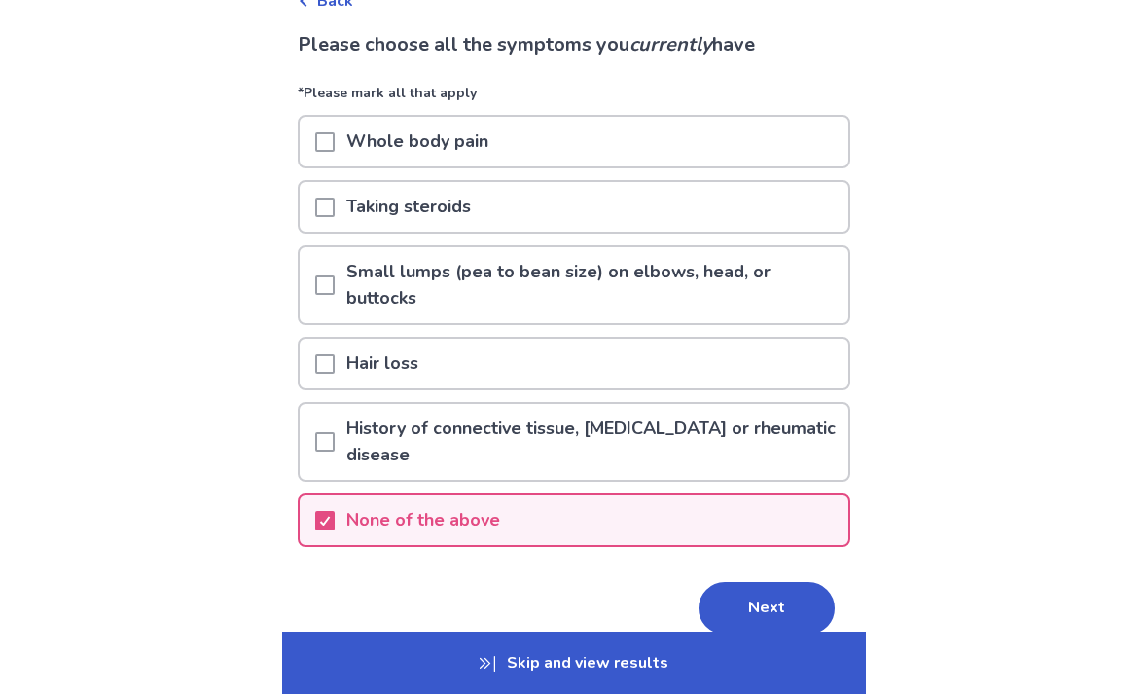
click at [790, 603] on button "Next" at bounding box center [766, 608] width 136 height 53
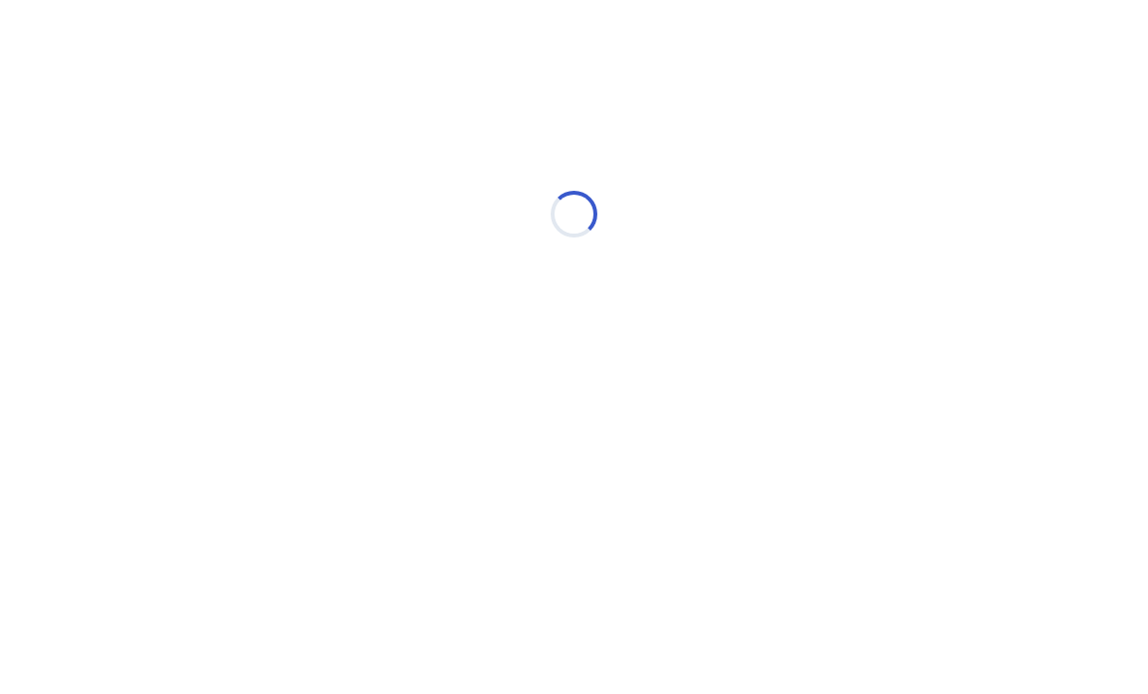
scroll to position [0, 0]
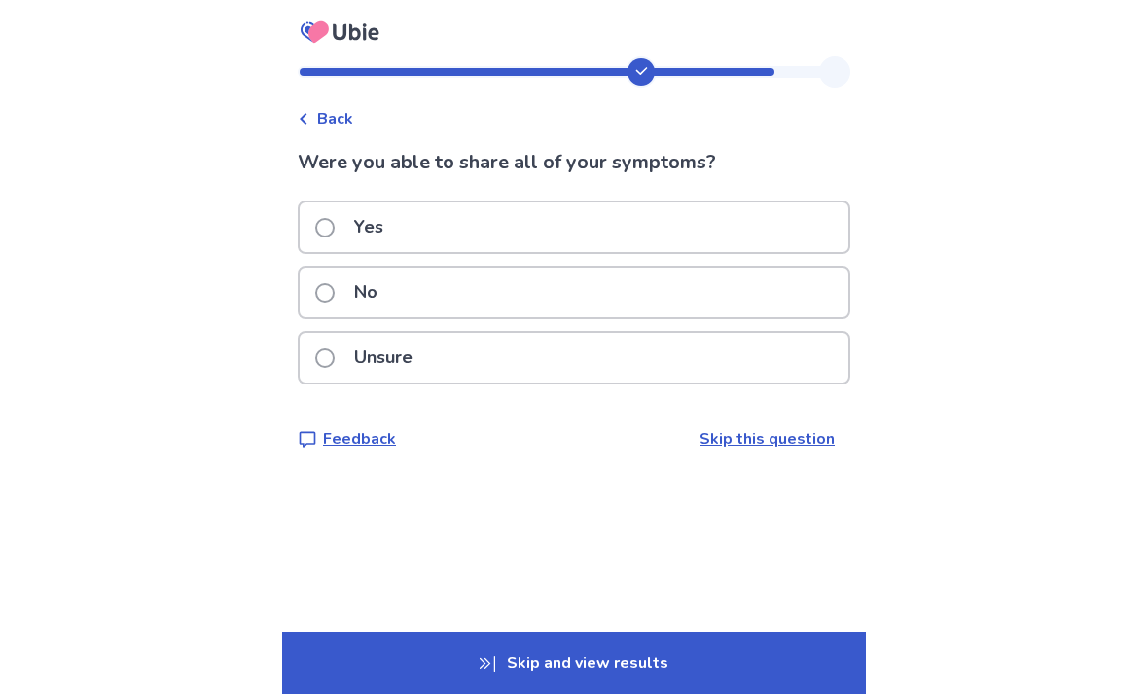
click at [722, 356] on div "Unsure" at bounding box center [574, 358] width 549 height 50
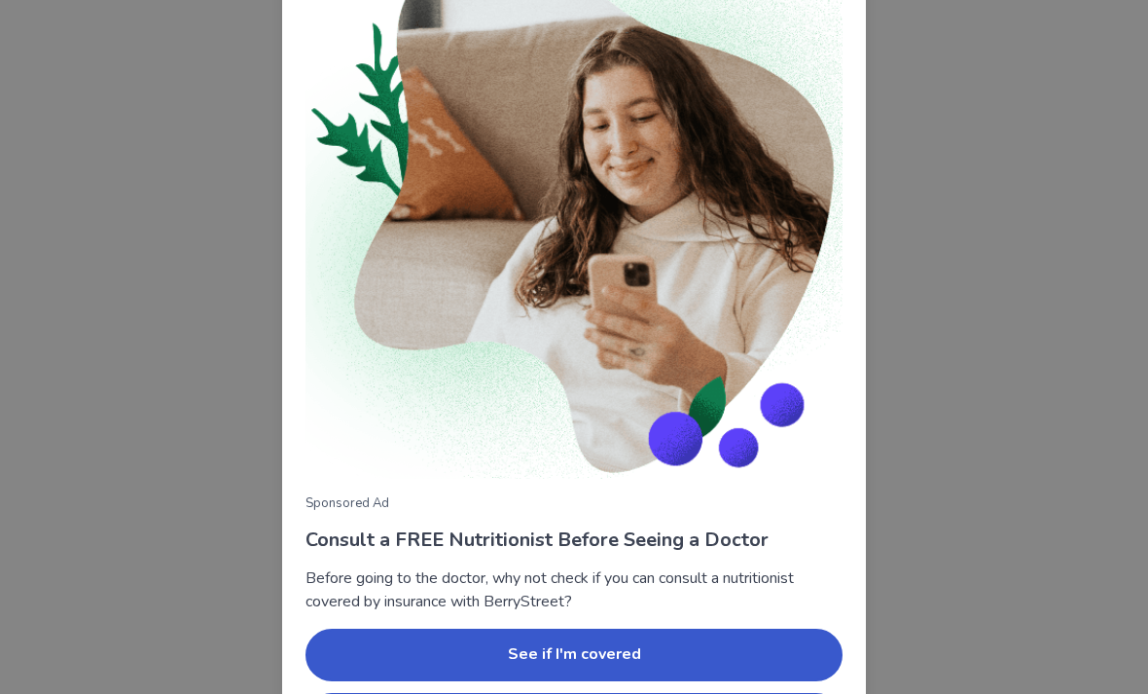
scroll to position [157, 0]
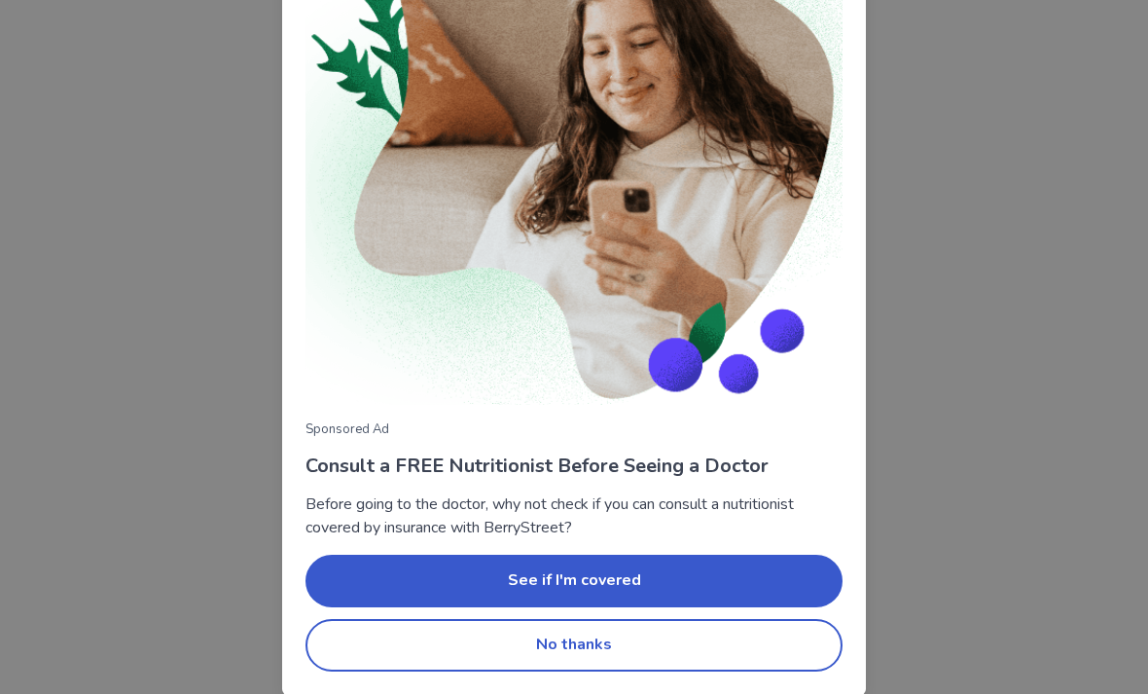
click at [584, 619] on button "No thanks" at bounding box center [573, 645] width 537 height 53
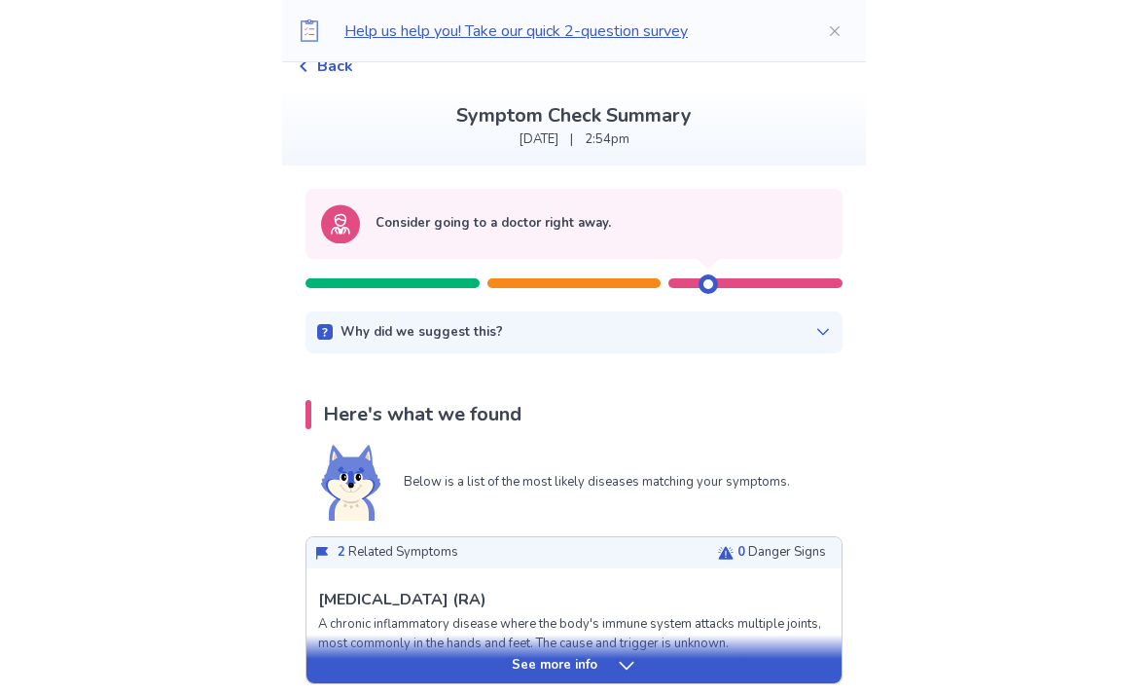
scroll to position [77, 0]
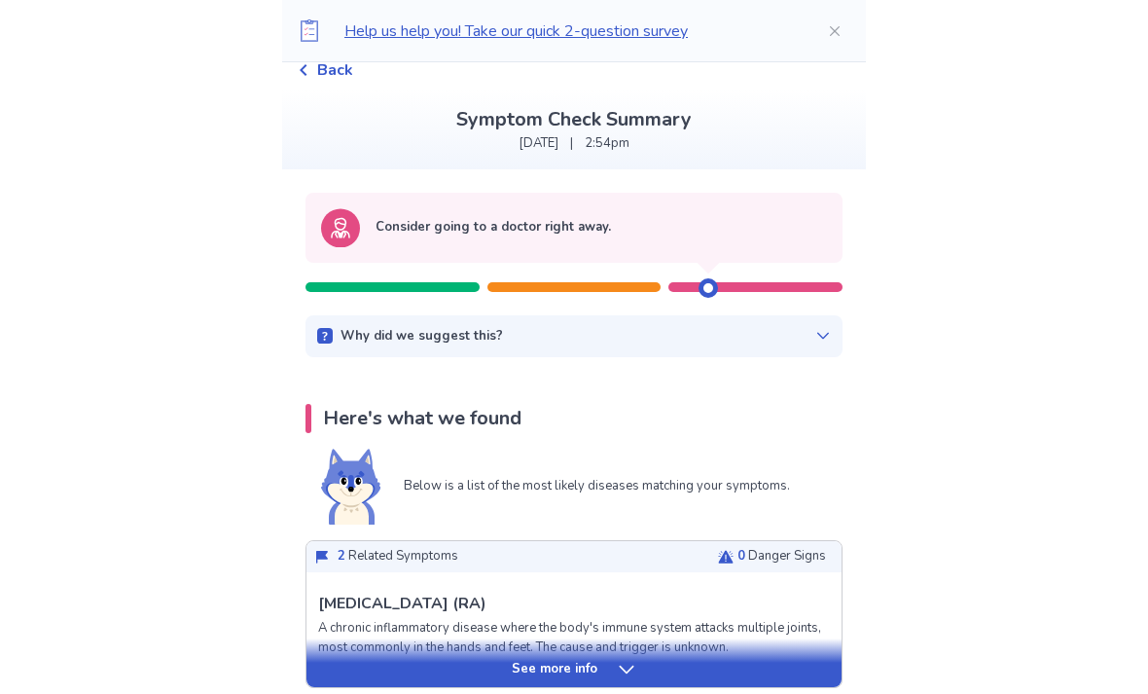
click at [804, 344] on div "Why did we suggest this? This suggestion is based on the severity level of a fe…" at bounding box center [573, 336] width 537 height 43
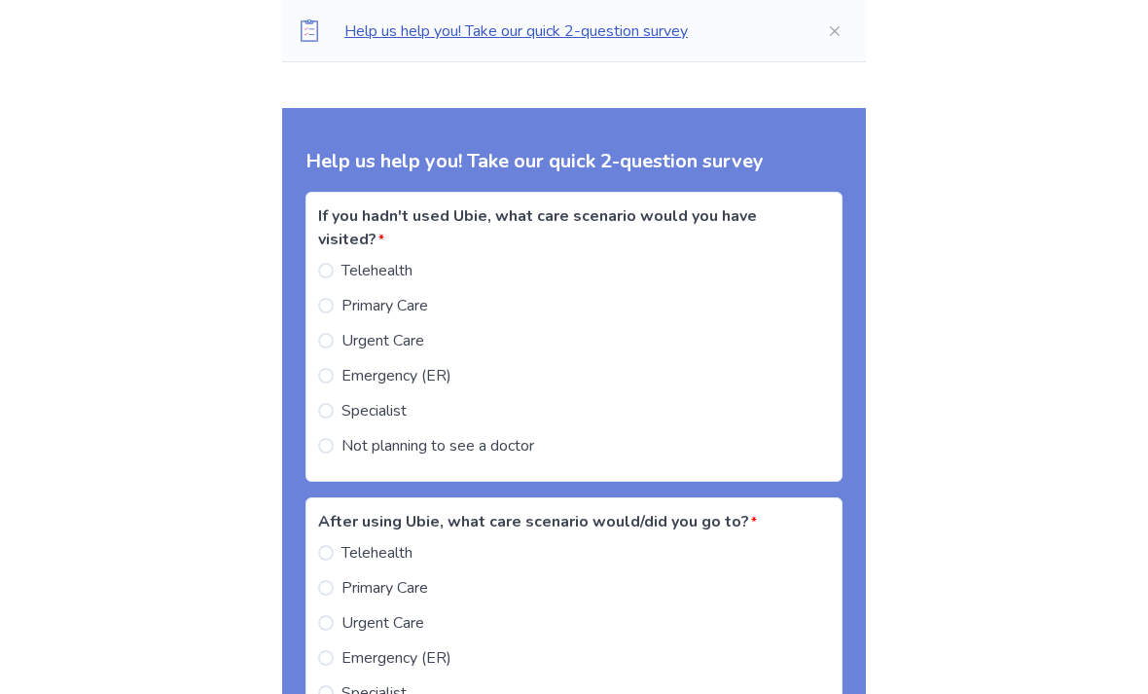
scroll to position [1964, 0]
